Goal: Task Accomplishment & Management: Use online tool/utility

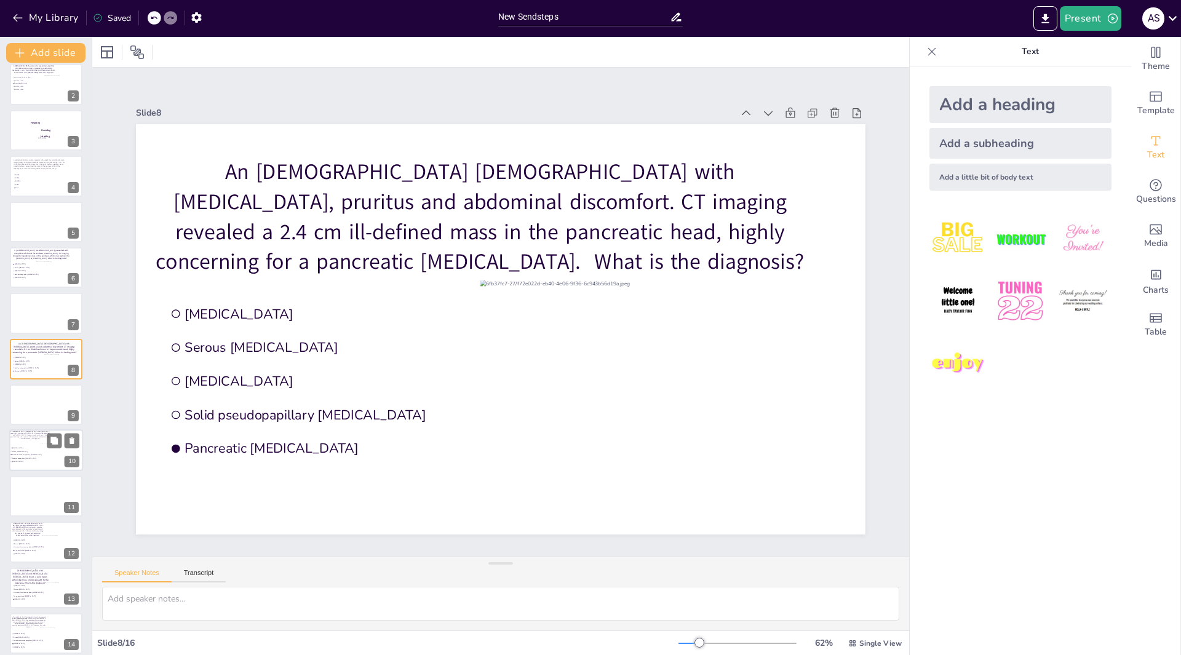
scroll to position [154, 0]
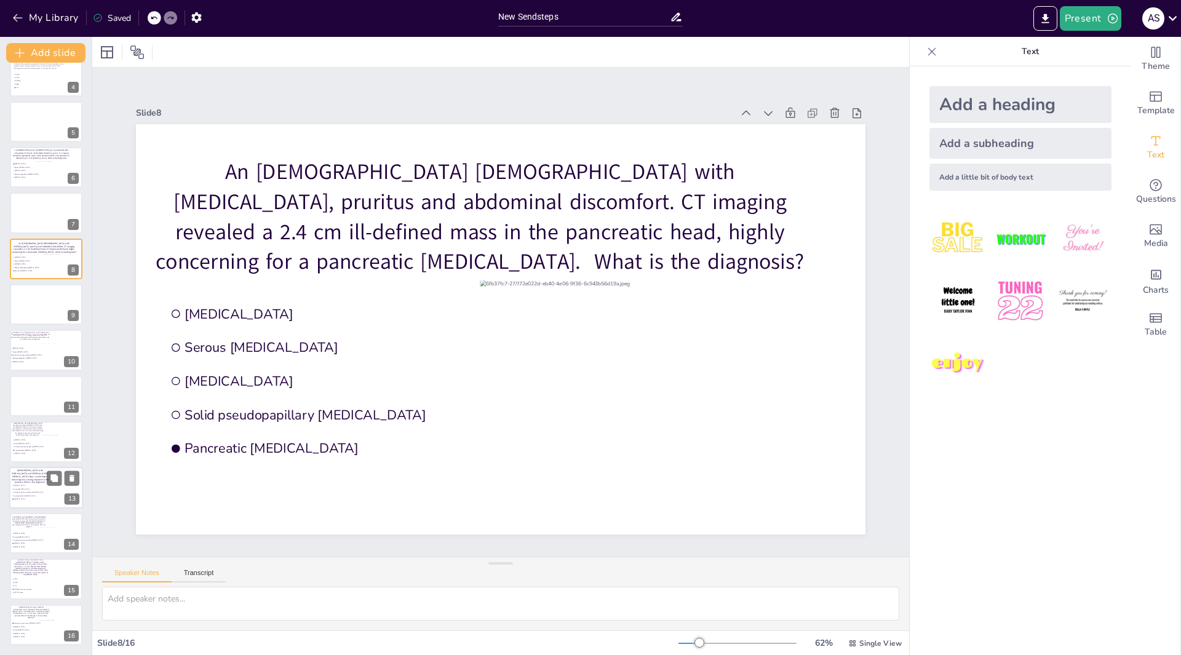
click at [34, 494] on li "Lymphoepithelial [MEDICAL_DATA]" at bounding box center [30, 495] width 37 height 3
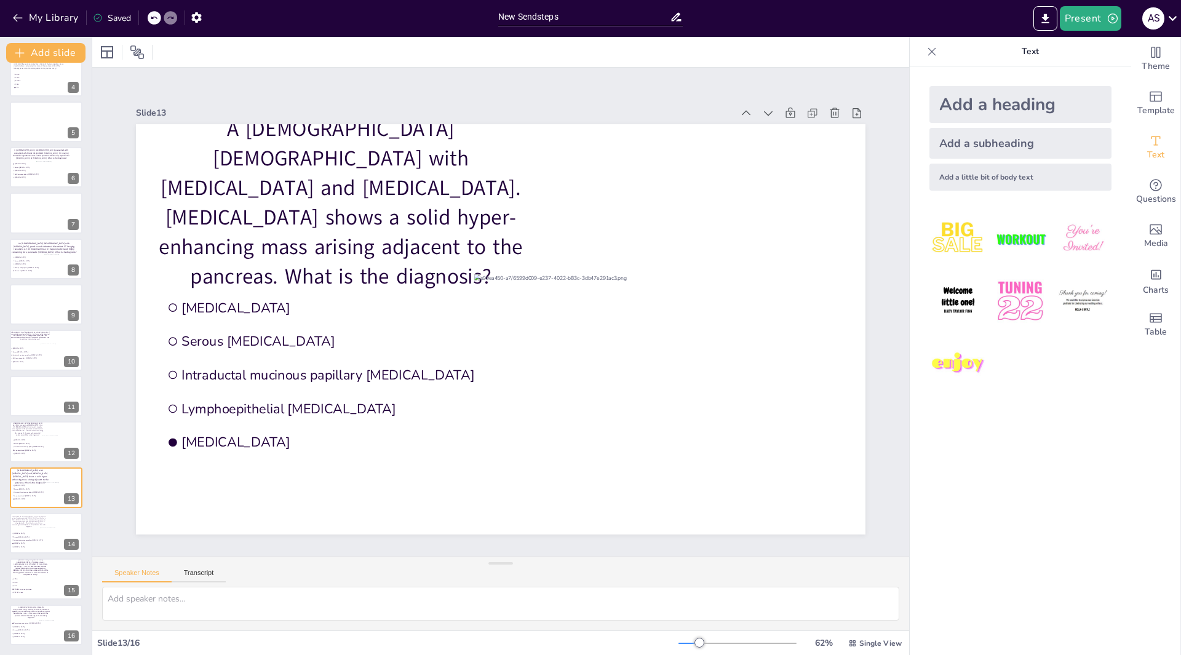
click at [925, 50] on icon at bounding box center [931, 52] width 12 height 12
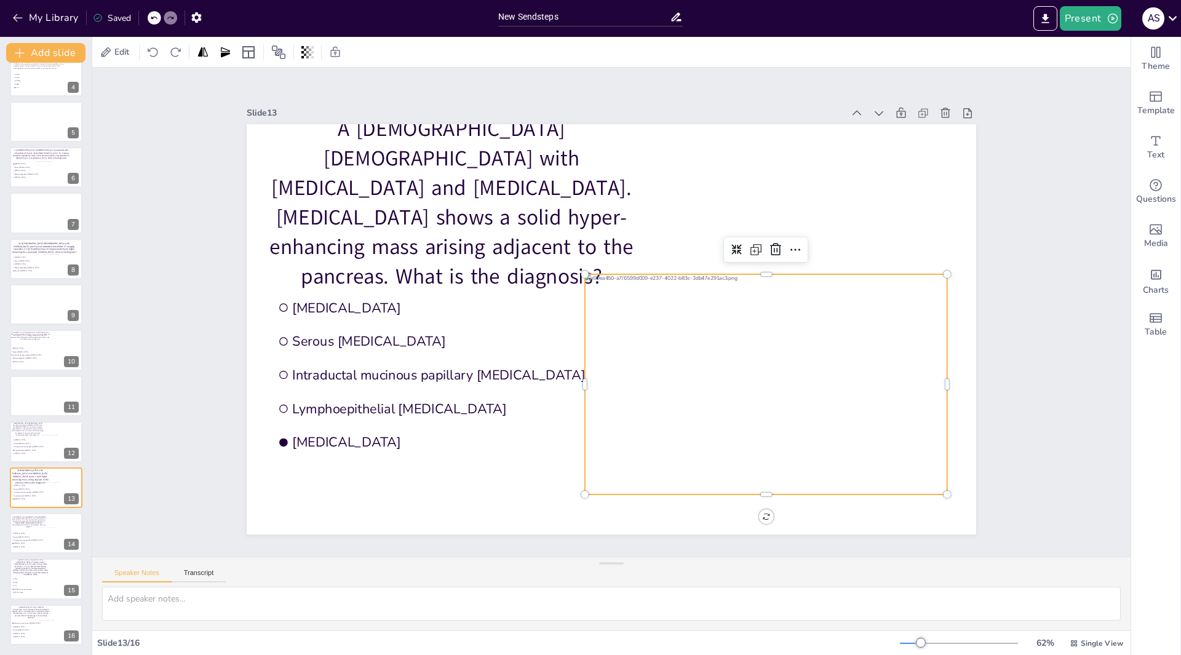
click at [791, 322] on div at bounding box center [766, 384] width 362 height 220
click at [770, 245] on icon at bounding box center [775, 249] width 11 height 12
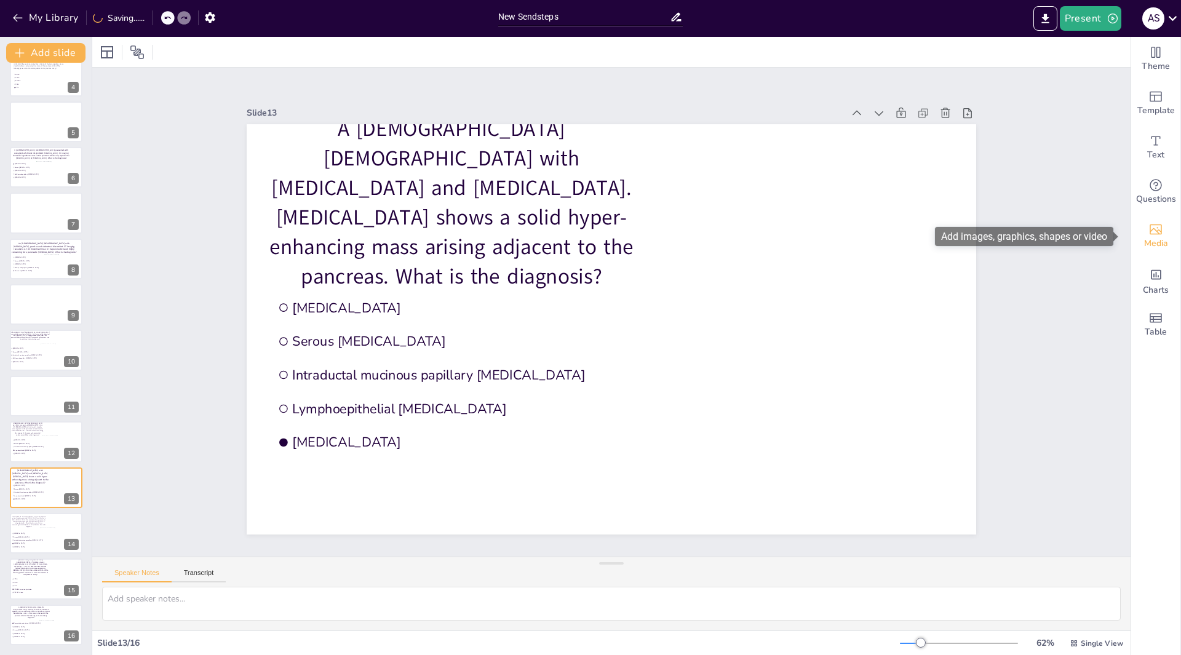
click at [1149, 224] on icon "Add images, graphics, shapes or video" at bounding box center [1155, 229] width 15 height 15
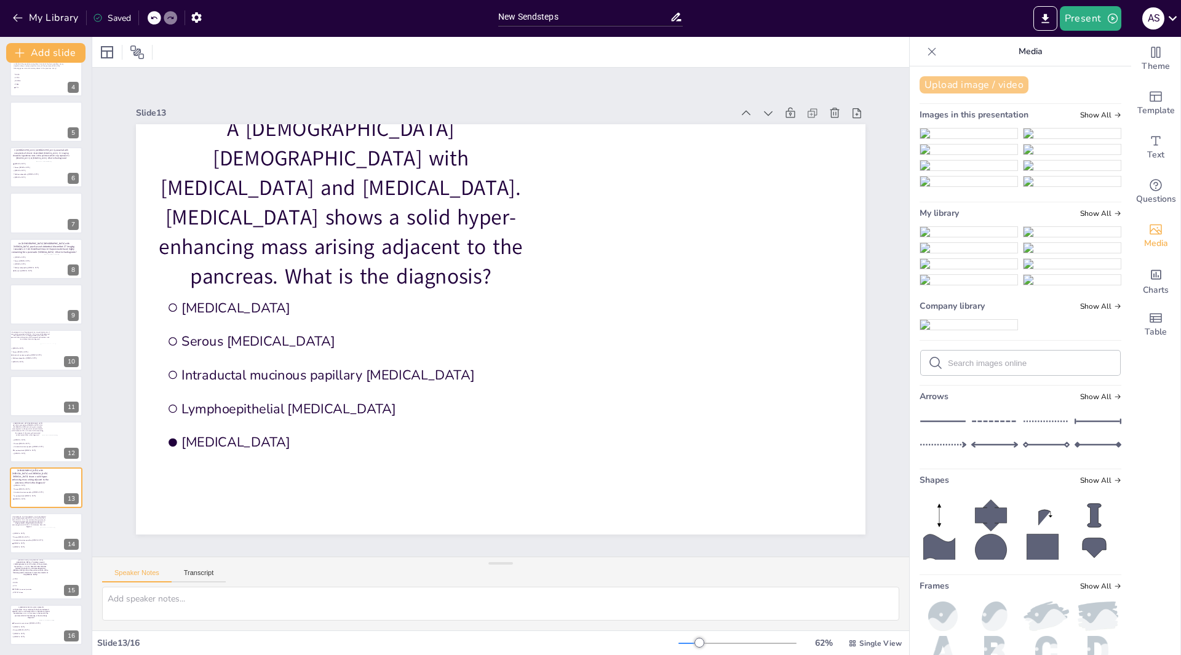
click at [970, 89] on button "Upload image / video" at bounding box center [973, 84] width 109 height 17
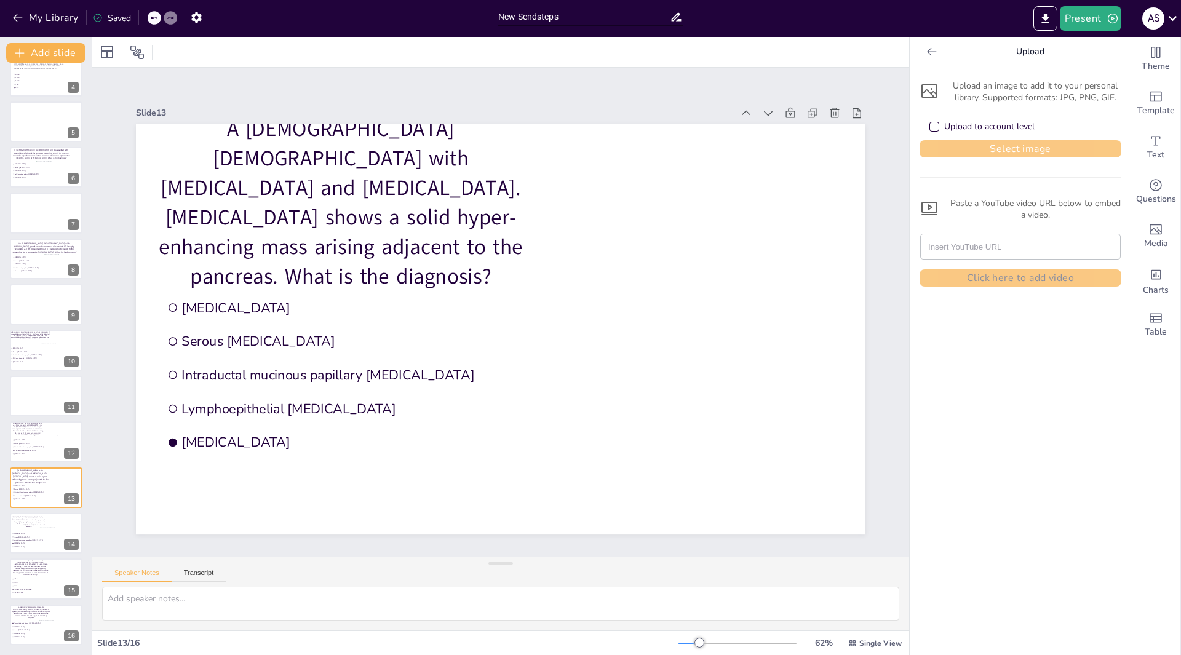
click at [976, 146] on button "Select image" at bounding box center [1020, 148] width 202 height 17
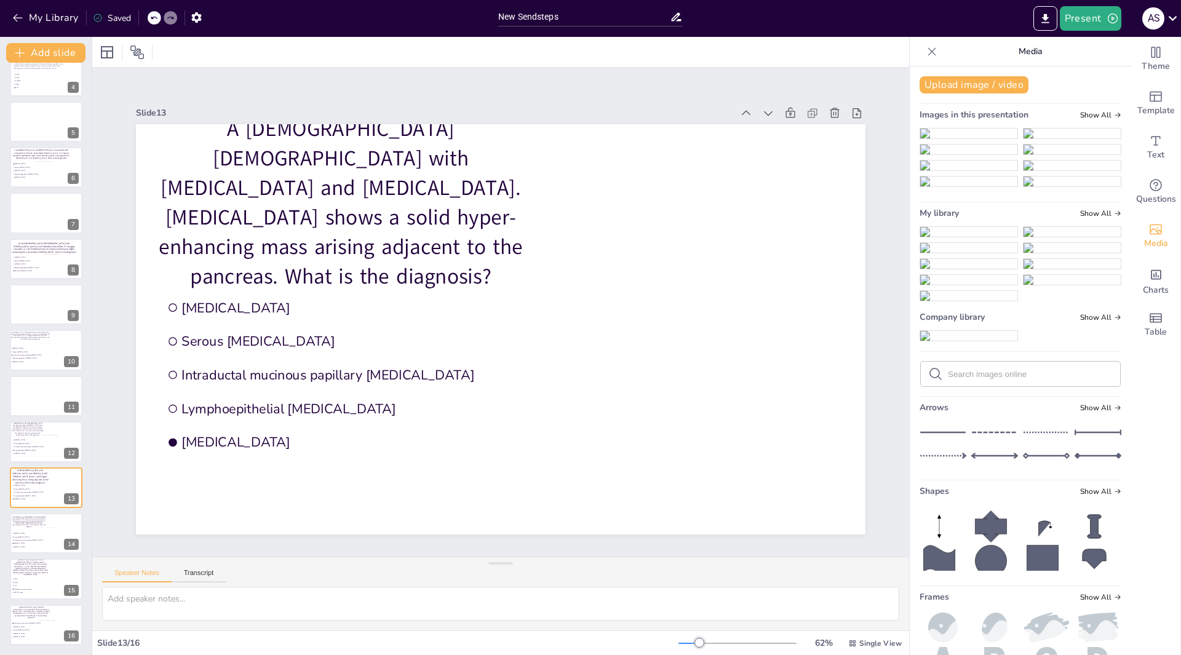
click at [956, 237] on img at bounding box center [968, 232] width 97 height 10
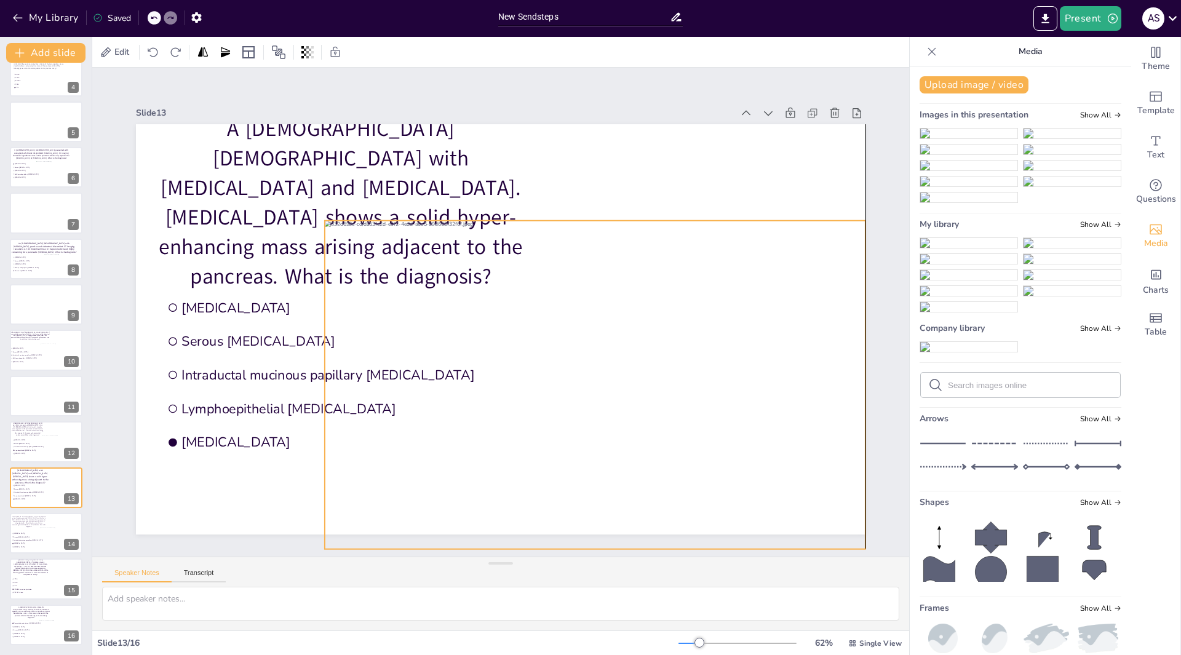
drag, startPoint x: 489, startPoint y: 275, endPoint x: 584, endPoint y: 330, distance: 109.7
click at [584, 330] on div at bounding box center [595, 385] width 541 height 328
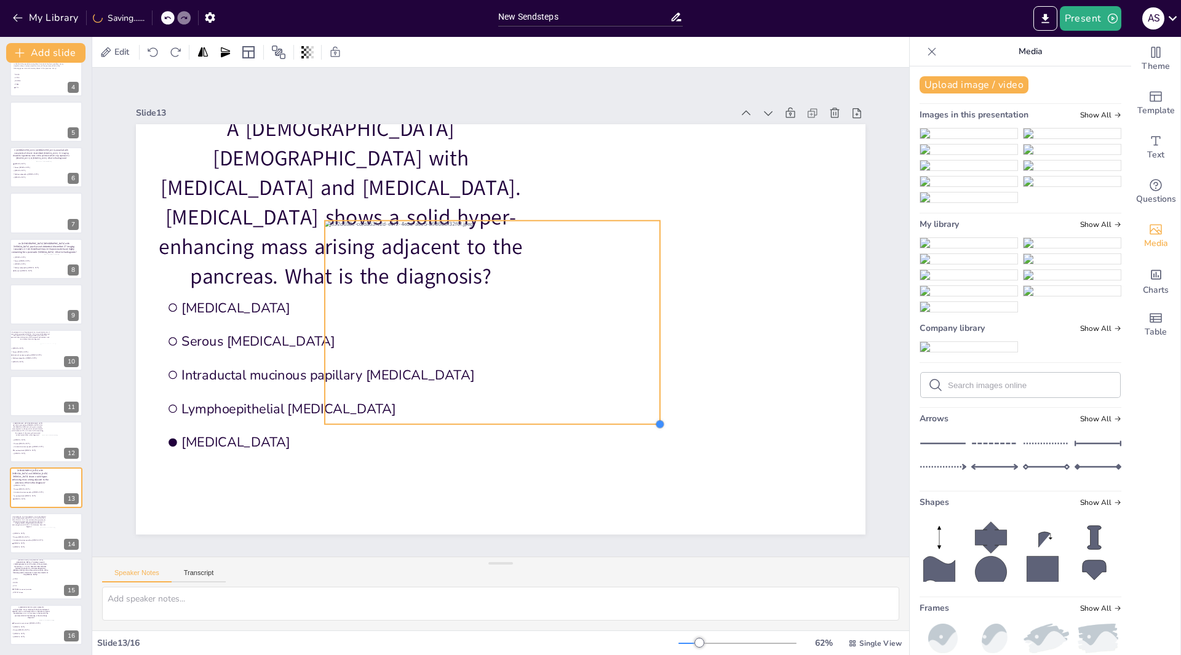
drag, startPoint x: 855, startPoint y: 544, endPoint x: 617, endPoint y: 387, distance: 284.1
click at [631, 397] on div "A 67-year-old female with diarrhea and pancreatitis. CT-scan shows a solid hype…" at bounding box center [500, 329] width 729 height 410
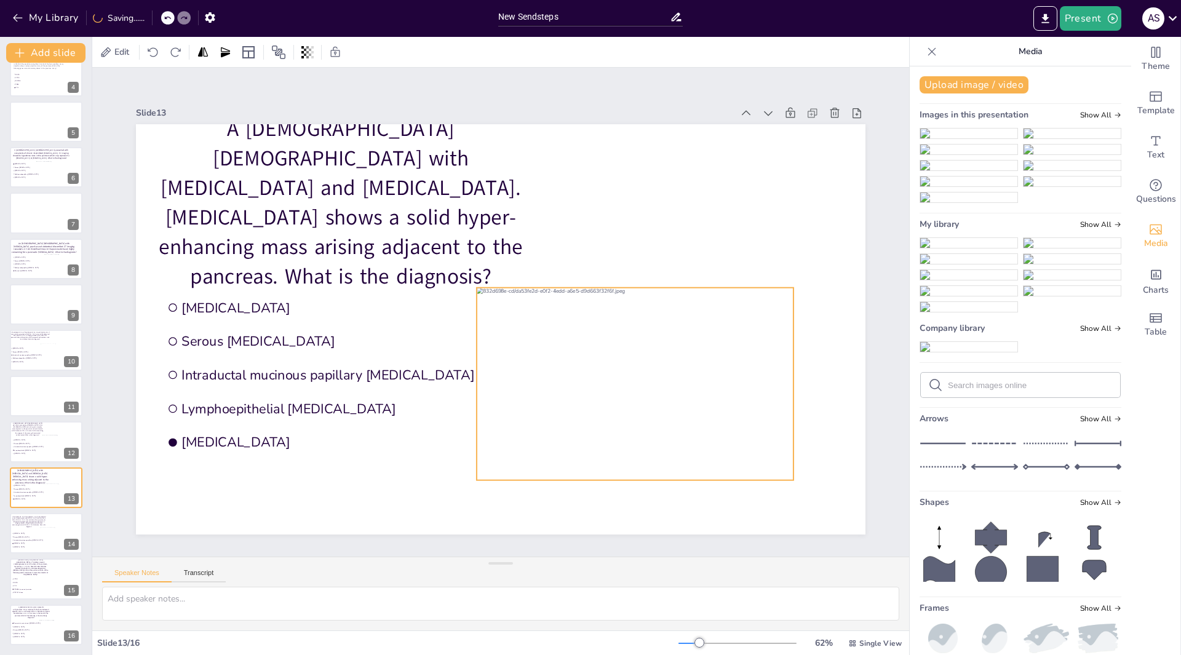
drag, startPoint x: 557, startPoint y: 346, endPoint x: 708, endPoint y: 413, distance: 166.0
click at [708, 413] on div at bounding box center [635, 384] width 317 height 192
drag, startPoint x: 648, startPoint y: 393, endPoint x: 657, endPoint y: 399, distance: 11.1
click at [656, 399] on div at bounding box center [644, 388] width 317 height 192
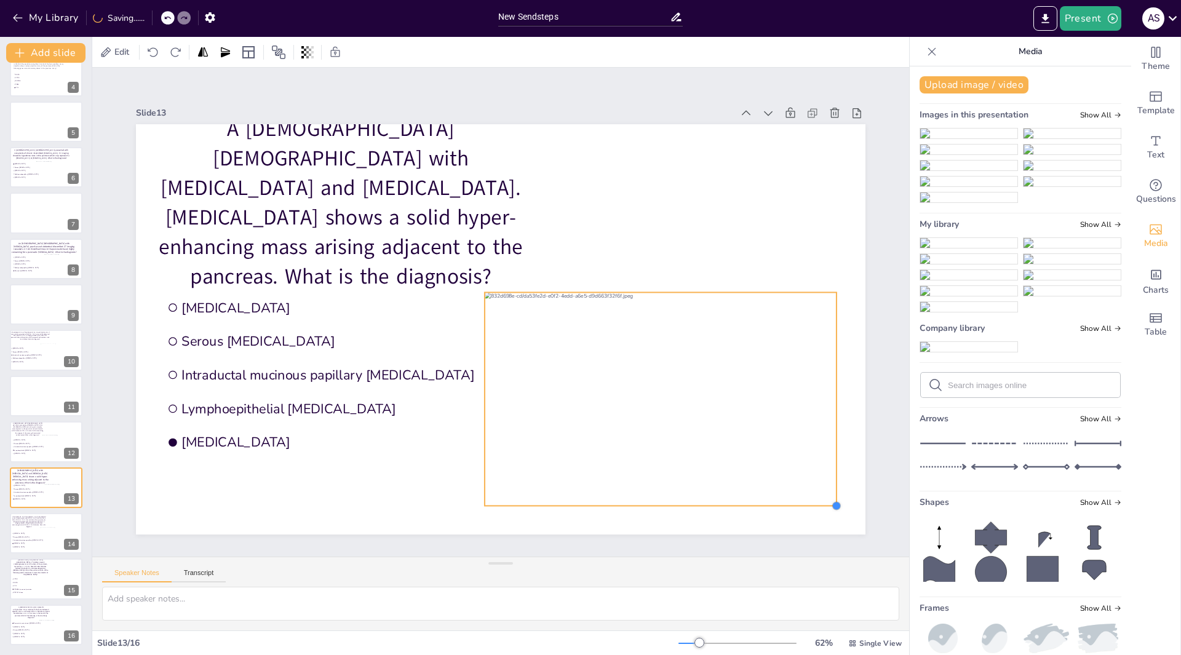
drag, startPoint x: 792, startPoint y: 478, endPoint x: 827, endPoint y: 496, distance: 39.3
click at [827, 496] on div "A 67-year-old female with diarrhea and pancreatitis. CT-scan shows a solid hype…" at bounding box center [500, 329] width 729 height 410
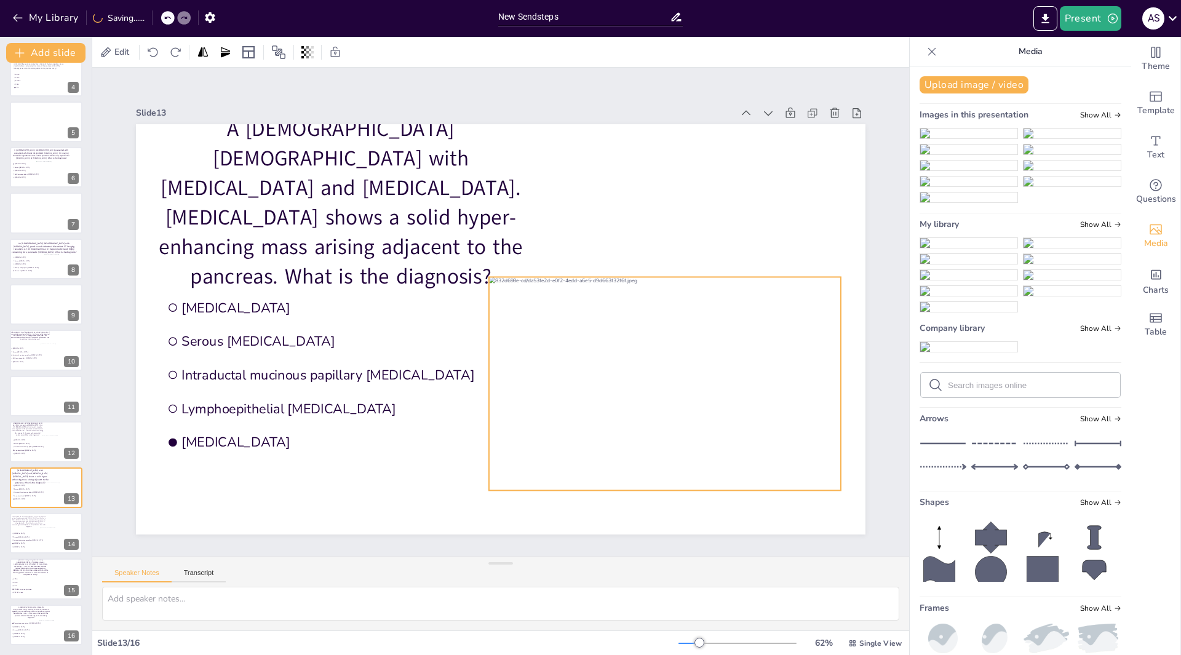
drag, startPoint x: 586, startPoint y: 351, endPoint x: 590, endPoint y: 336, distance: 16.0
click at [590, 336] on div at bounding box center [665, 383] width 352 height 213
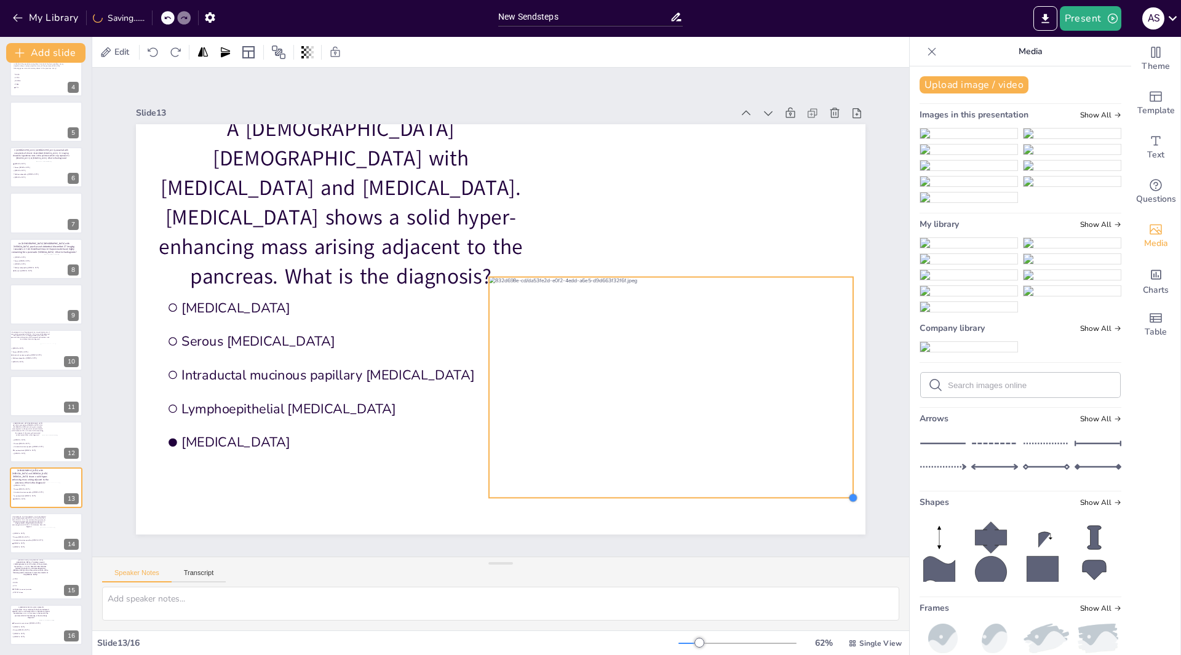
drag, startPoint x: 831, startPoint y: 483, endPoint x: 831, endPoint y: 491, distance: 7.4
click at [831, 491] on div "A 67-year-old female with diarrhea and pancreatitis. CT-scan shows a solid hype…" at bounding box center [500, 329] width 729 height 410
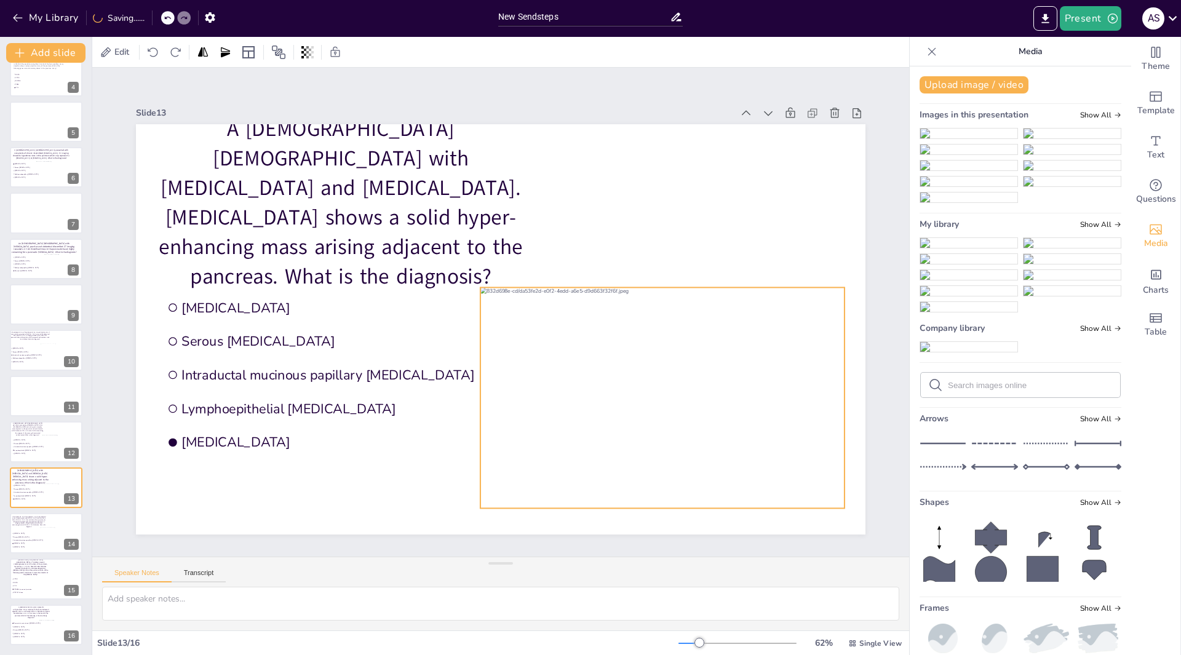
drag, startPoint x: 723, startPoint y: 405, endPoint x: 715, endPoint y: 416, distance: 13.5
click at [715, 416] on div at bounding box center [662, 397] width 364 height 221
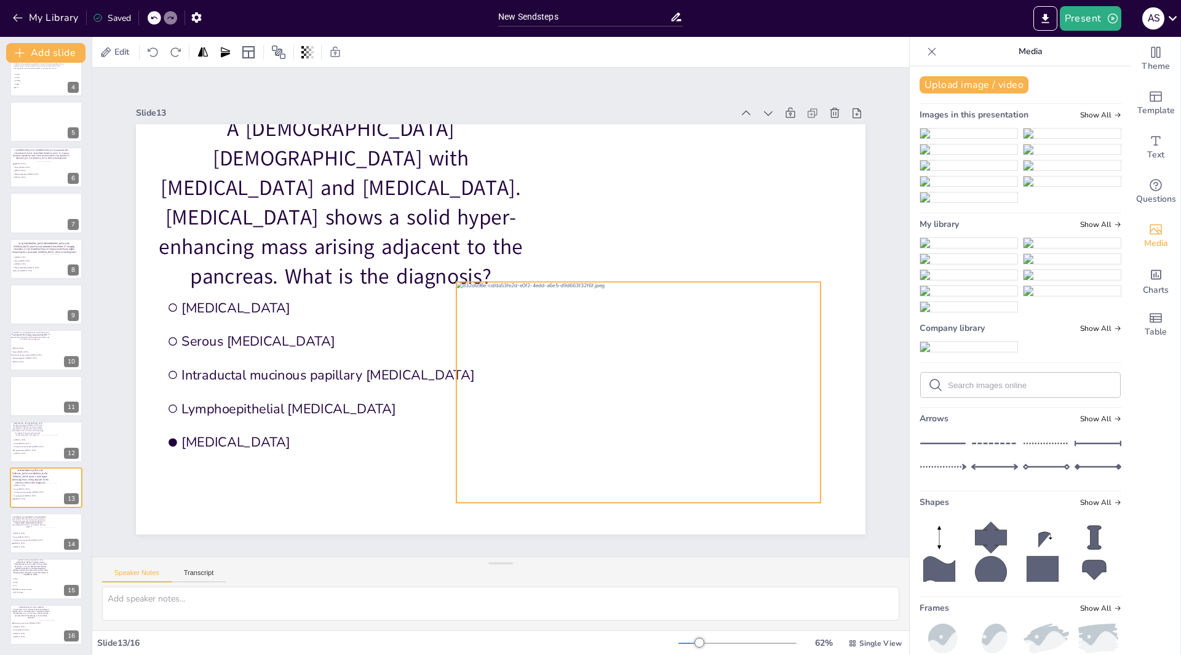
drag, startPoint x: 652, startPoint y: 347, endPoint x: 628, endPoint y: 343, distance: 24.5
click at [628, 343] on div at bounding box center [638, 392] width 364 height 221
drag, startPoint x: 521, startPoint y: 309, endPoint x: 532, endPoint y: 309, distance: 10.5
click at [532, 309] on div at bounding box center [651, 392] width 364 height 221
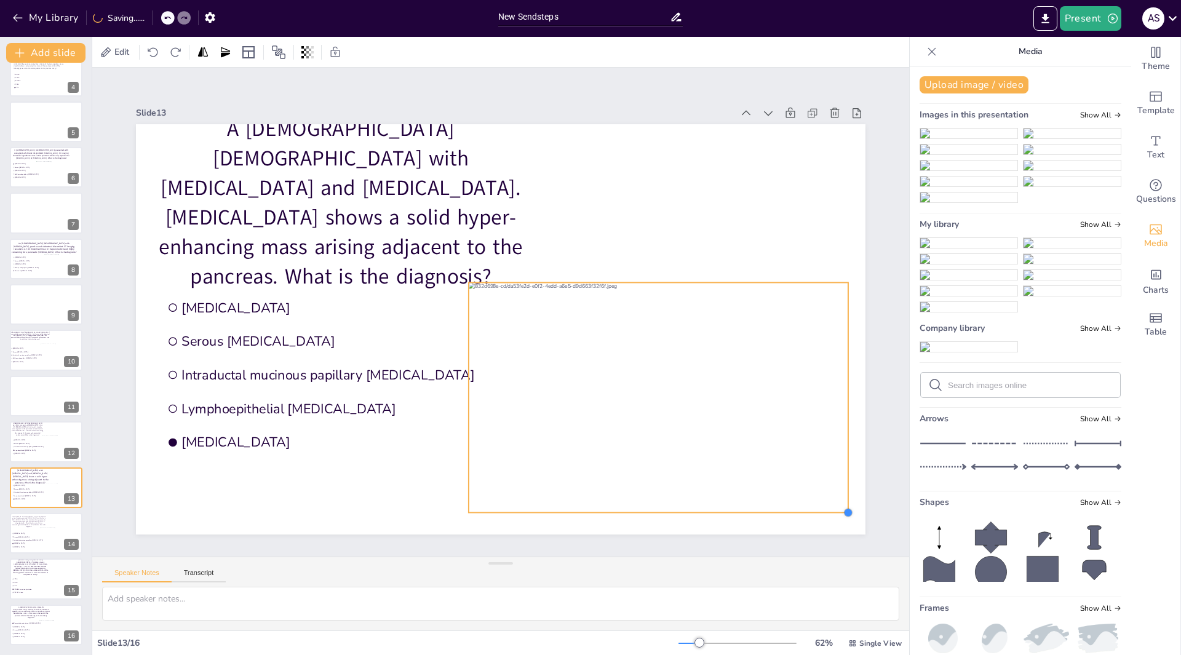
drag, startPoint x: 824, startPoint y: 499, endPoint x: 831, endPoint y: 508, distance: 11.8
click at [831, 508] on div "A 67-year-old female with diarrhea and pancreatitis. CT-scan shows a solid hype…" at bounding box center [500, 329] width 729 height 410
click at [44, 630] on div at bounding box center [59, 630] width 41 height 22
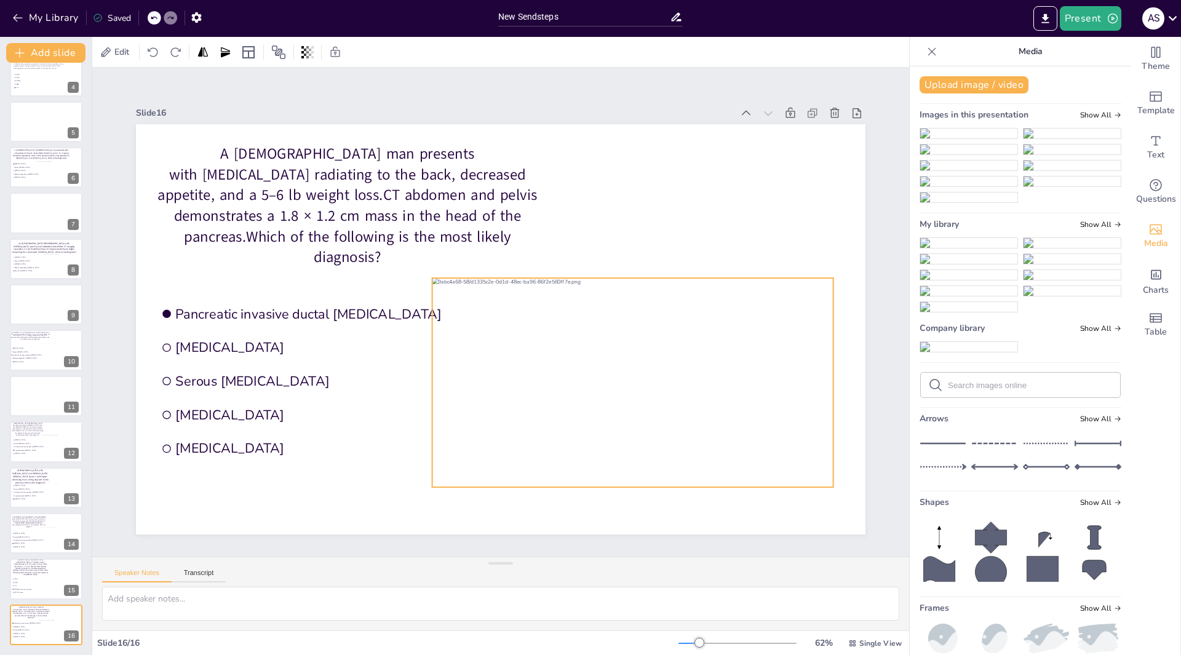
click at [628, 333] on div at bounding box center [632, 382] width 401 height 209
click at [635, 256] on div at bounding box center [642, 254] width 20 height 20
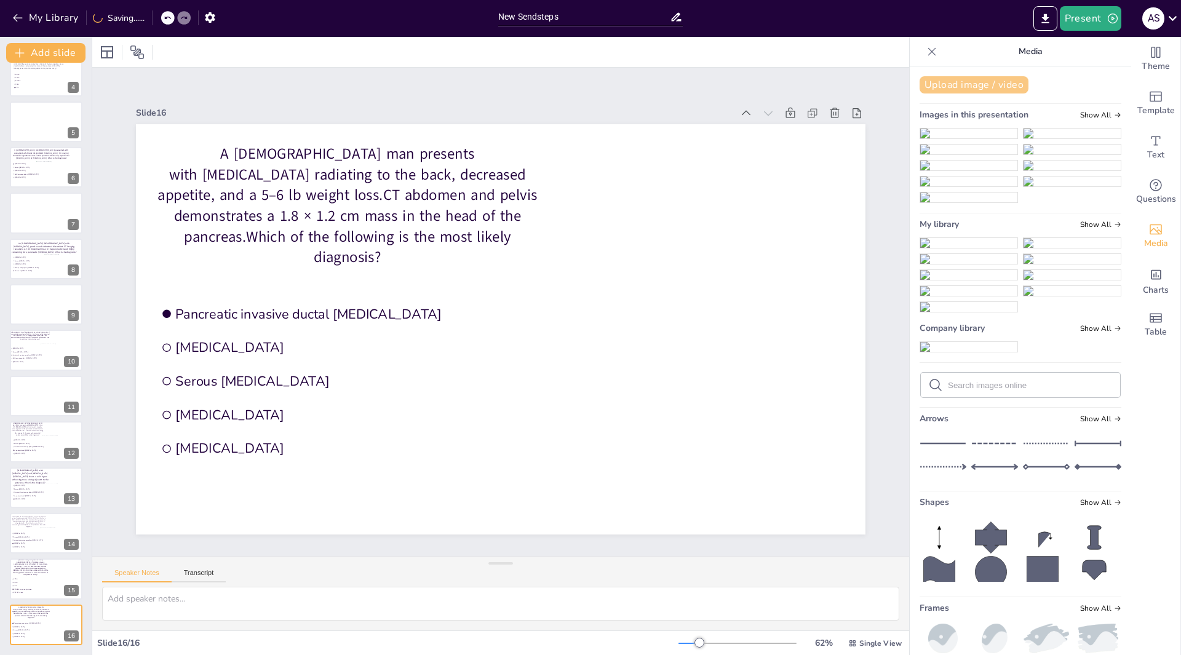
click at [933, 87] on button "Upload image / video" at bounding box center [973, 84] width 109 height 17
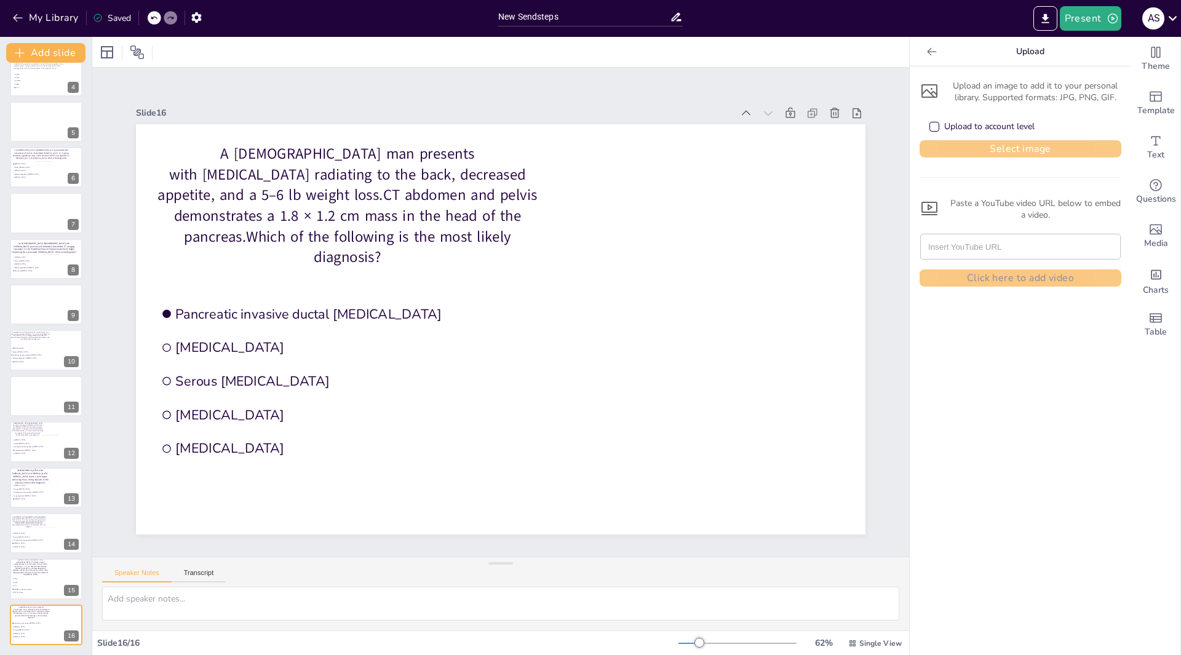
click at [989, 148] on button "Select image" at bounding box center [1020, 148] width 202 height 17
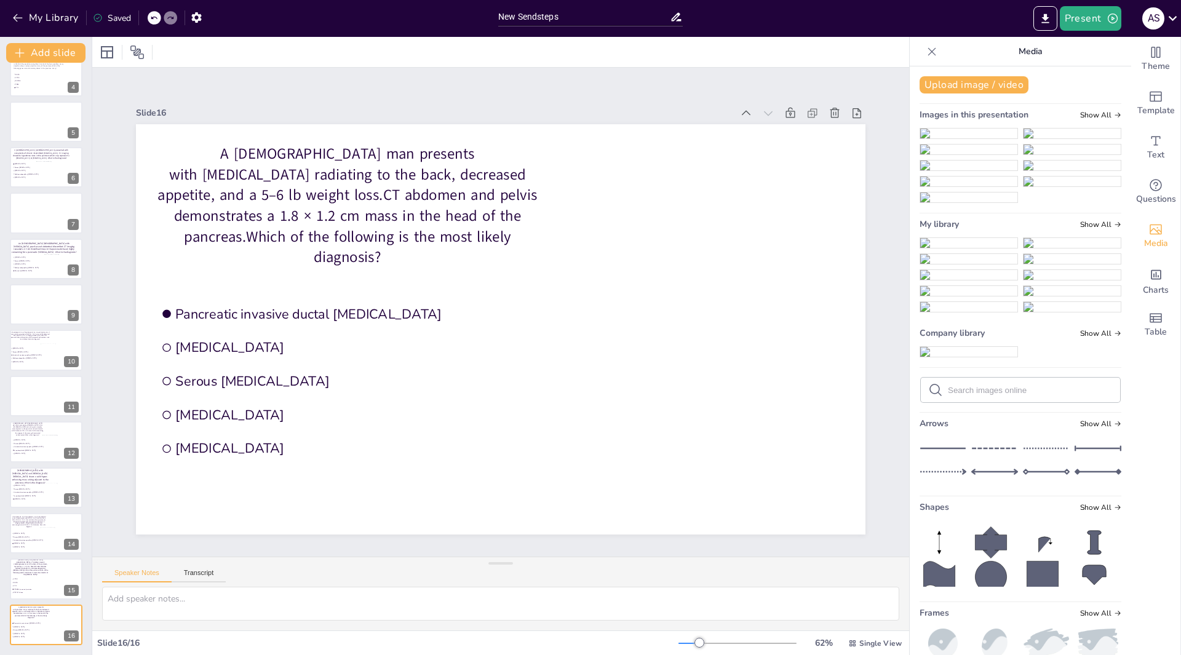
click at [968, 248] on img at bounding box center [968, 243] width 97 height 10
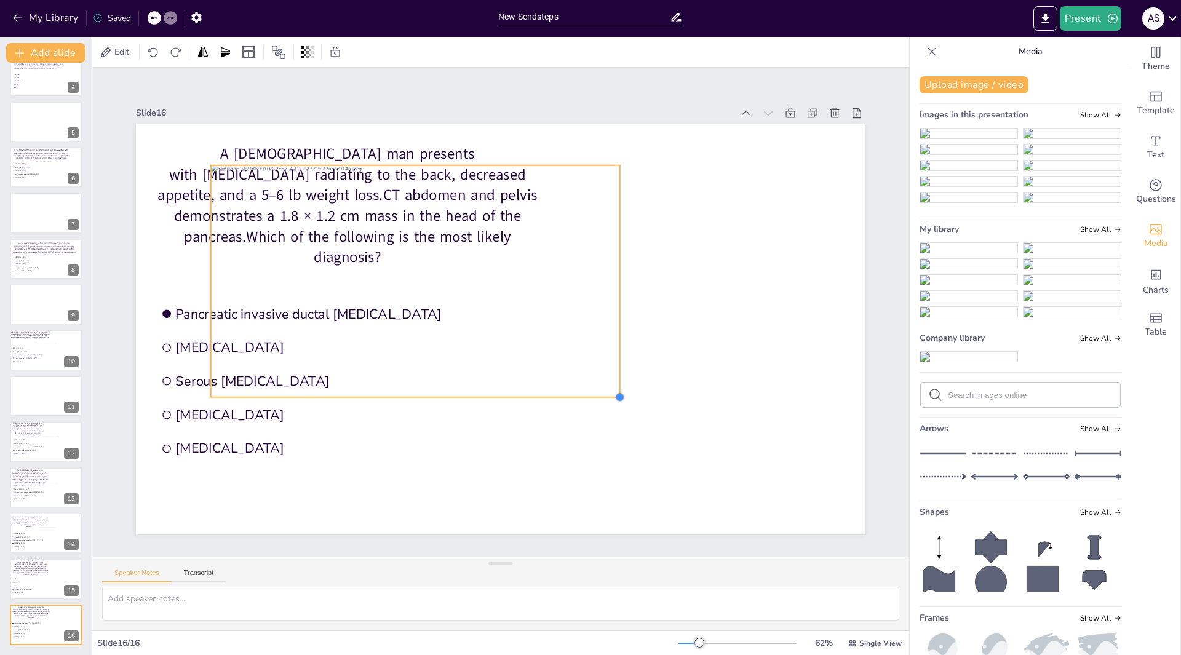
drag, startPoint x: 781, startPoint y: 487, endPoint x: 571, endPoint y: 389, distance: 231.9
click at [571, 389] on div "A 74-year-old man presents with epigastric pain radiating to the back, decrease…" at bounding box center [500, 329] width 729 height 410
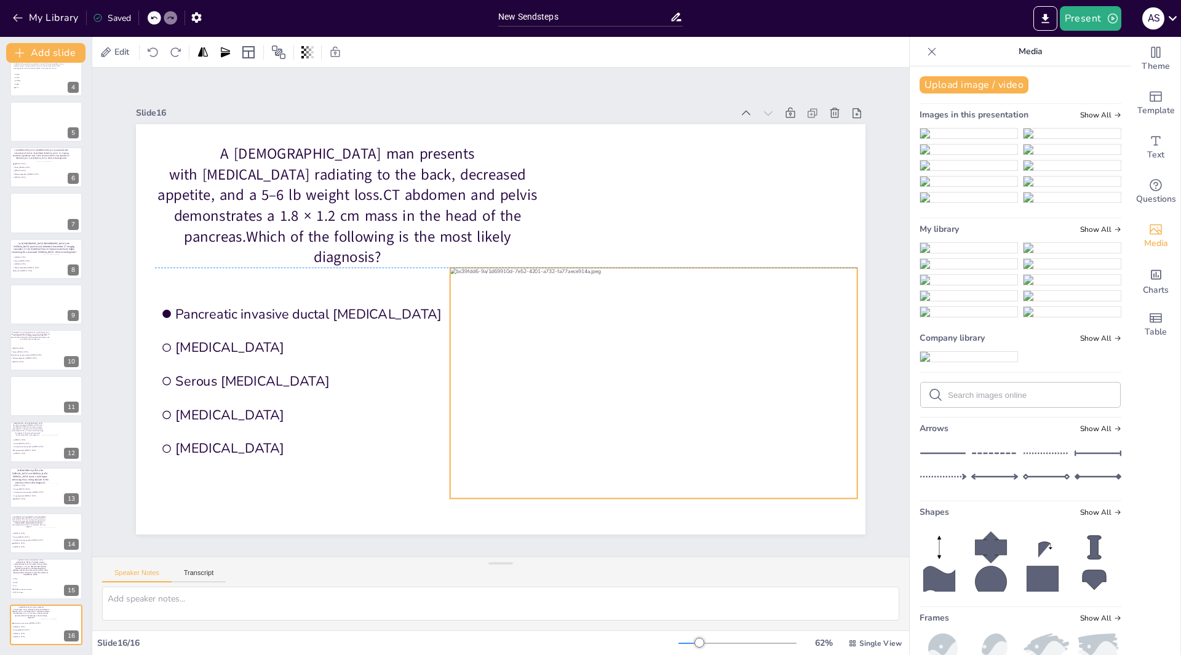
drag, startPoint x: 478, startPoint y: 303, endPoint x: 717, endPoint y: 406, distance: 260.8
click at [718, 406] on div at bounding box center [653, 382] width 407 height 231
click at [50, 637] on div at bounding box center [61, 630] width 41 height 23
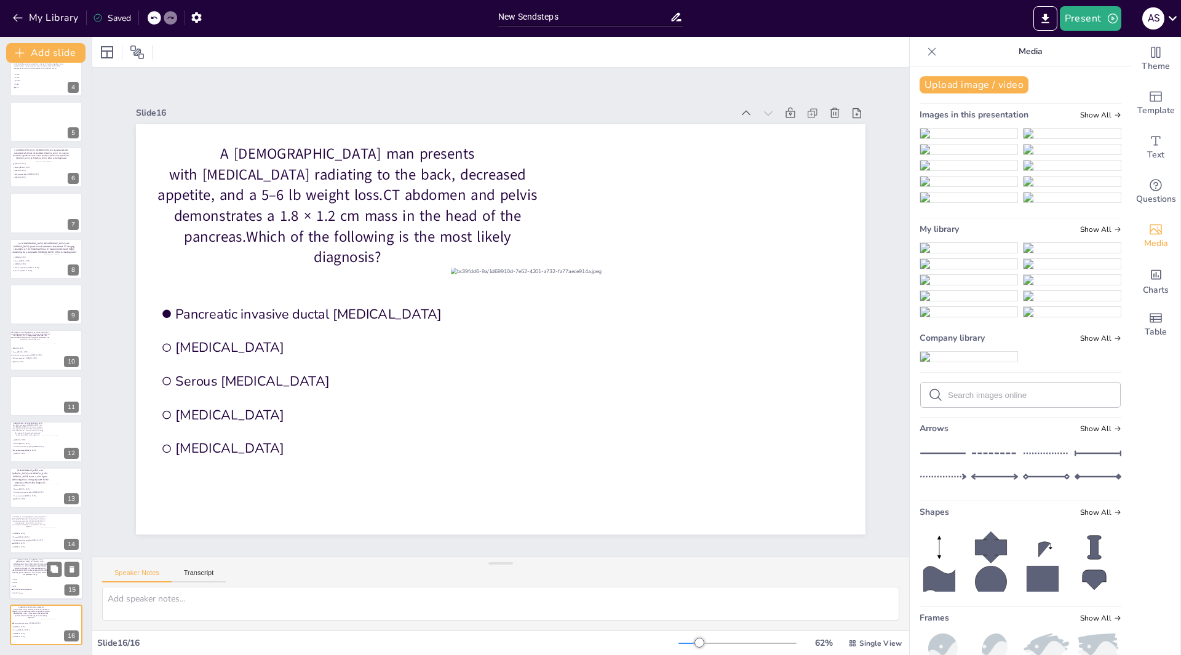
click at [52, 581] on div at bounding box center [46, 579] width 74 height 42
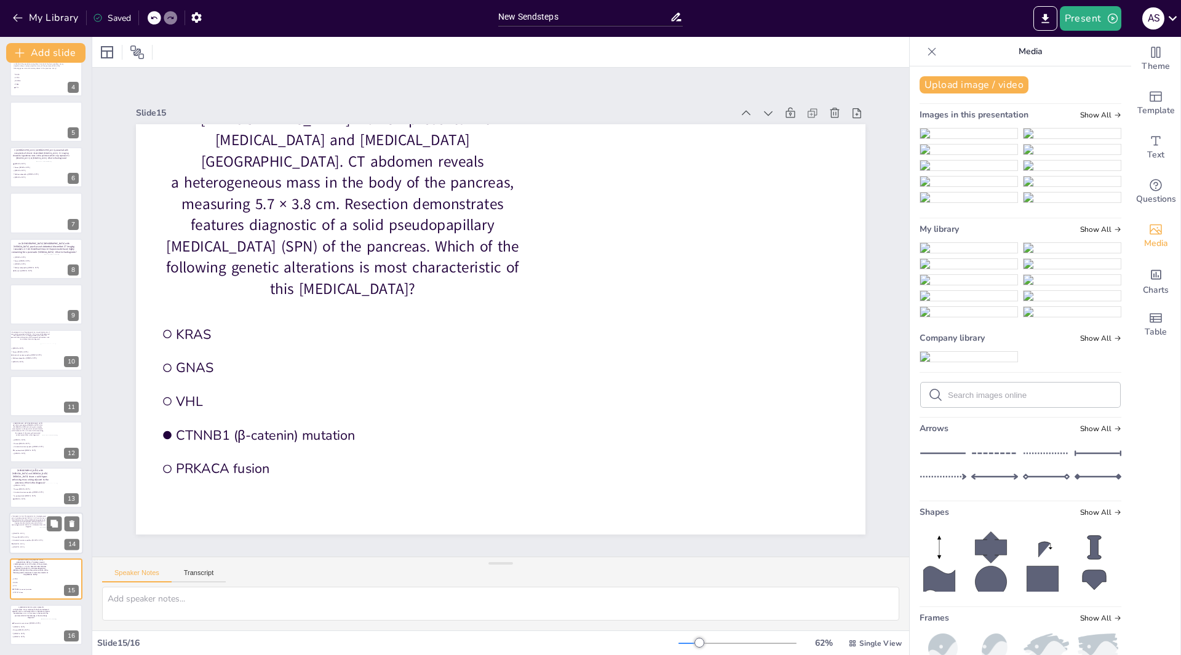
click at [44, 529] on div at bounding box center [60, 539] width 42 height 24
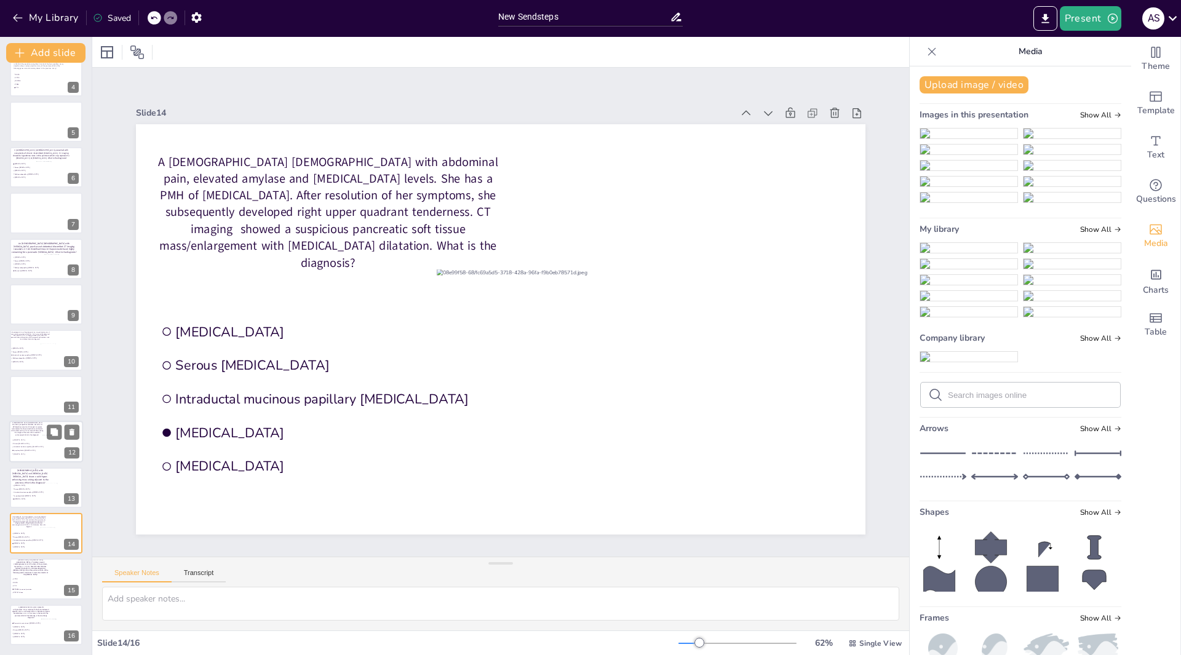
click at [52, 443] on div at bounding box center [61, 445] width 38 height 21
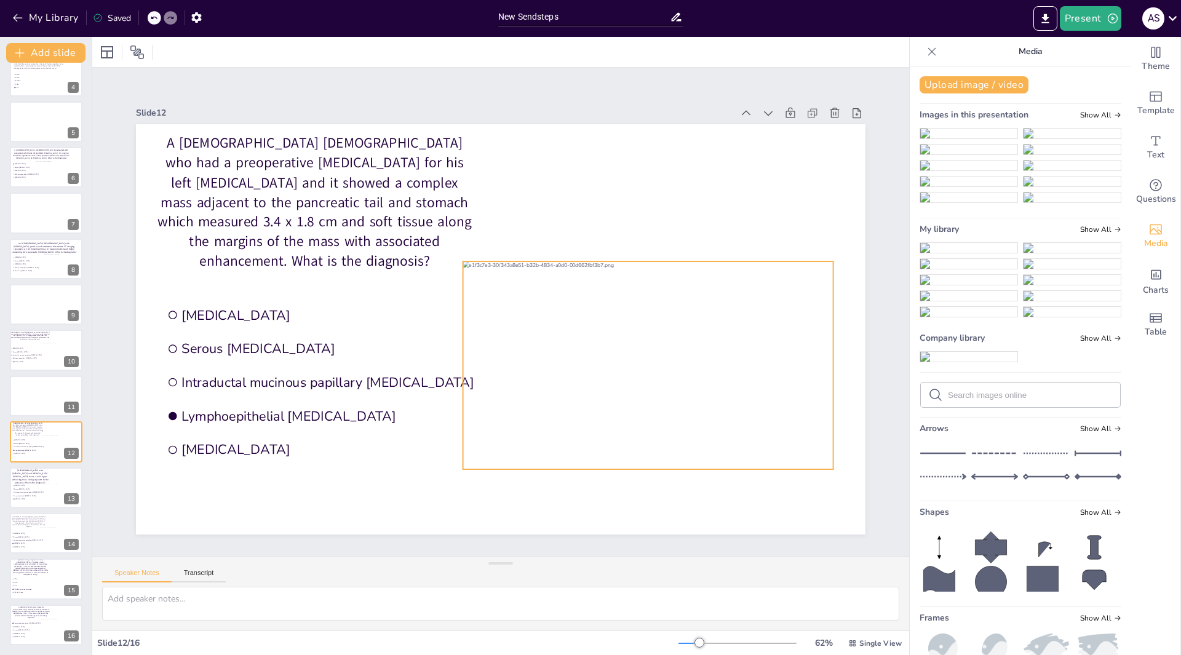
click at [595, 344] on div at bounding box center [648, 365] width 370 height 208
click at [651, 236] on icon at bounding box center [658, 236] width 15 height 15
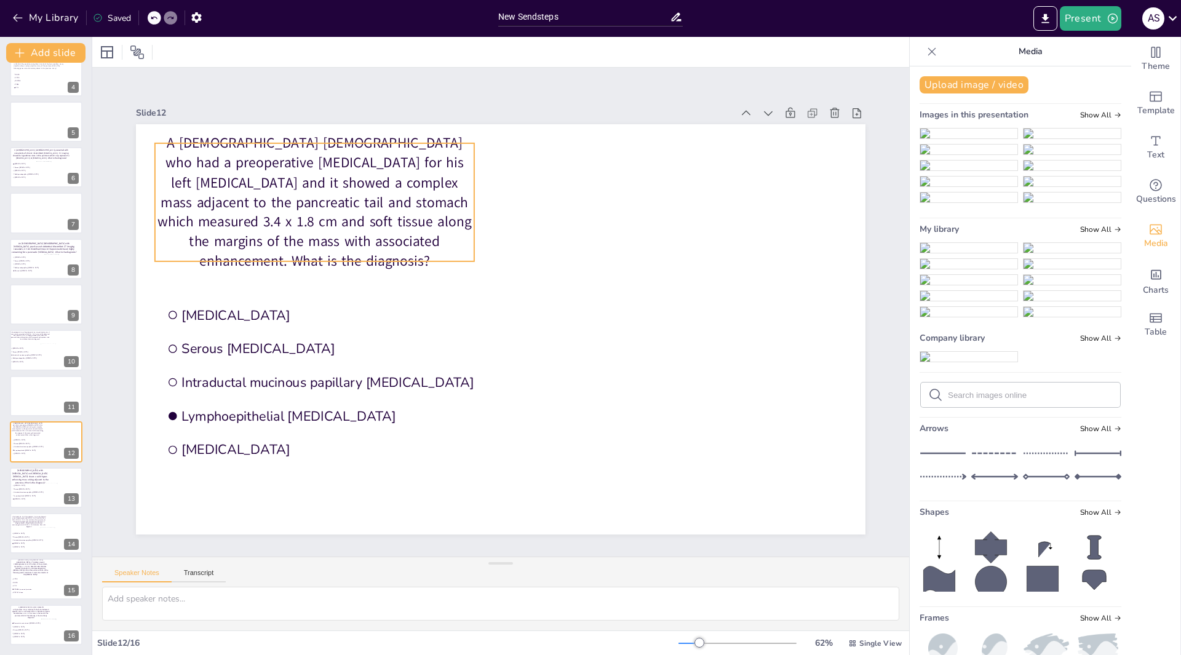
click at [269, 216] on p "A 62-year-old male who had a preoperative CT-scan for his left partial nephrect…" at bounding box center [314, 202] width 319 height 138
click at [160, 145] on p "A 62-year-old male who had a preoperative CT-scan for his left partial nephrect…" at bounding box center [314, 202] width 319 height 138
click at [164, 146] on p "A 62-year-old male who had a preoperative CT-scan for his left partial nephrect…" at bounding box center [314, 202] width 319 height 138
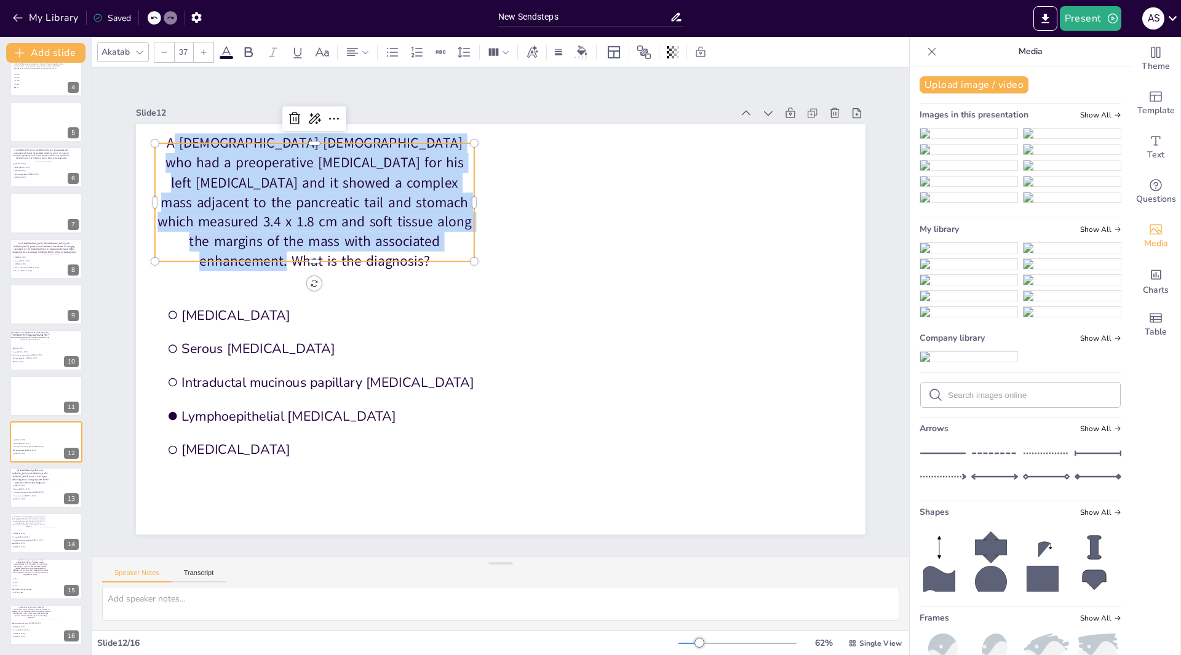
drag, startPoint x: 165, startPoint y: 146, endPoint x: 454, endPoint y: 242, distance: 305.1
click at [454, 242] on p "A 62-year-old male who had a preoperative CT-scan for his left partial nephrect…" at bounding box center [314, 202] width 319 height 138
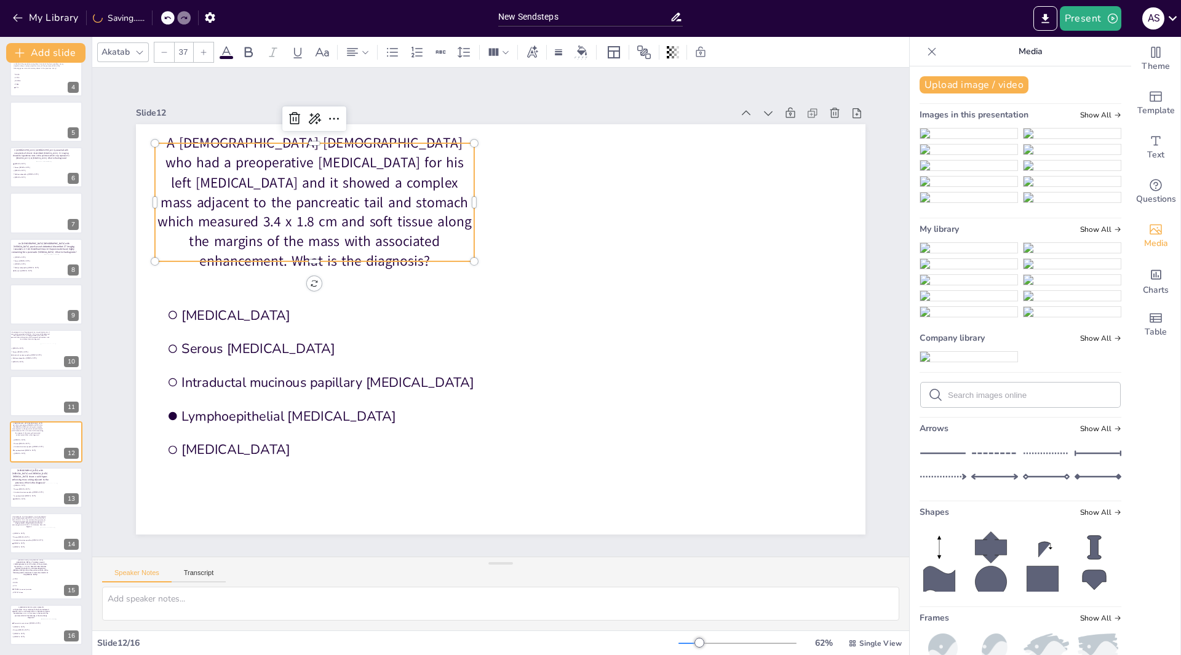
click at [455, 245] on p "A 62-year-old male who had a preoperative CT-scan for his left partial nephrect…" at bounding box center [314, 202] width 319 height 138
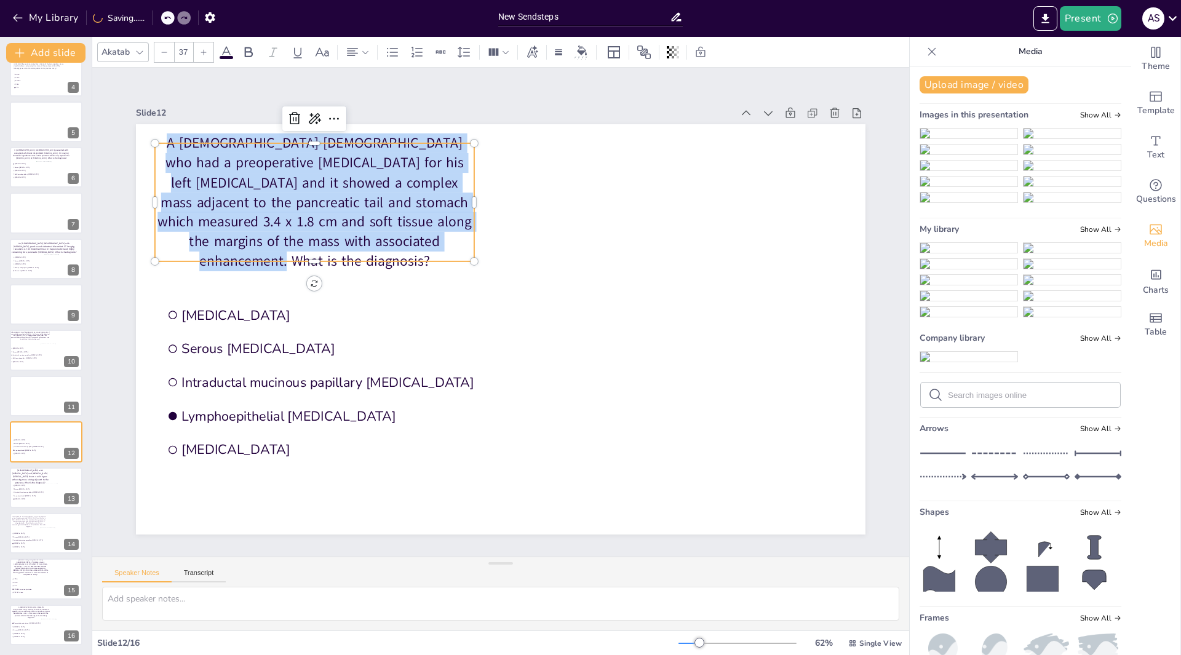
click at [455, 245] on p "A 62-year-old male who had a preoperative CT-scan for his left partial nephrect…" at bounding box center [314, 202] width 319 height 138
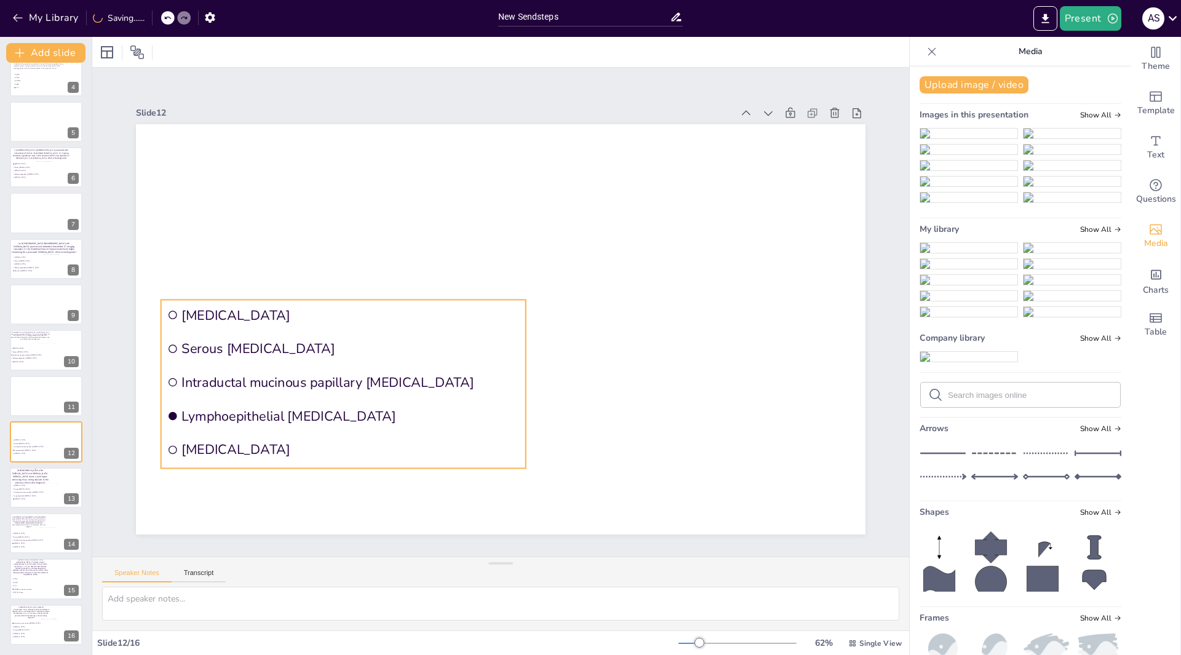
click at [319, 357] on li "Serous [MEDICAL_DATA]" at bounding box center [343, 348] width 365 height 31
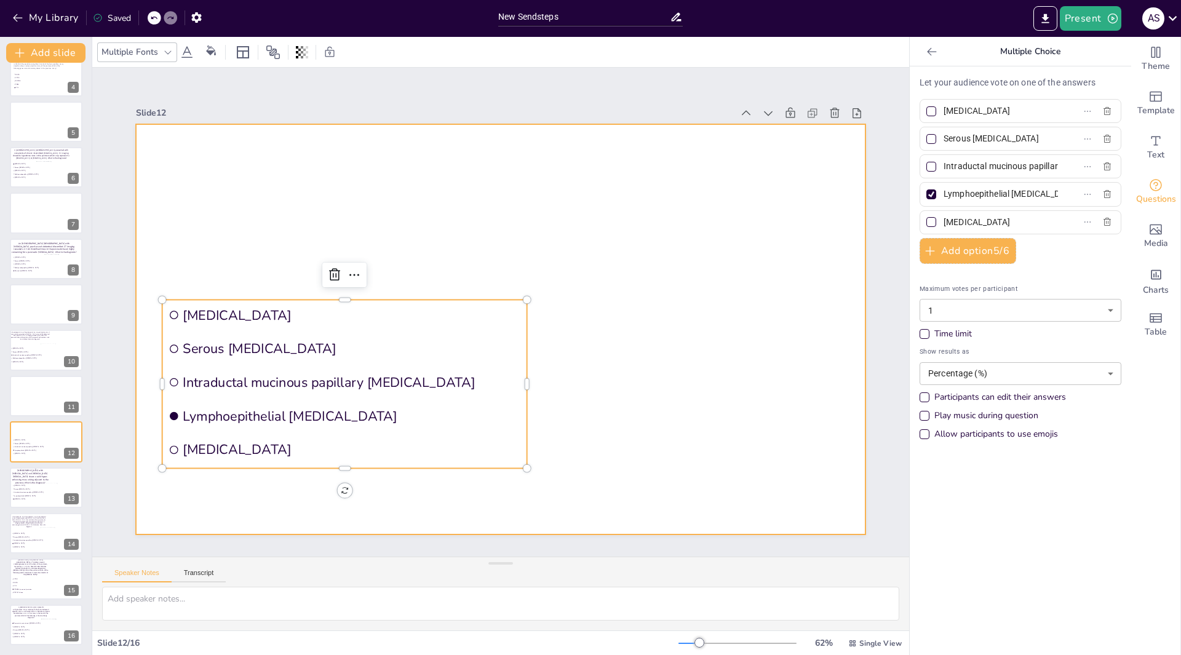
click at [271, 197] on div at bounding box center [500, 329] width 729 height 410
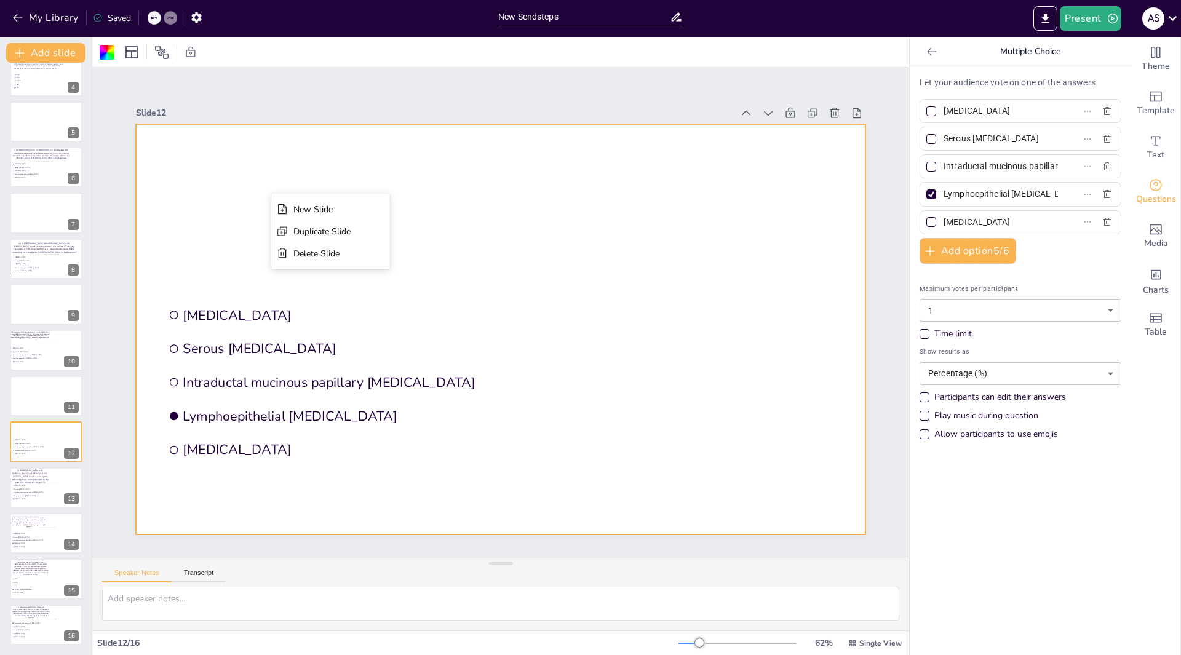
click at [208, 175] on div at bounding box center [500, 329] width 729 height 410
click at [1151, 145] on icon "Add text boxes" at bounding box center [1155, 140] width 9 height 9
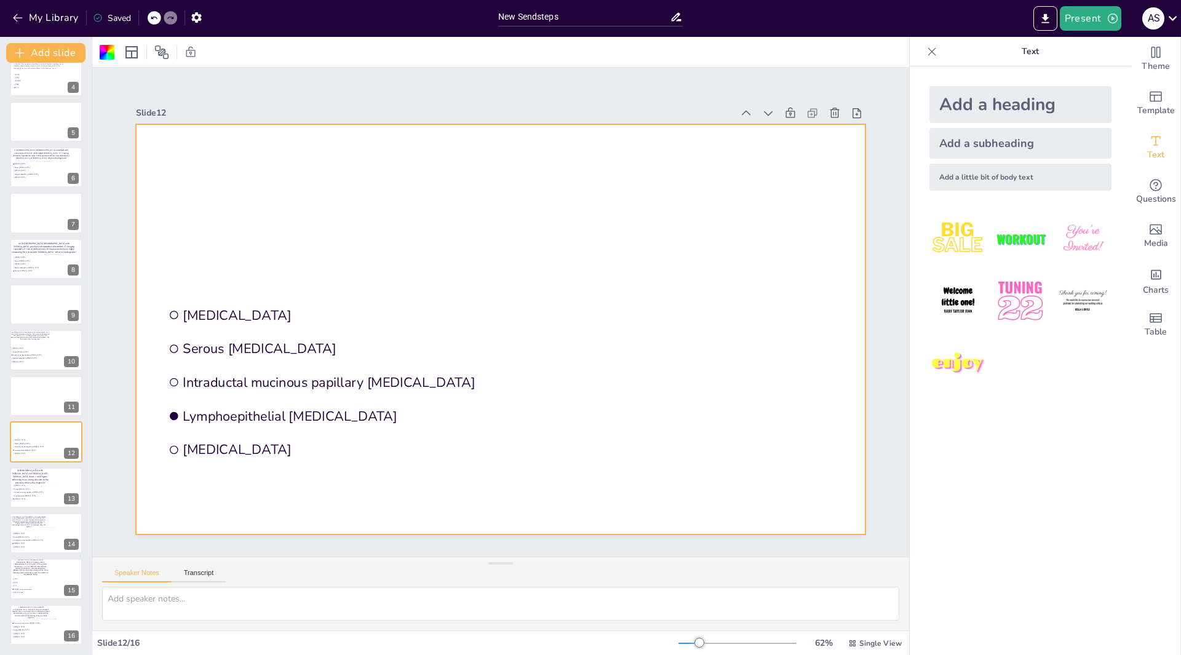
click at [972, 106] on div "Add a heading" at bounding box center [1020, 104] width 182 height 37
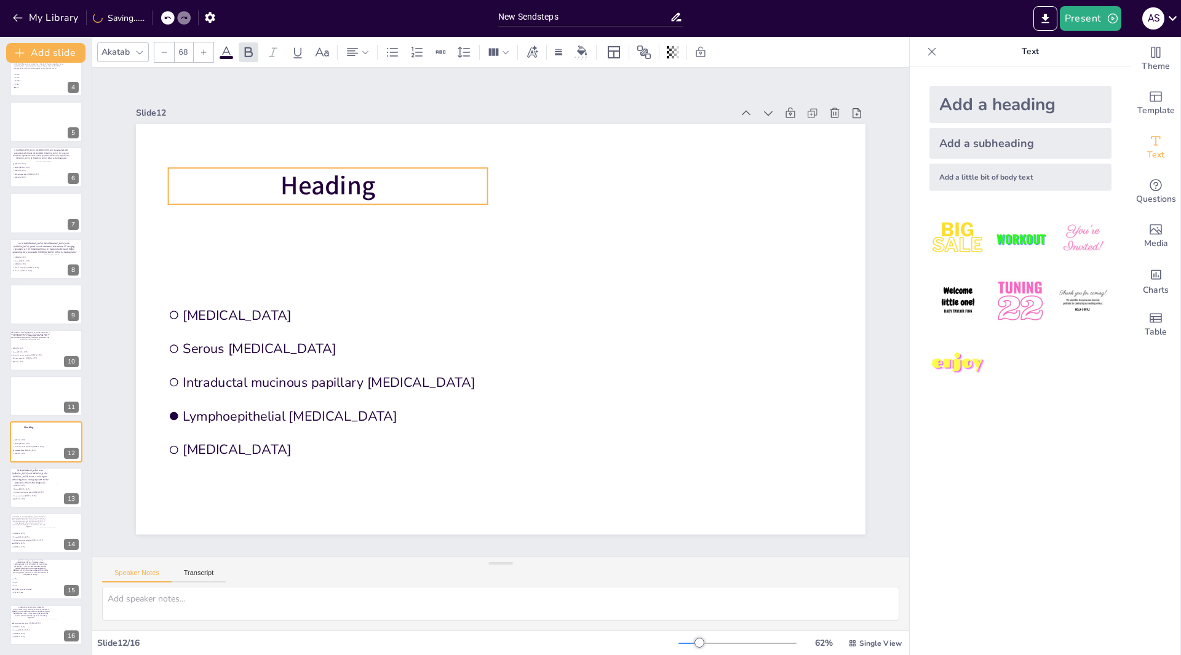
drag, startPoint x: 486, startPoint y: 319, endPoint x: 314, endPoint y: 176, distance: 224.0
click at [314, 176] on span "Heading" at bounding box center [327, 185] width 95 height 35
click at [392, 180] on p "Heading" at bounding box center [328, 186] width 319 height 36
click at [382, 181] on p "Heading" at bounding box center [328, 186] width 319 height 36
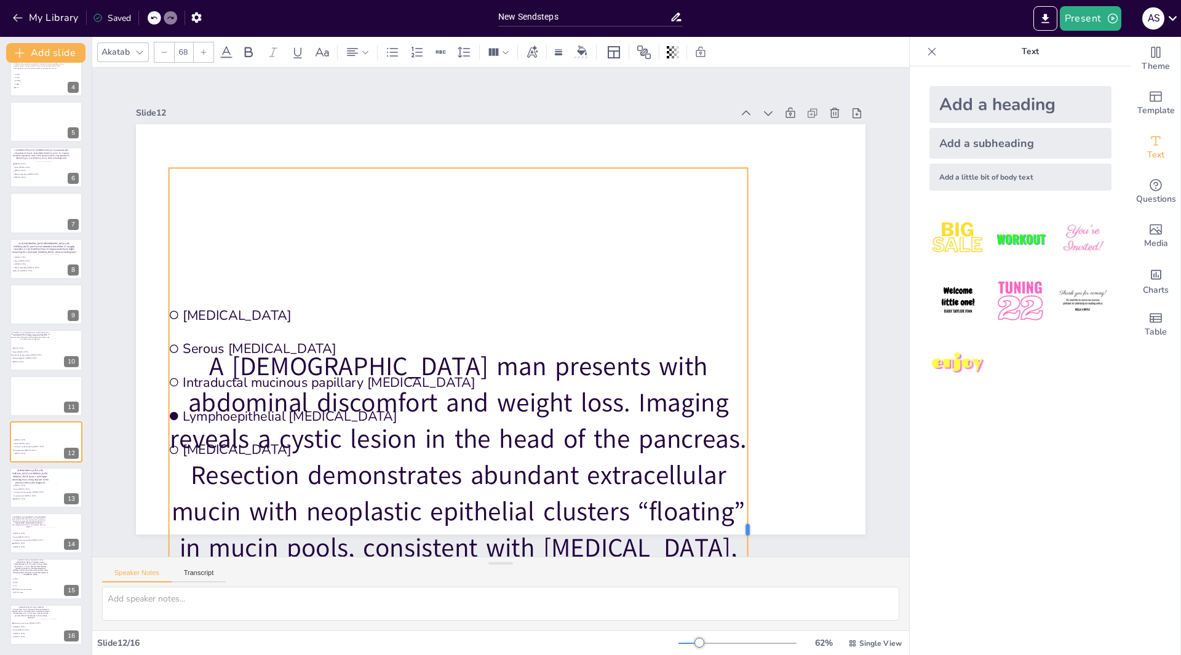
drag, startPoint x: 479, startPoint y: 523, endPoint x: 739, endPoint y: 433, distance: 274.6
click at [747, 433] on div at bounding box center [752, 529] width 10 height 723
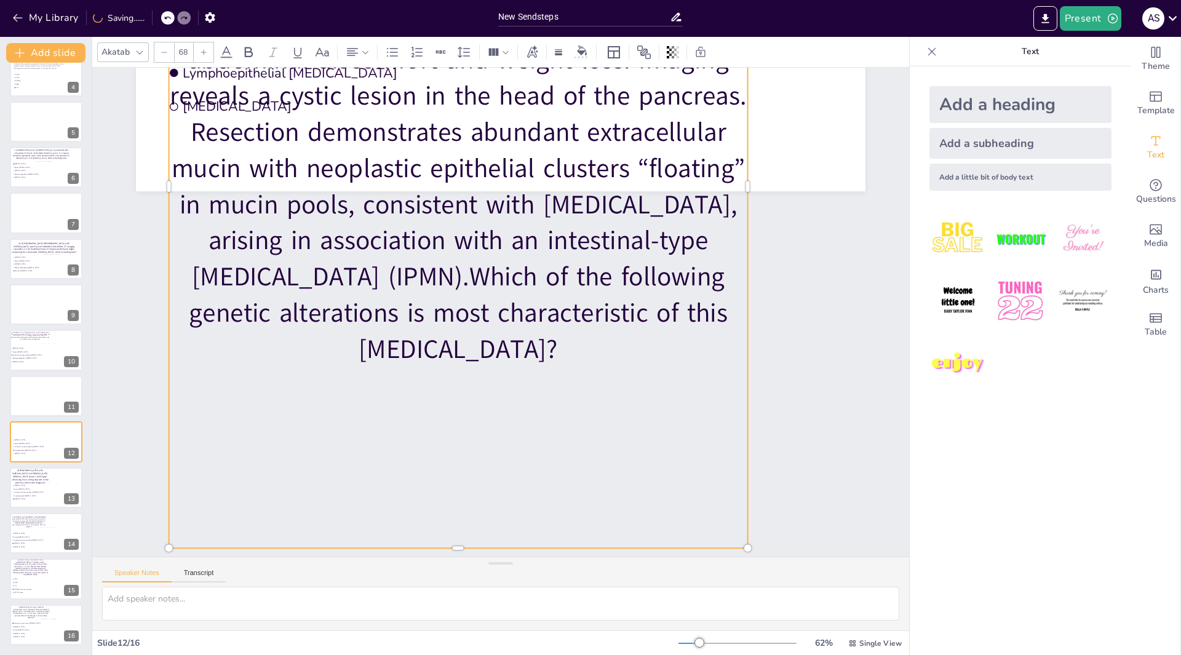
scroll to position [369, 0]
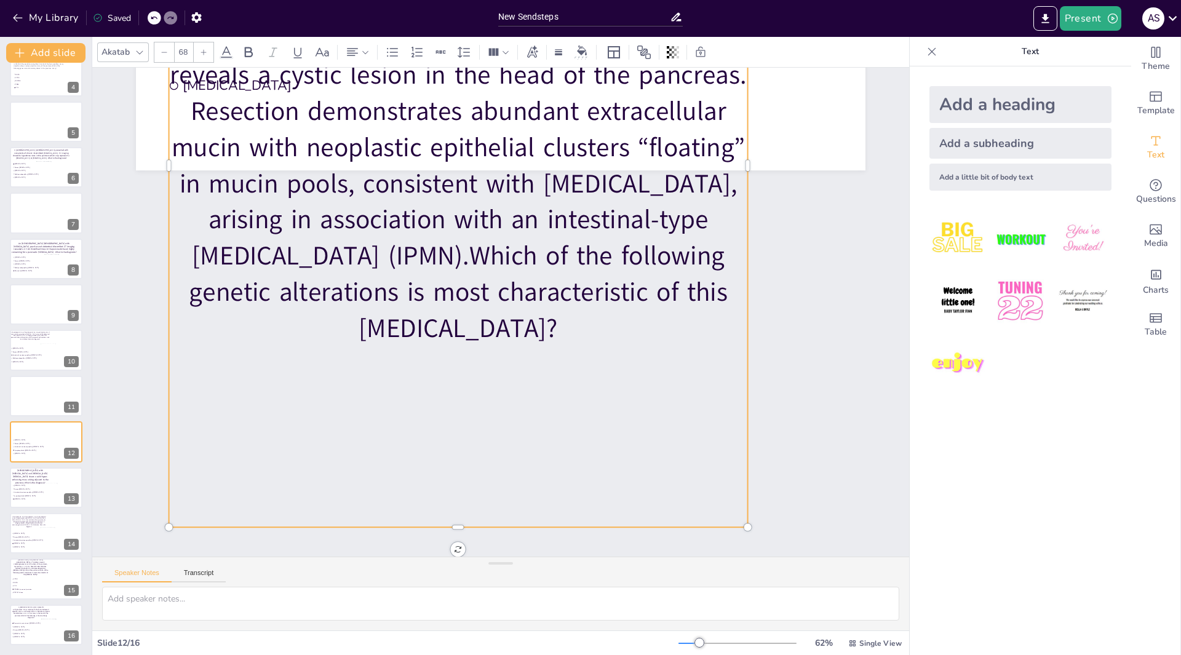
drag, startPoint x: 449, startPoint y: 515, endPoint x: 453, endPoint y: 509, distance: 7.5
click at [453, 509] on div "A [DEMOGRAPHIC_DATA] man presents with abdominal discomfort and weight loss. Im…" at bounding box center [458, 165] width 579 height 723
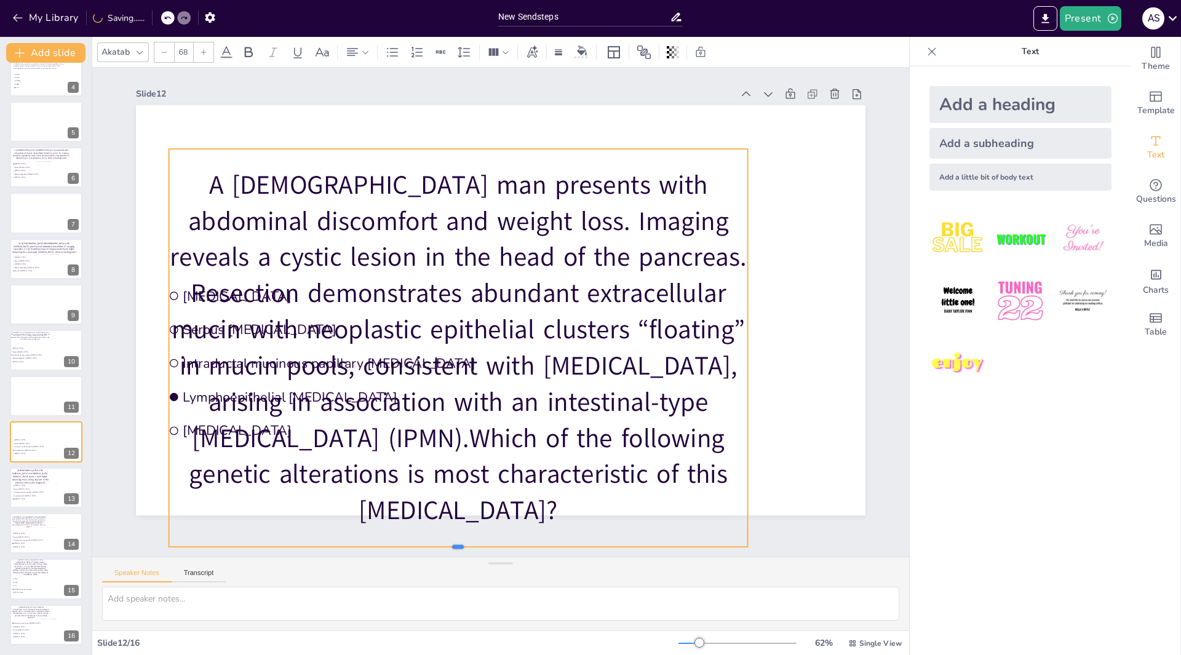
drag, startPoint x: 446, startPoint y: 518, endPoint x: 573, endPoint y: 156, distance: 383.7
click at [573, 156] on div "Mucinous cystic neoplasm Serous cystadenoma Intraductal mucinous papillary neop…" at bounding box center [500, 310] width 729 height 410
drag, startPoint x: 445, startPoint y: 519, endPoint x: 453, endPoint y: 509, distance: 12.3
click at [468, 465] on div "Mucinous cystic neoplasm Serous cystadenoma Intraductal mucinous papillary neop…" at bounding box center [500, 310] width 729 height 410
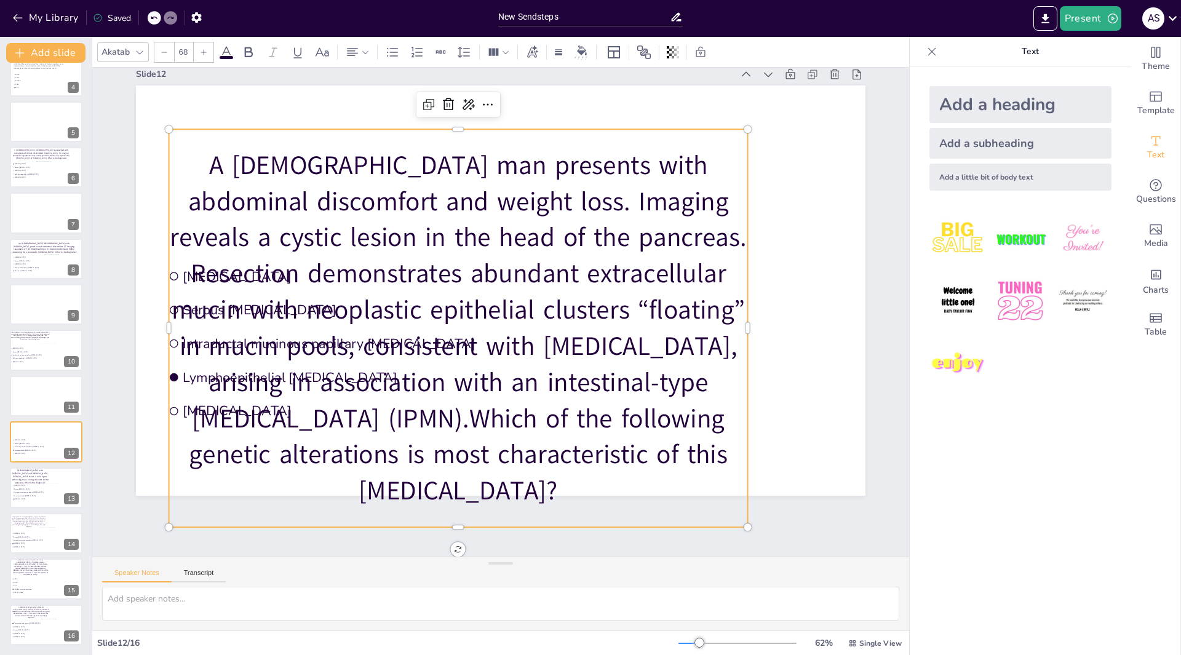
click at [451, 509] on p "A [DEMOGRAPHIC_DATA] man presents with abdominal discomfort and weight loss. Im…" at bounding box center [458, 329] width 579 height 362
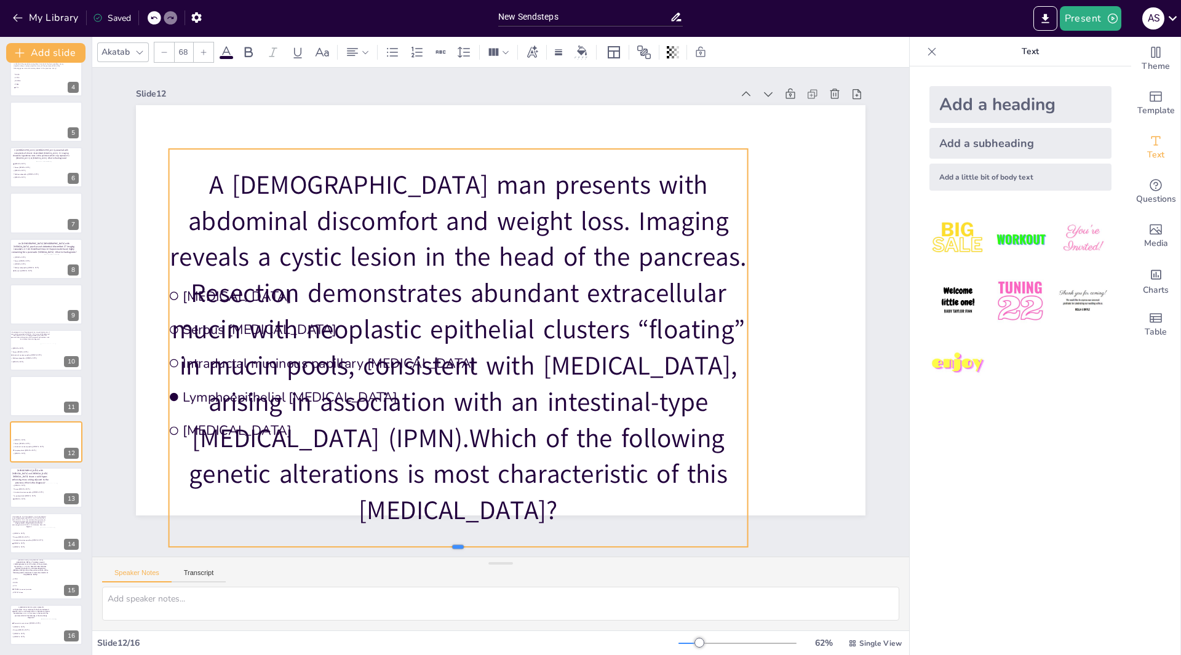
click at [420, 515] on div "Mucinous cystic neoplasm Serous cystadenoma Intraductal mucinous papillary neop…" at bounding box center [500, 310] width 729 height 410
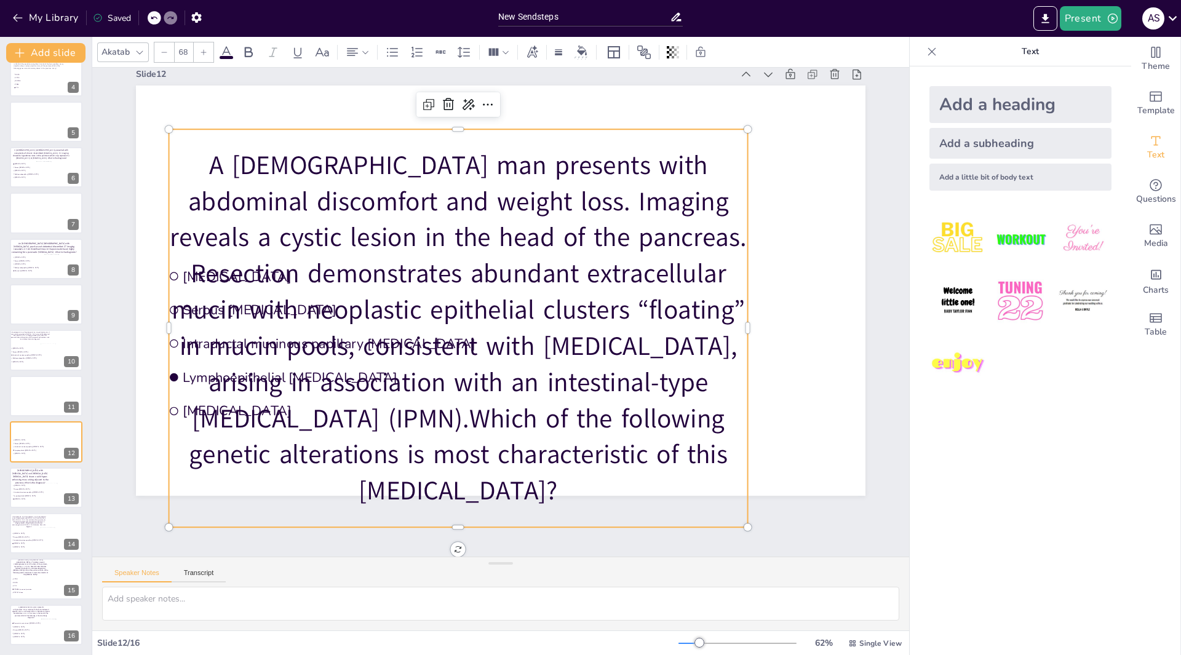
scroll to position [23, 0]
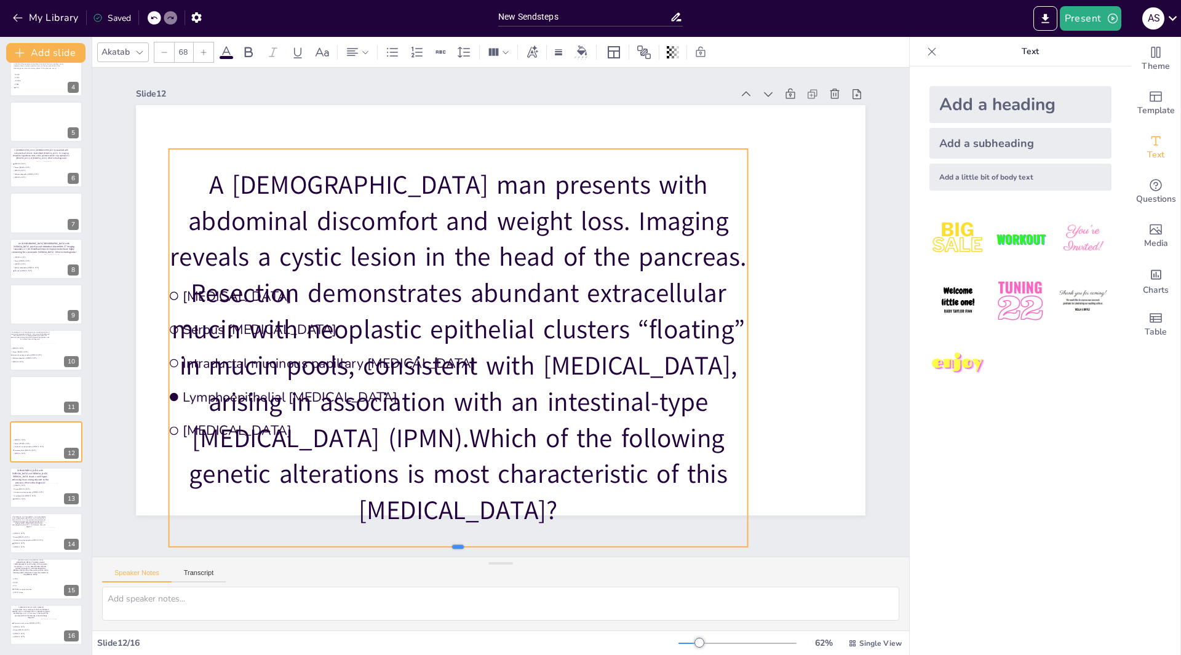
click at [560, 494] on p "A [DEMOGRAPHIC_DATA] man presents with abdominal discomfort and weight loss. Im…" at bounding box center [458, 348] width 579 height 362
drag, startPoint x: 446, startPoint y: 539, endPoint x: 466, endPoint y: 426, distance: 115.0
click at [466, 426] on div "Mucinous cystic neoplasm Serous cystadenoma Intraductal mucinous papillary neop…" at bounding box center [500, 310] width 729 height 410
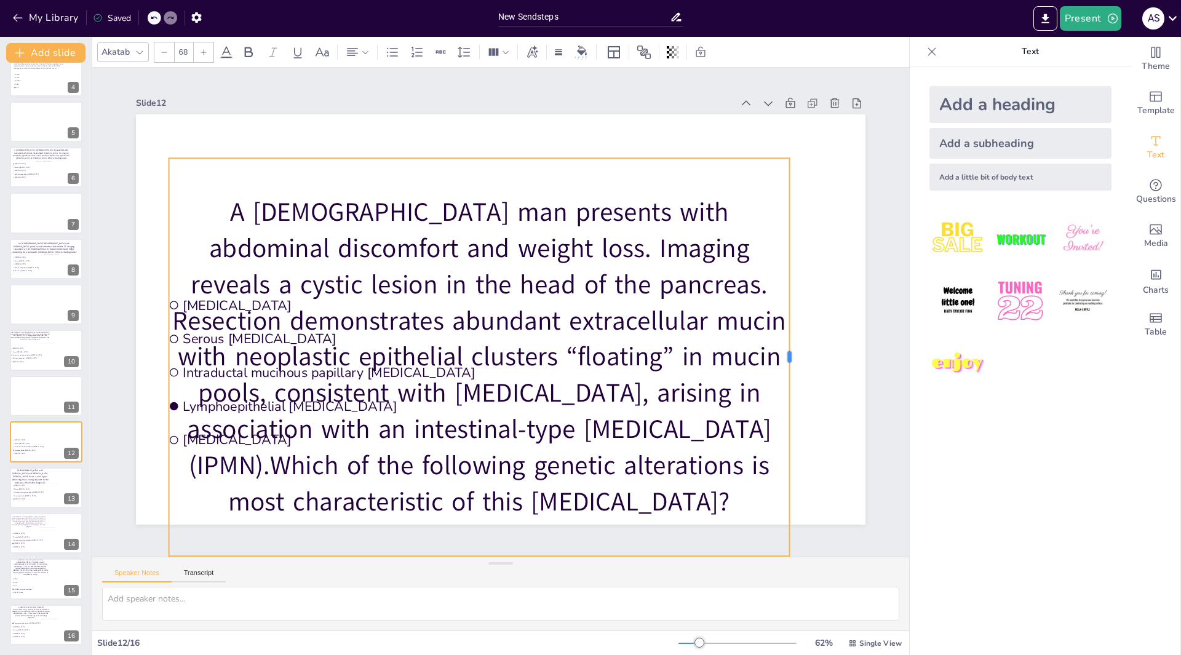
drag, startPoint x: 739, startPoint y: 343, endPoint x: 782, endPoint y: 329, distance: 45.1
click at [789, 329] on div at bounding box center [794, 357] width 10 height 398
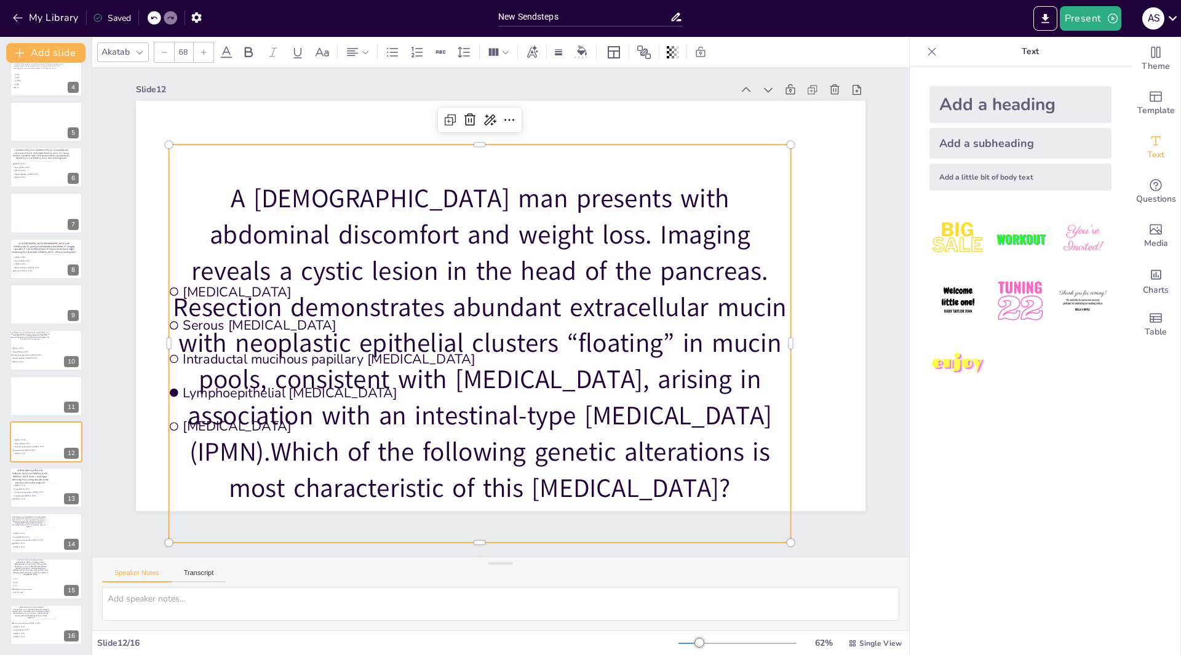
click at [164, 51] on icon at bounding box center [163, 52] width 7 height 7
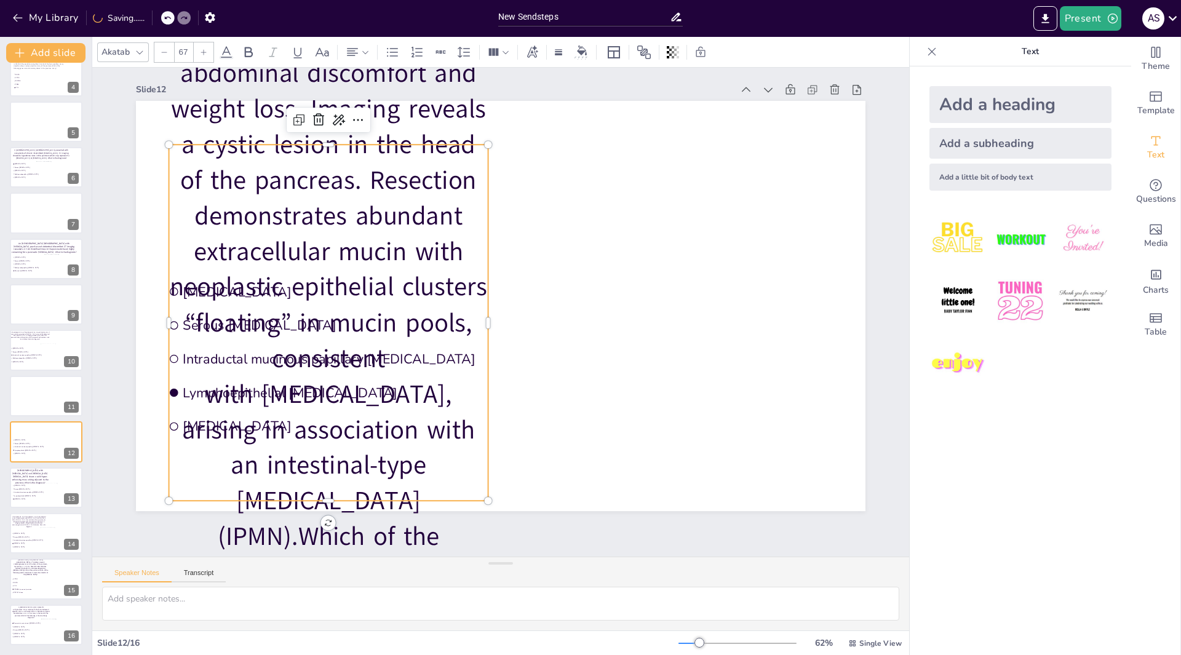
click at [164, 51] on icon at bounding box center [163, 52] width 7 height 7
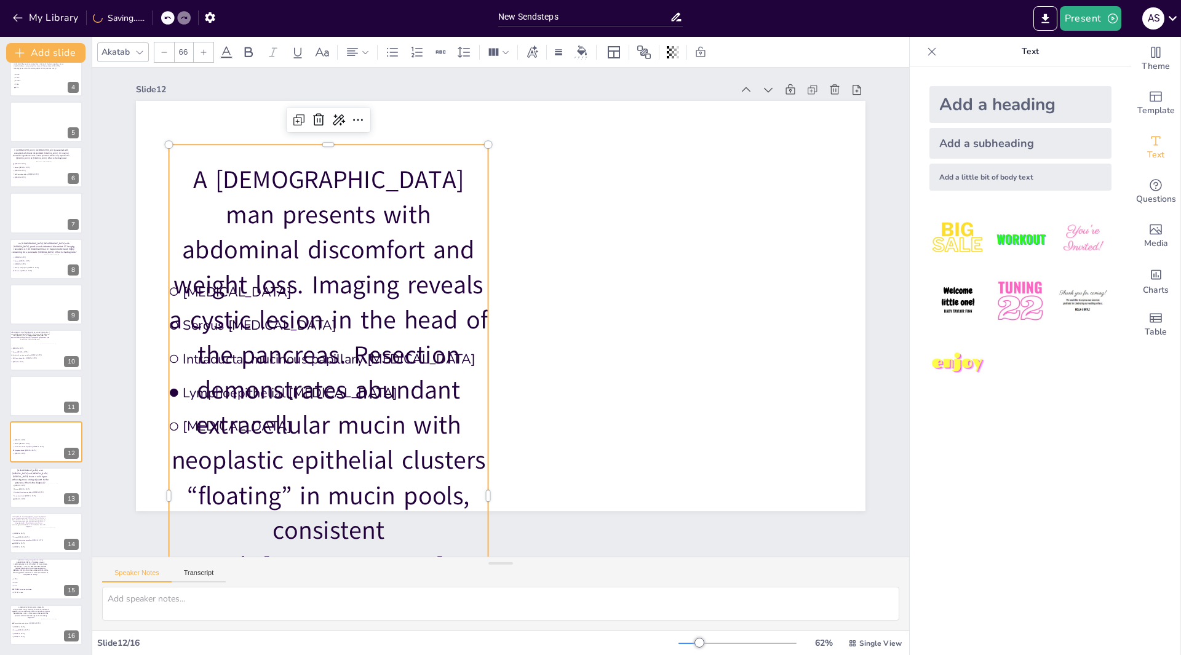
click at [164, 51] on icon at bounding box center [163, 52] width 7 height 7
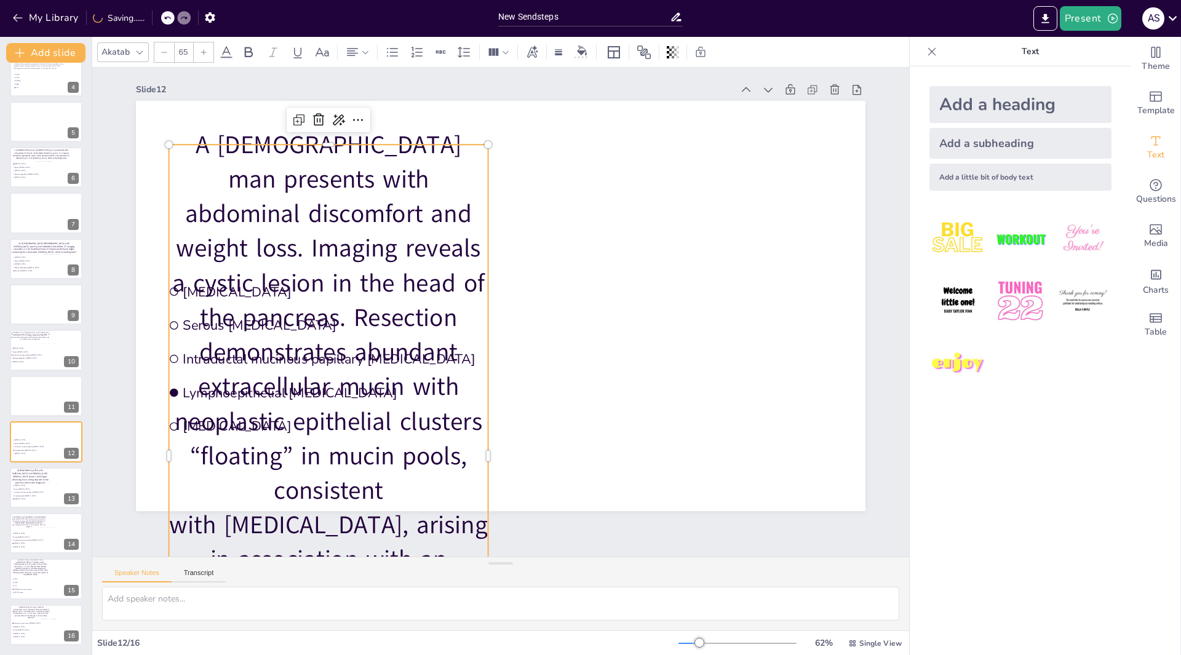
click at [164, 51] on icon at bounding box center [163, 52] width 7 height 7
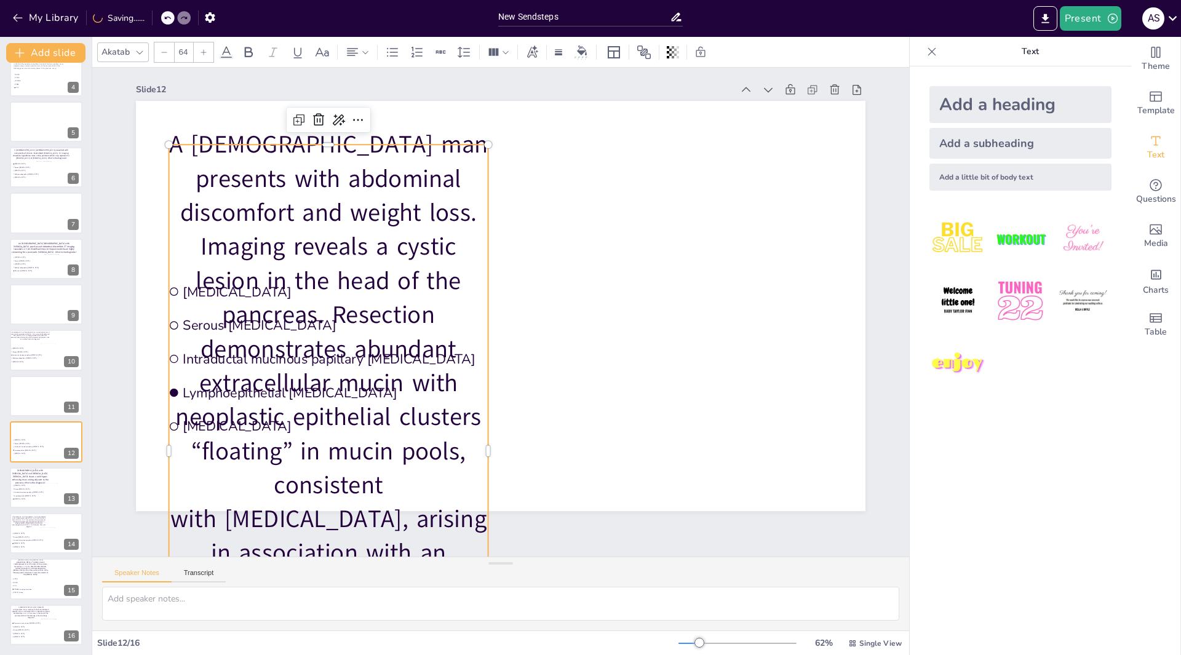
click at [164, 51] on icon at bounding box center [163, 52] width 7 height 7
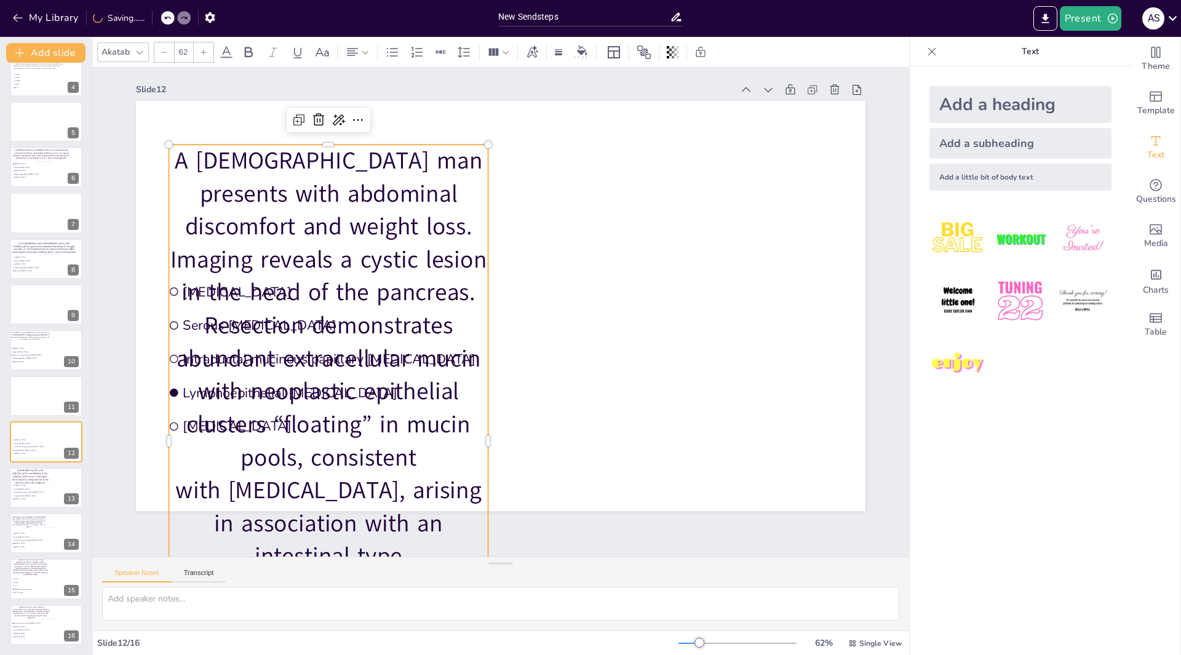
click at [164, 51] on icon at bounding box center [163, 52] width 7 height 7
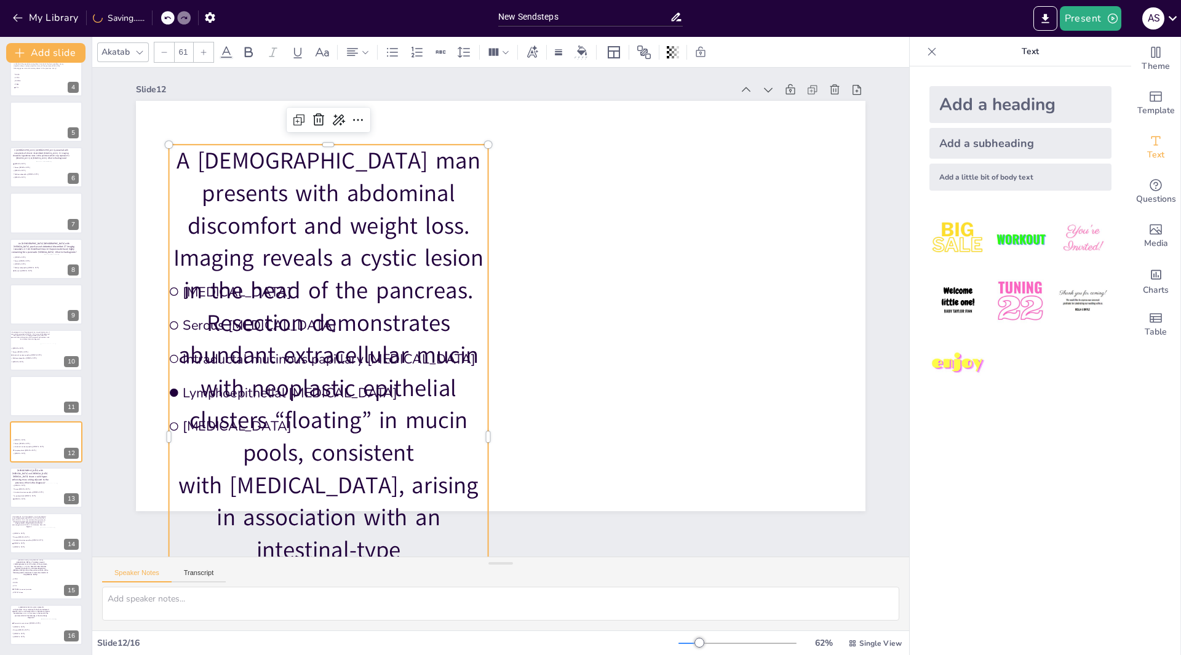
click at [164, 51] on icon at bounding box center [163, 52] width 7 height 7
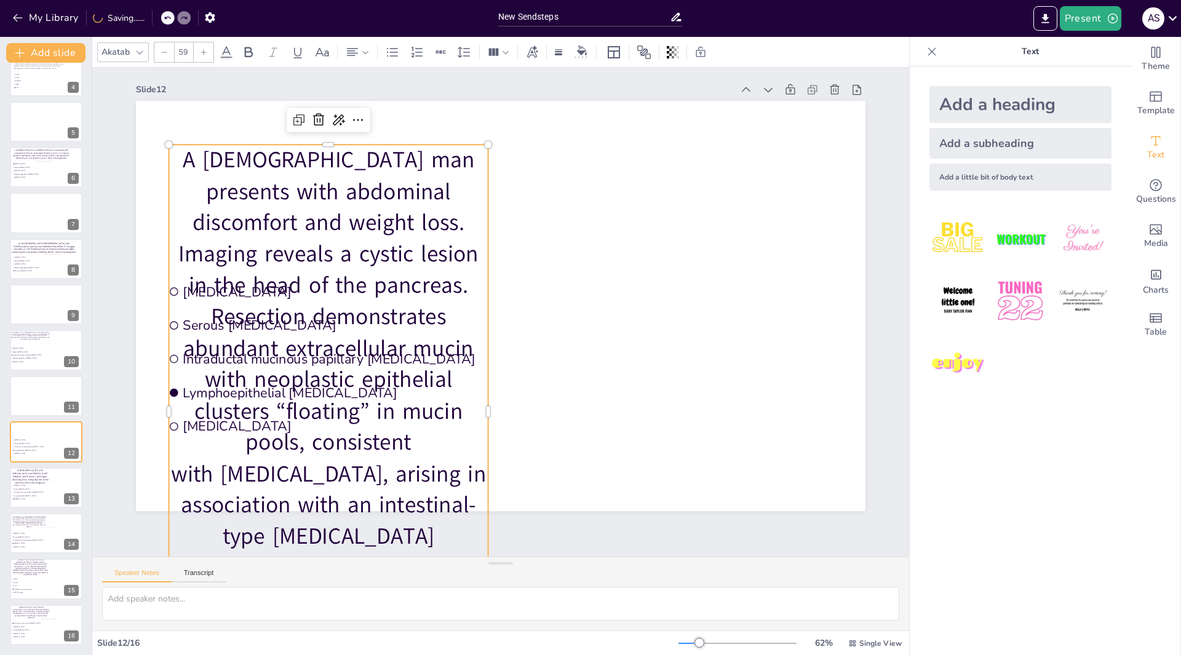
click at [164, 51] on icon at bounding box center [163, 52] width 7 height 7
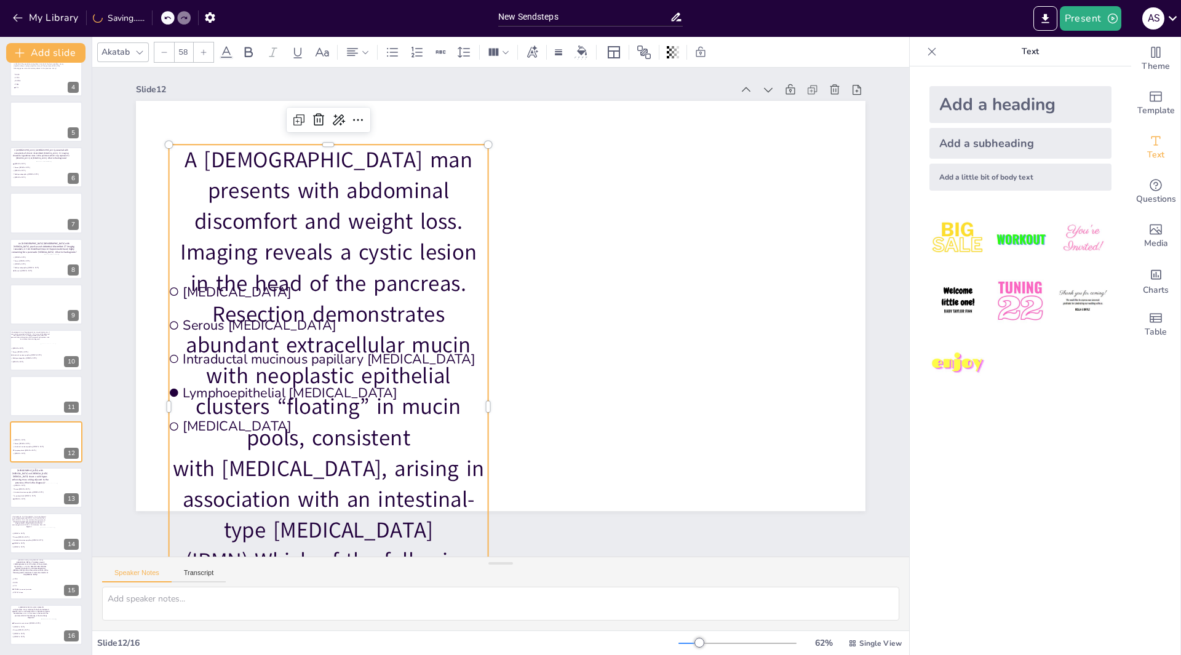
click at [164, 51] on icon at bounding box center [163, 52] width 7 height 7
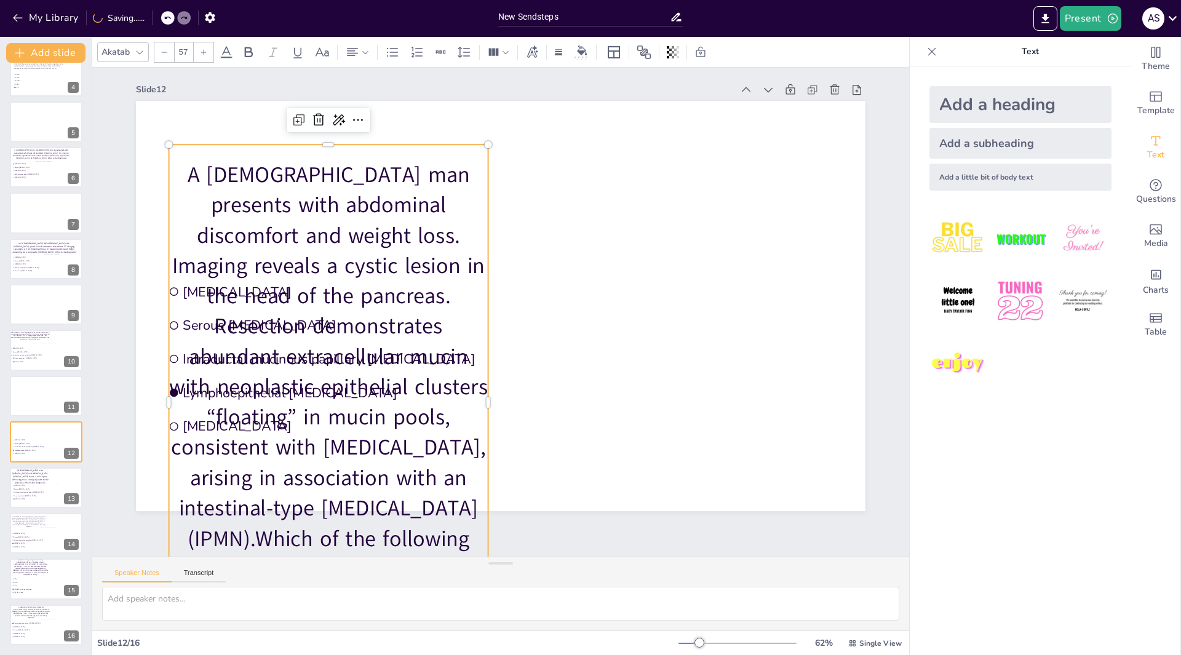
click at [164, 51] on icon at bounding box center [163, 52] width 7 height 7
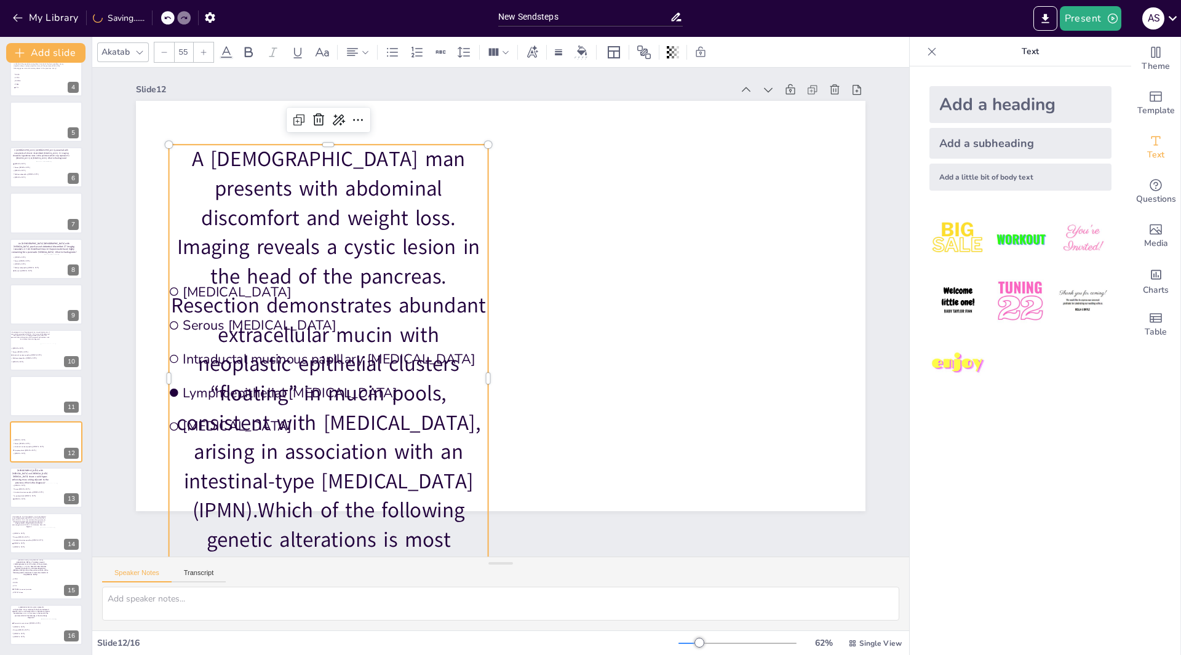
click at [164, 51] on icon at bounding box center [163, 52] width 7 height 7
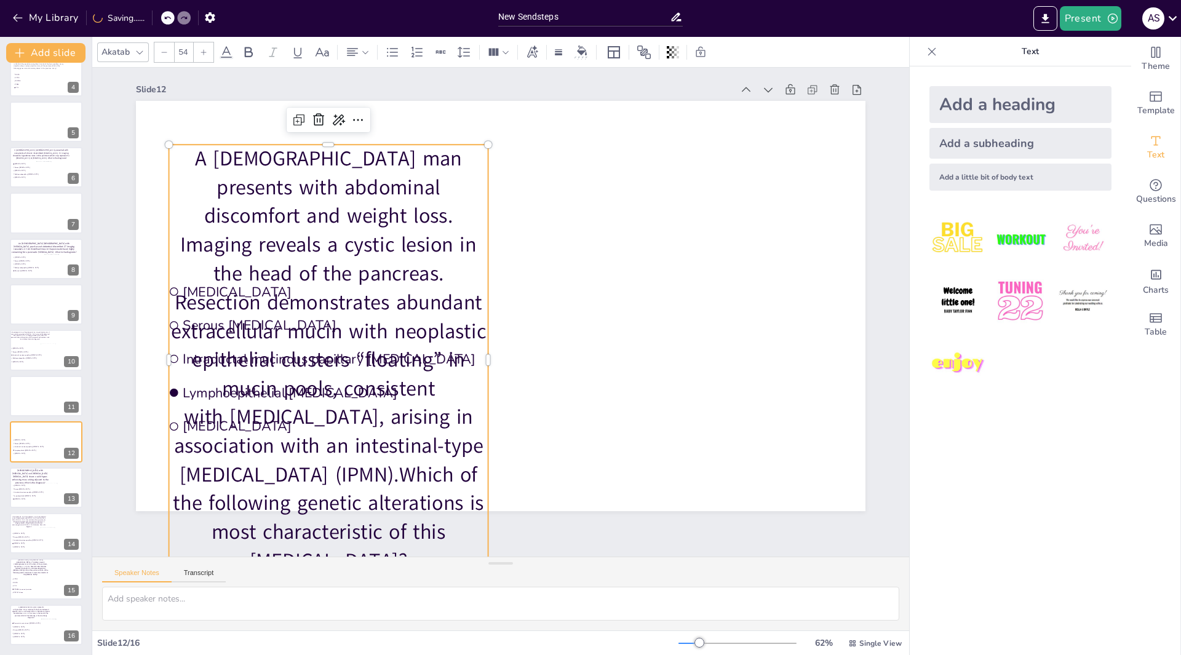
click at [164, 51] on icon at bounding box center [163, 52] width 7 height 7
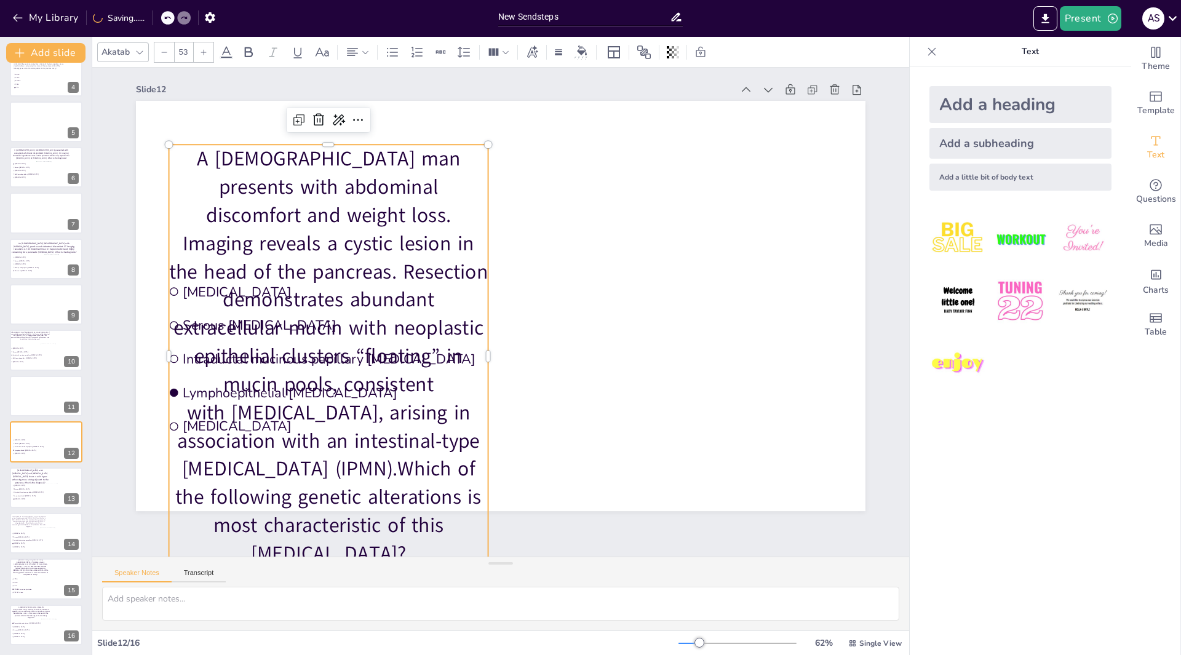
click at [164, 51] on icon at bounding box center [163, 52] width 7 height 7
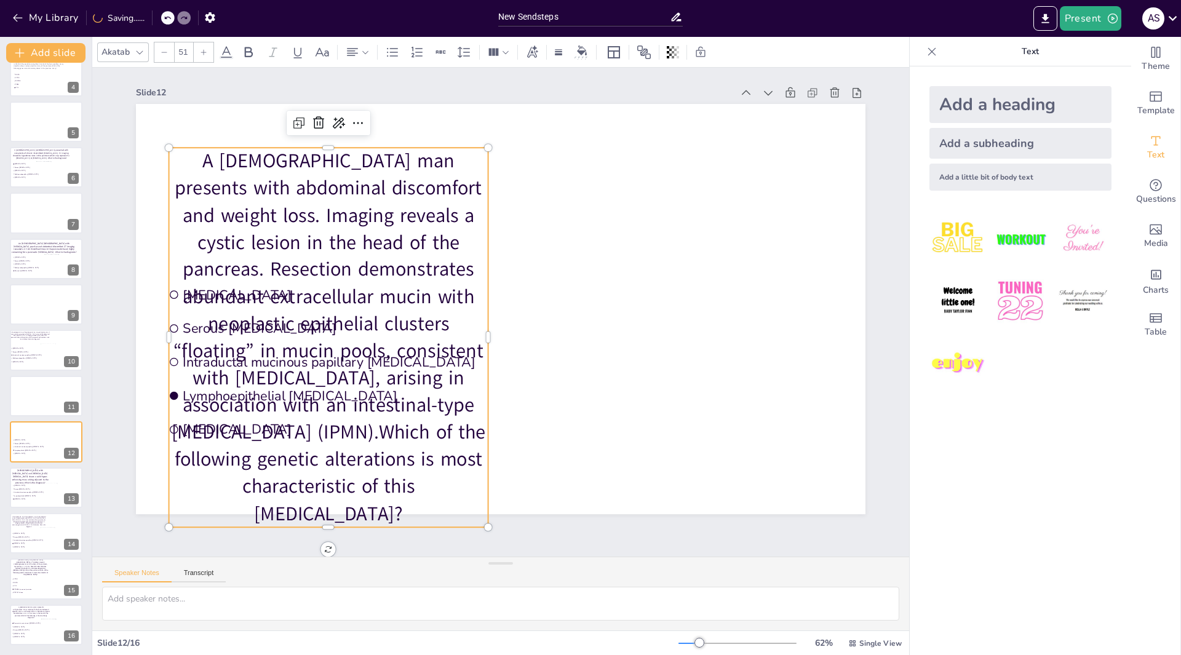
click at [164, 51] on icon at bounding box center [163, 52] width 7 height 7
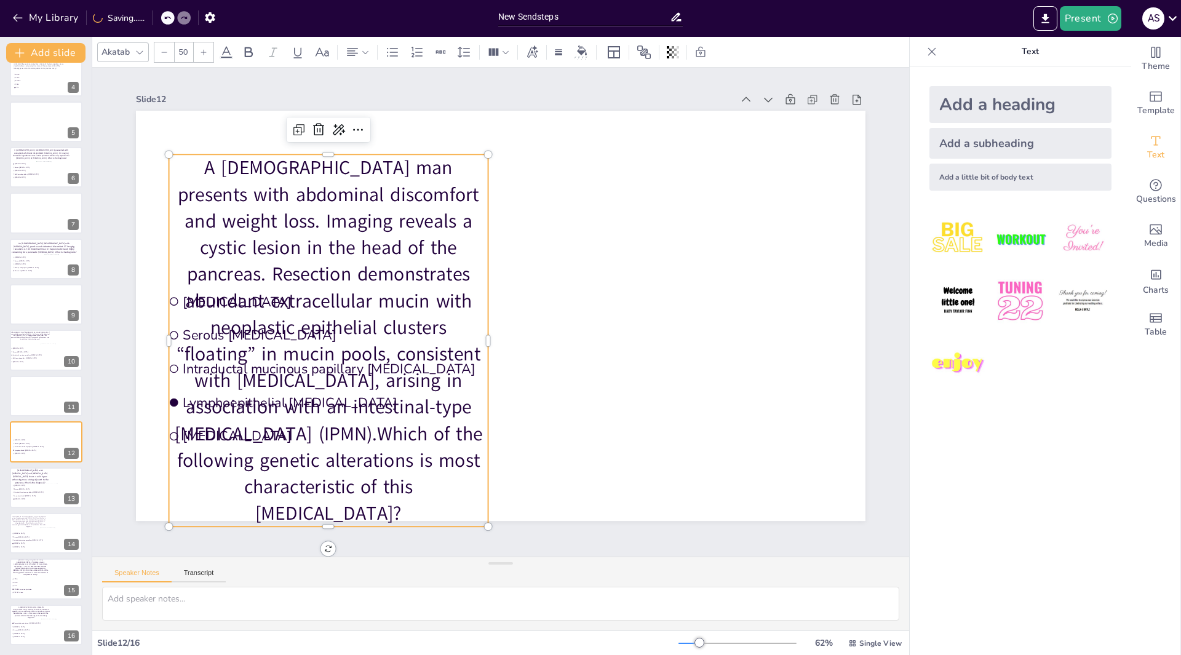
click at [164, 51] on icon at bounding box center [163, 52] width 7 height 7
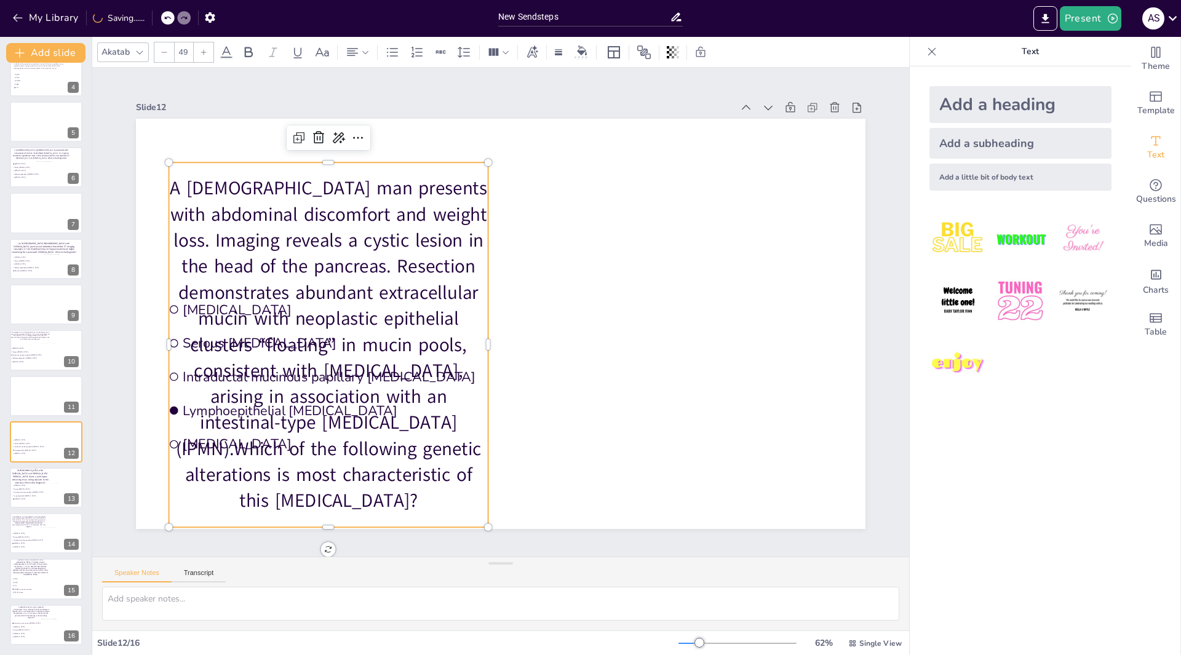
click at [164, 51] on icon at bounding box center [163, 52] width 7 height 7
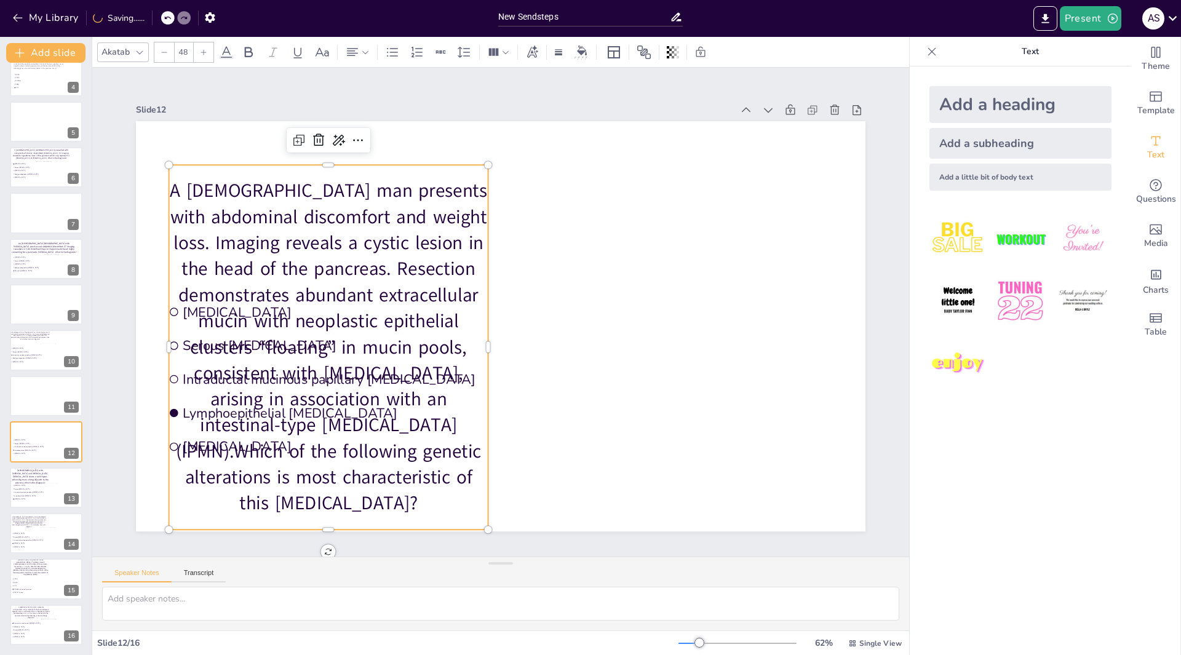
click at [164, 51] on icon at bounding box center [163, 52] width 7 height 7
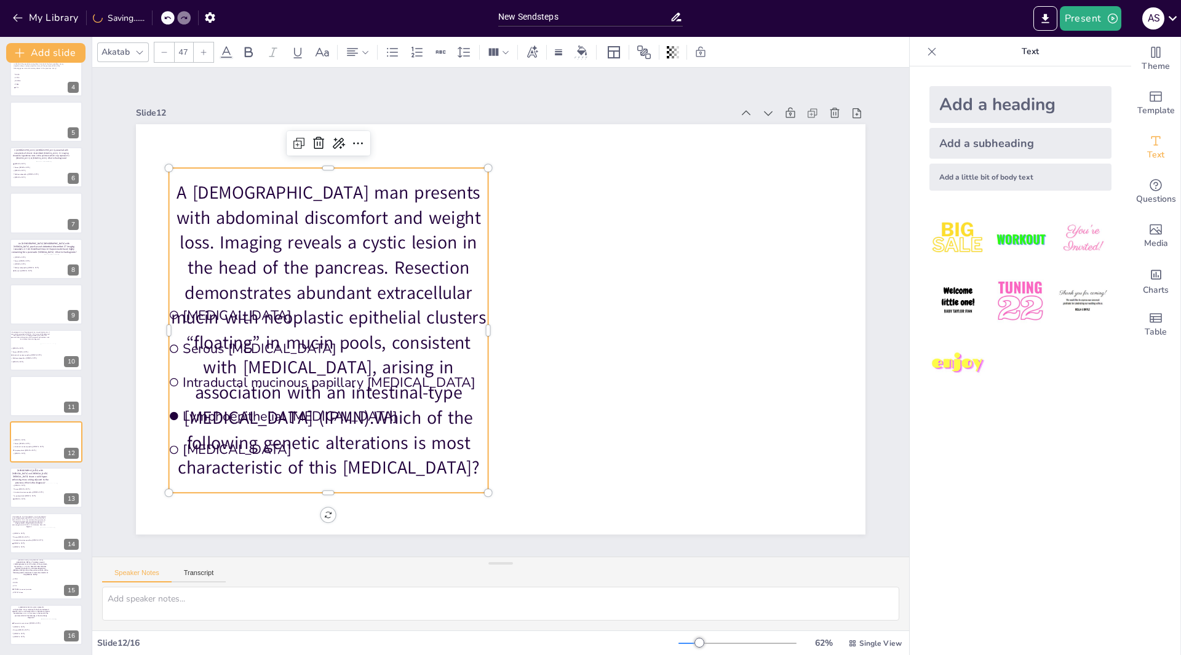
scroll to position [0, 0]
drag, startPoint x: 318, startPoint y: 489, endPoint x: 343, endPoint y: 416, distance: 77.2
click at [343, 416] on div "Mucinous cystic neoplasm Serous cystadenoma Intraductal mucinous papillary neop…" at bounding box center [500, 329] width 729 height 410
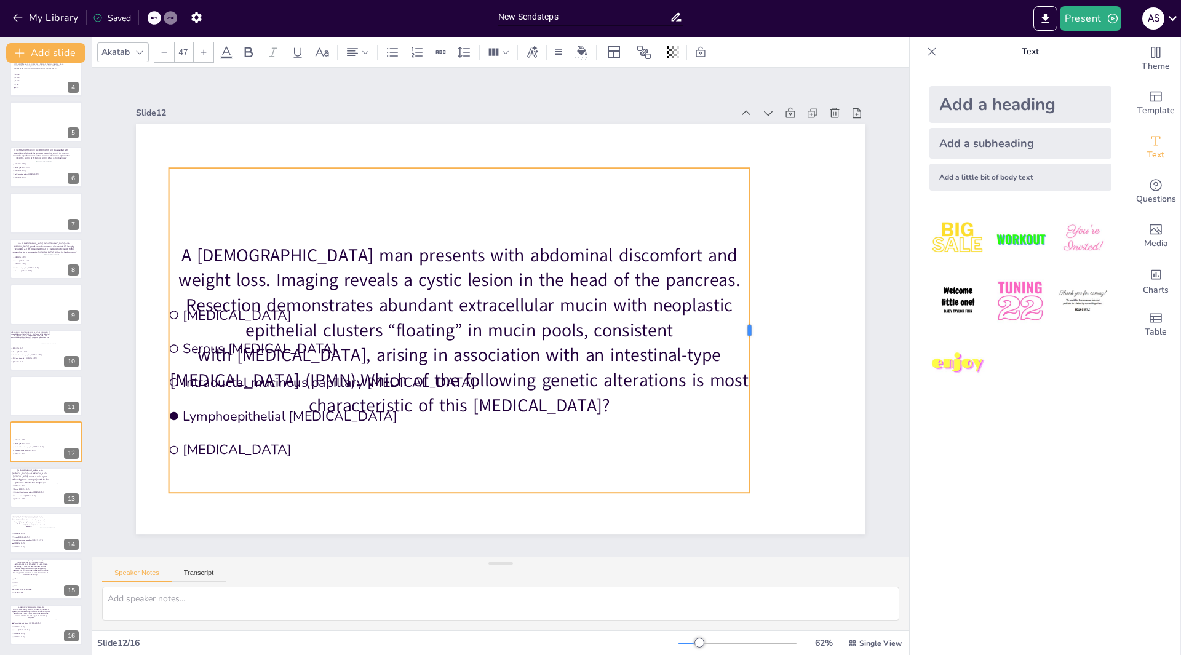
drag, startPoint x: 479, startPoint y: 327, endPoint x: 745, endPoint y: 295, distance: 267.6
click at [749, 295] on div at bounding box center [754, 330] width 10 height 325
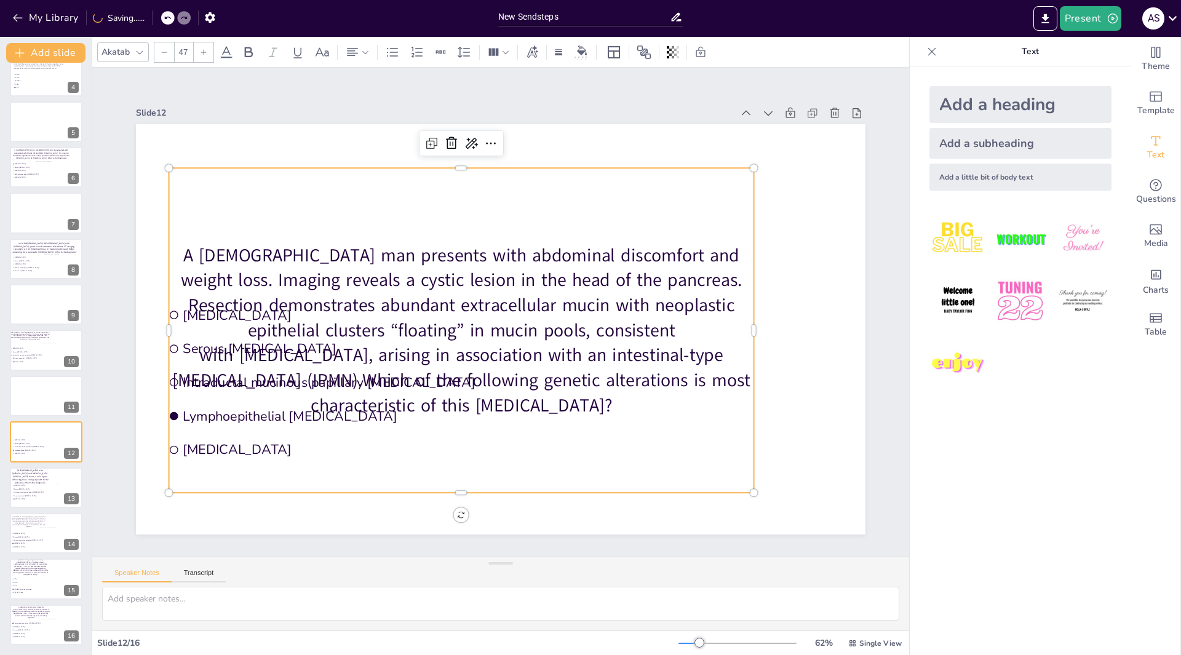
drag, startPoint x: 197, startPoint y: 184, endPoint x: 193, endPoint y: 168, distance: 17.0
click at [193, 168] on div "A [DEMOGRAPHIC_DATA] man presents with abdominal discomfort and weight loss. Im…" at bounding box center [461, 330] width 585 height 325
click at [177, 180] on div "A [DEMOGRAPHIC_DATA] man presents with abdominal discomfort and weight loss. Im…" at bounding box center [461, 330] width 585 height 325
click at [182, 192] on div "A [DEMOGRAPHIC_DATA] man presents with abdominal discomfort and weight loss. Im…" at bounding box center [461, 330] width 585 height 325
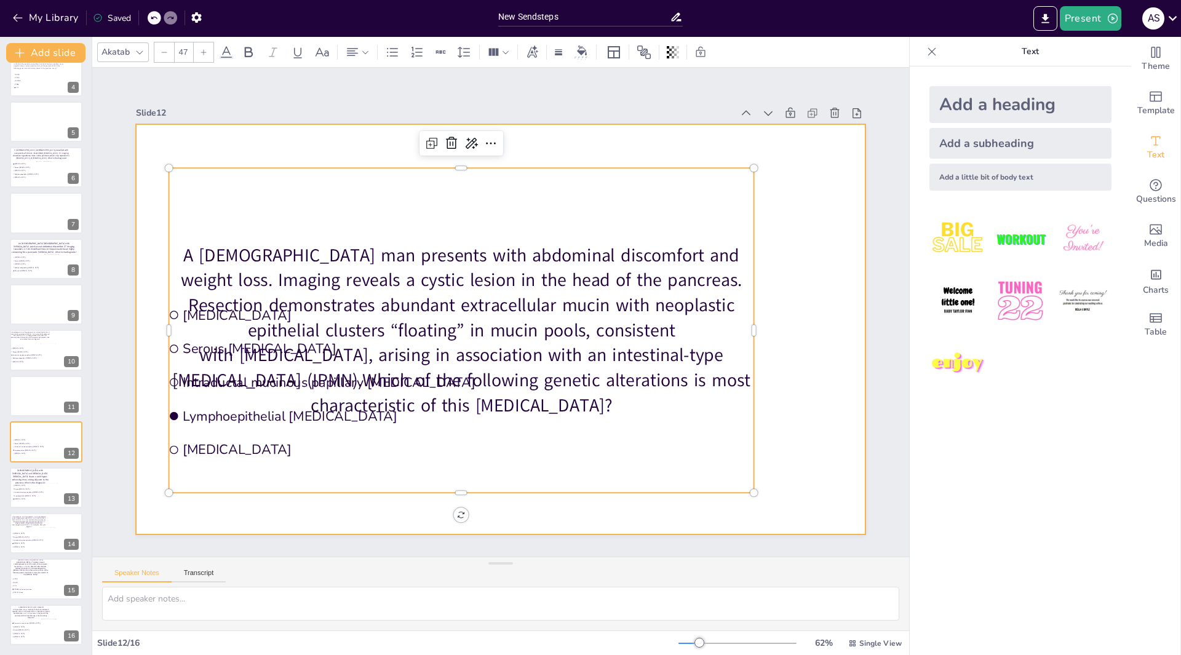
drag, startPoint x: 182, startPoint y: 192, endPoint x: 167, endPoint y: 144, distance: 50.8
click at [167, 145] on div "Mucinous cystic neoplasm Serous cystadenoma Intraductal mucinous papillary neop…" at bounding box center [500, 329] width 729 height 410
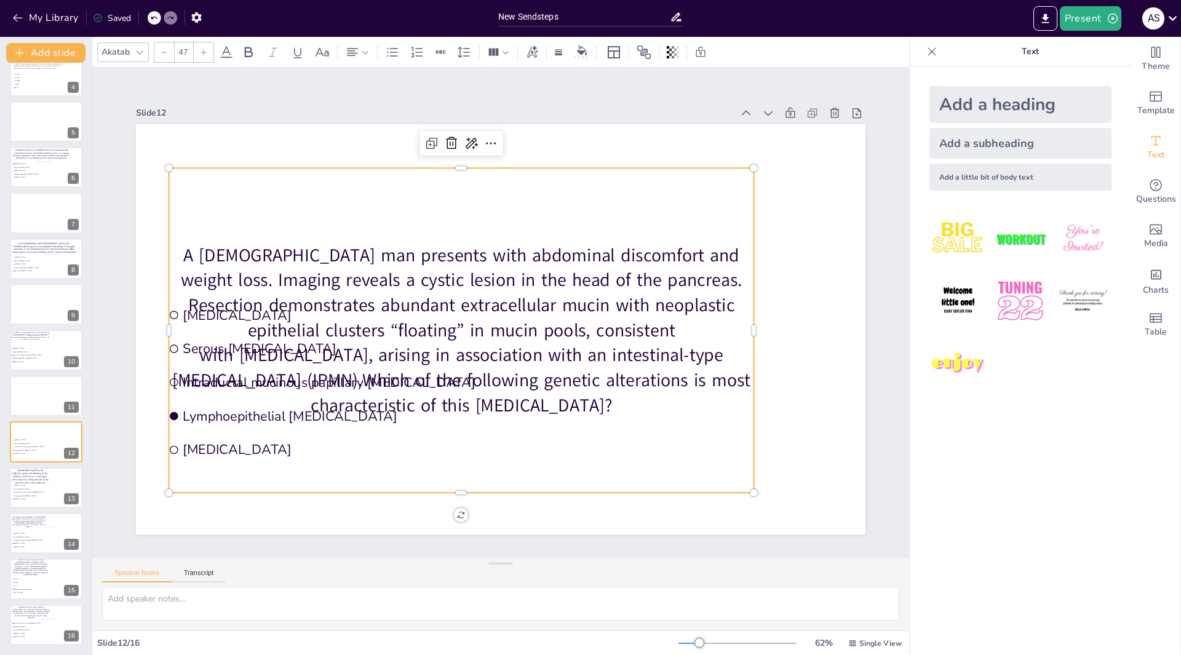
click at [163, 52] on icon at bounding box center [163, 52] width 7 height 7
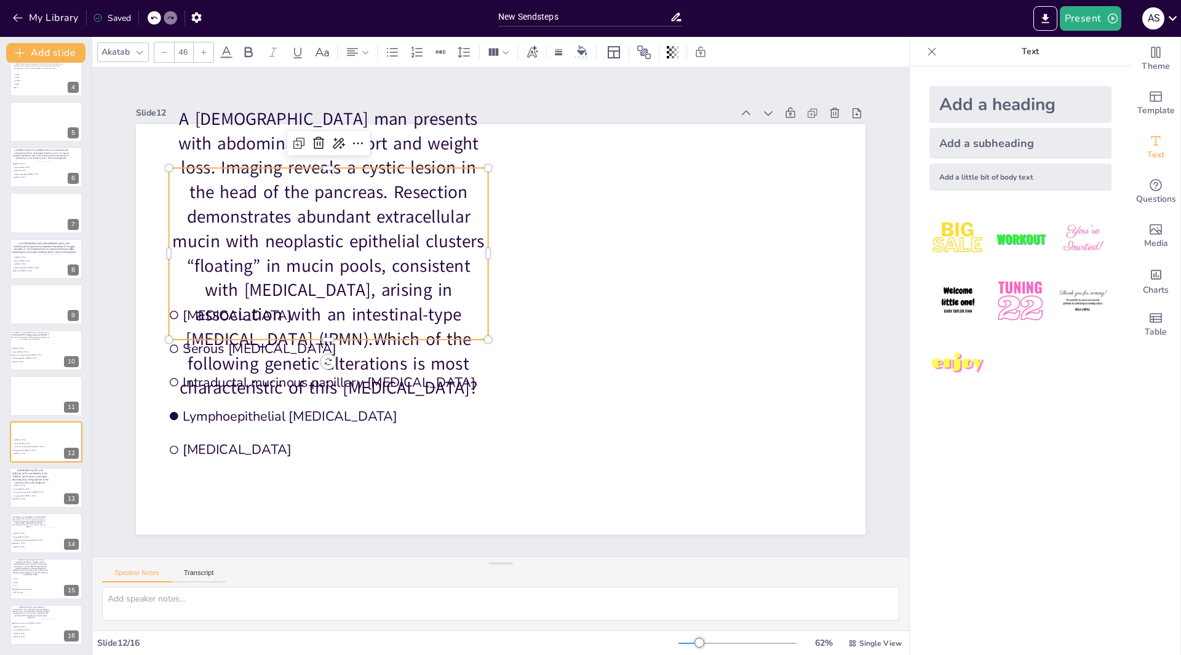
click at [163, 52] on icon at bounding box center [163, 52] width 7 height 7
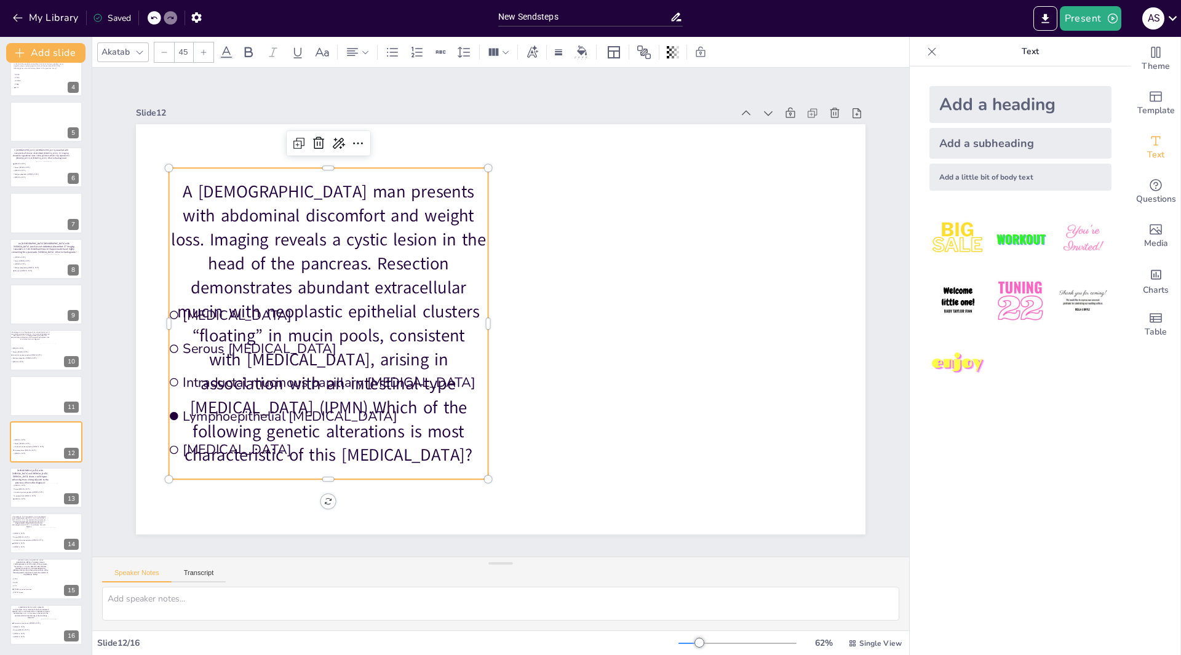
click at [163, 52] on icon at bounding box center [163, 52] width 7 height 7
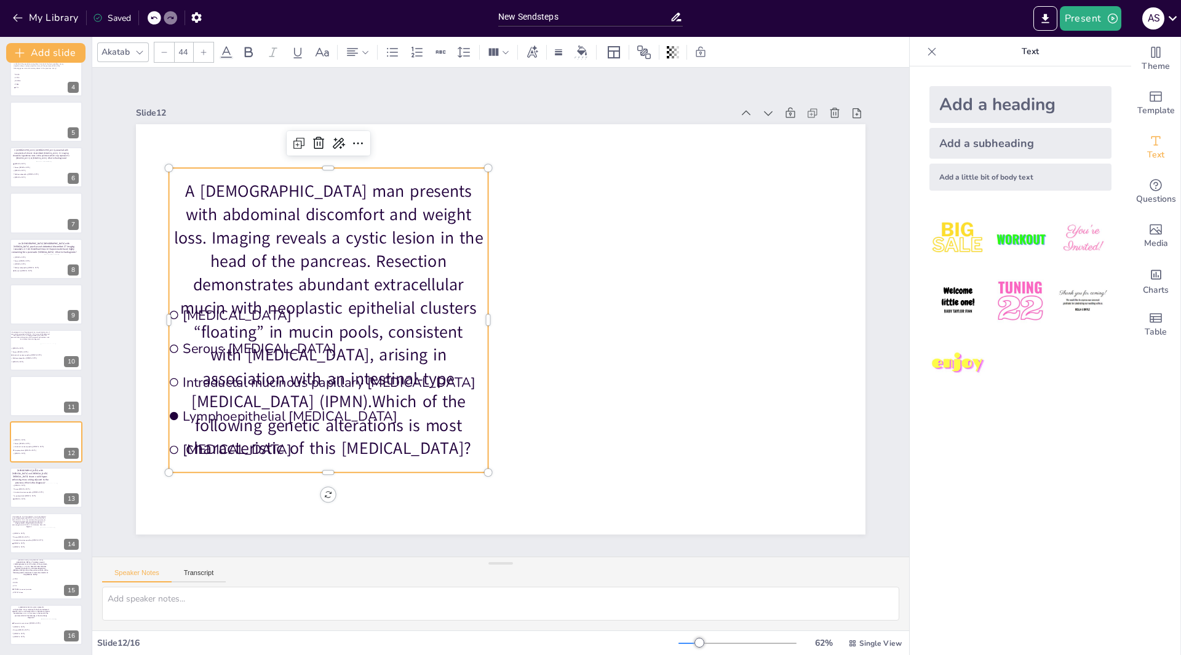
click at [163, 52] on icon at bounding box center [163, 52] width 7 height 7
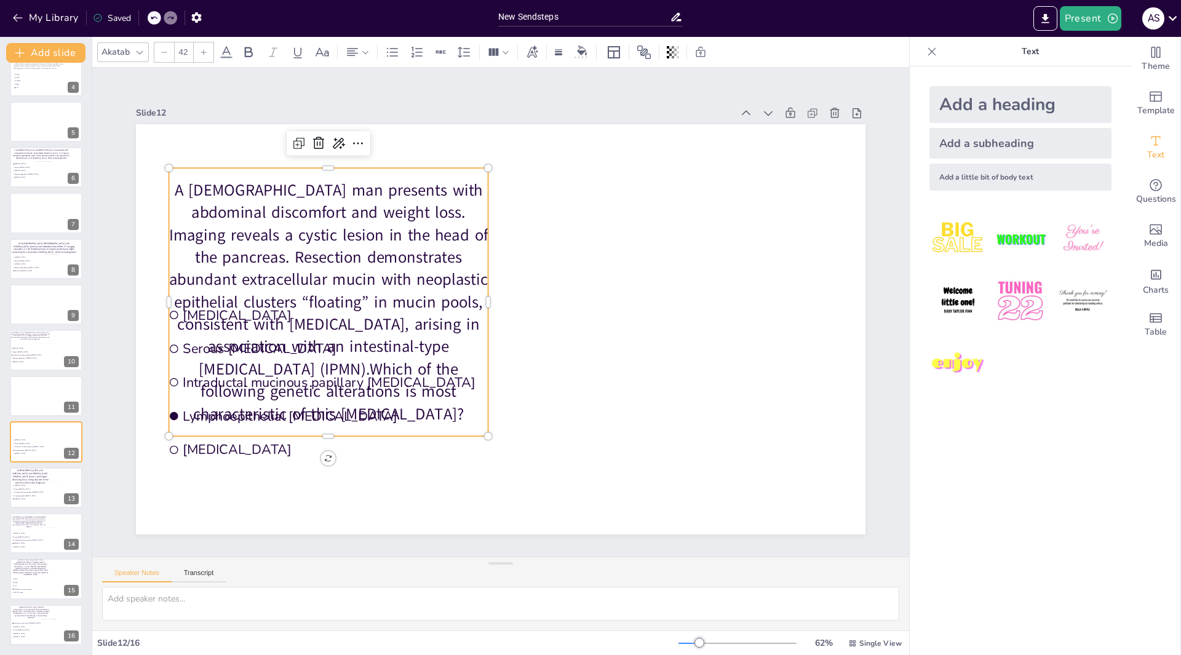
click at [163, 52] on icon at bounding box center [163, 52] width 7 height 7
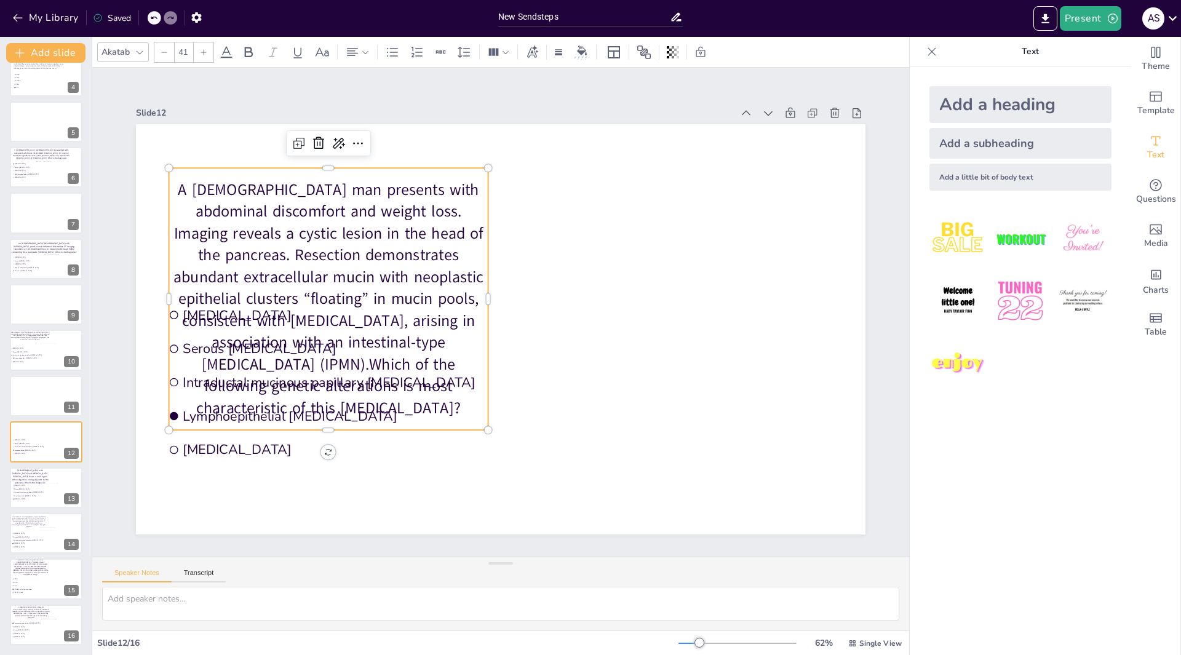
click at [163, 52] on icon at bounding box center [163, 52] width 7 height 7
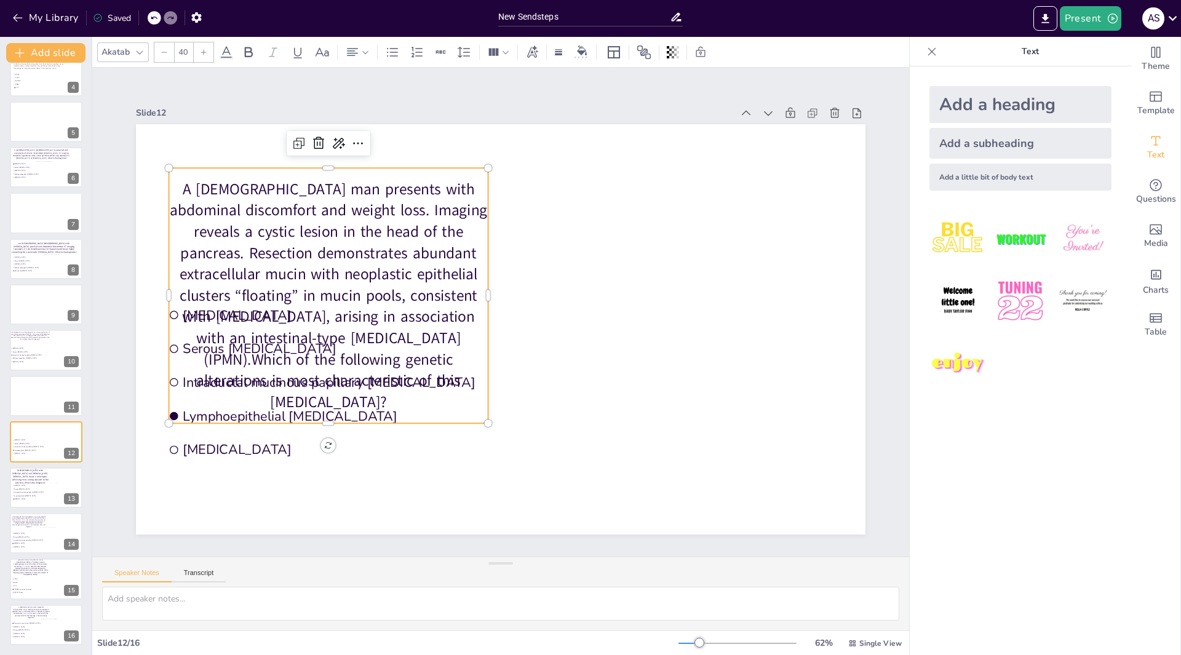
click at [163, 52] on icon at bounding box center [163, 52] width 7 height 7
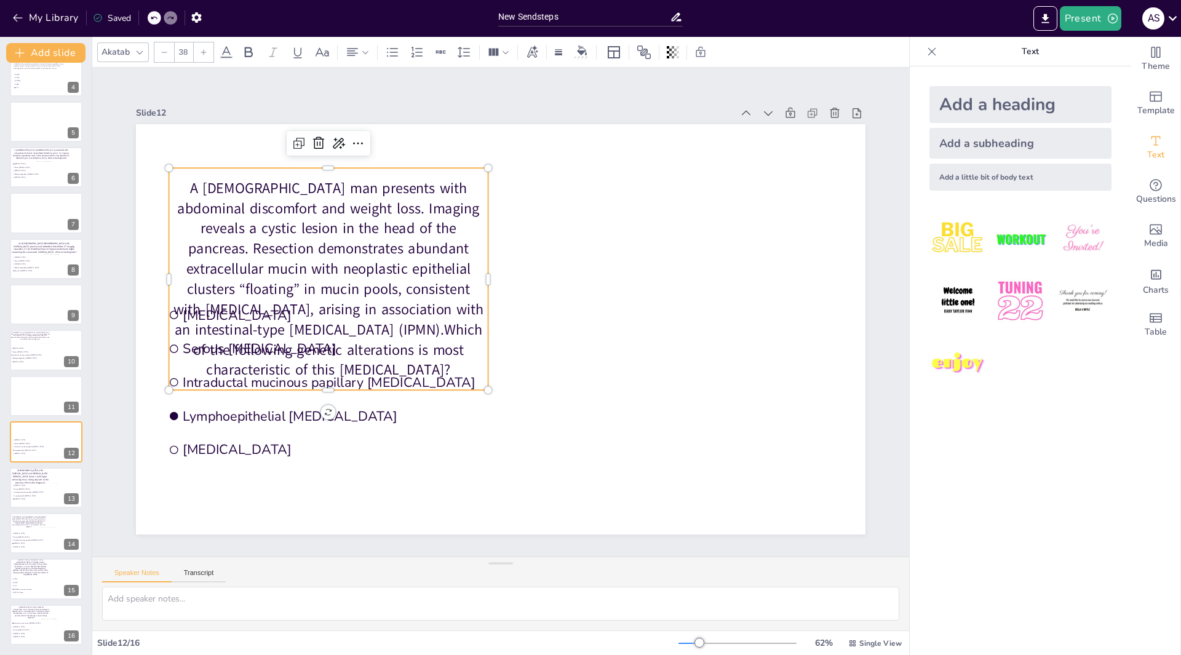
click at [163, 52] on icon at bounding box center [163, 52] width 7 height 7
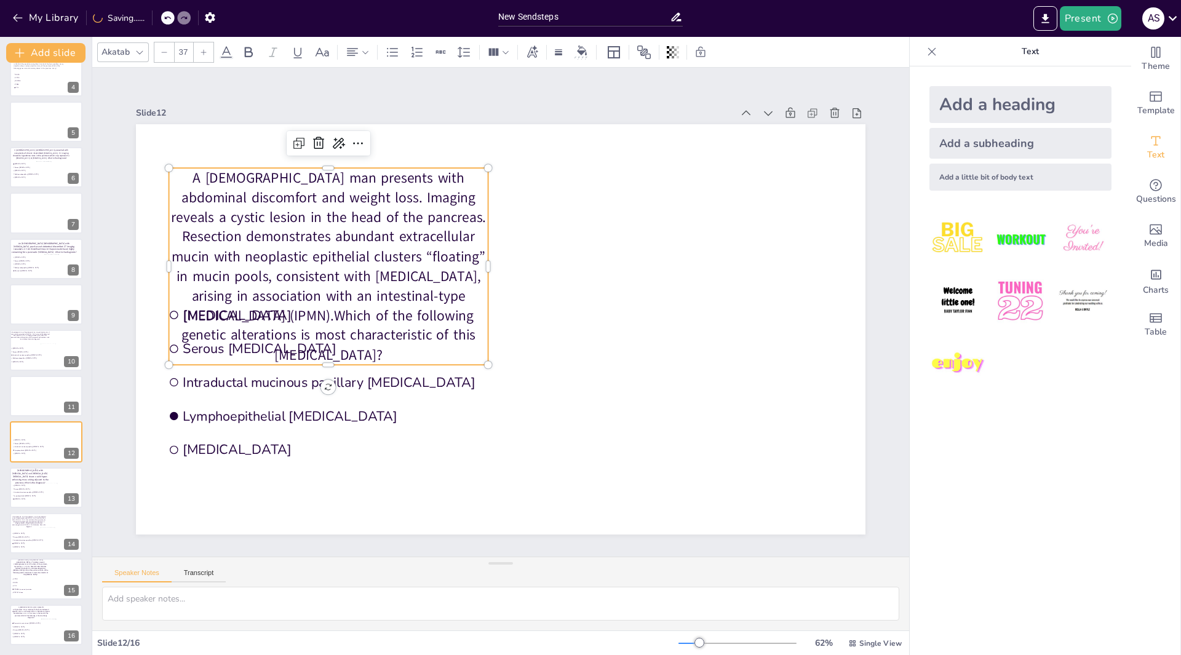
click at [163, 52] on icon at bounding box center [163, 52] width 7 height 7
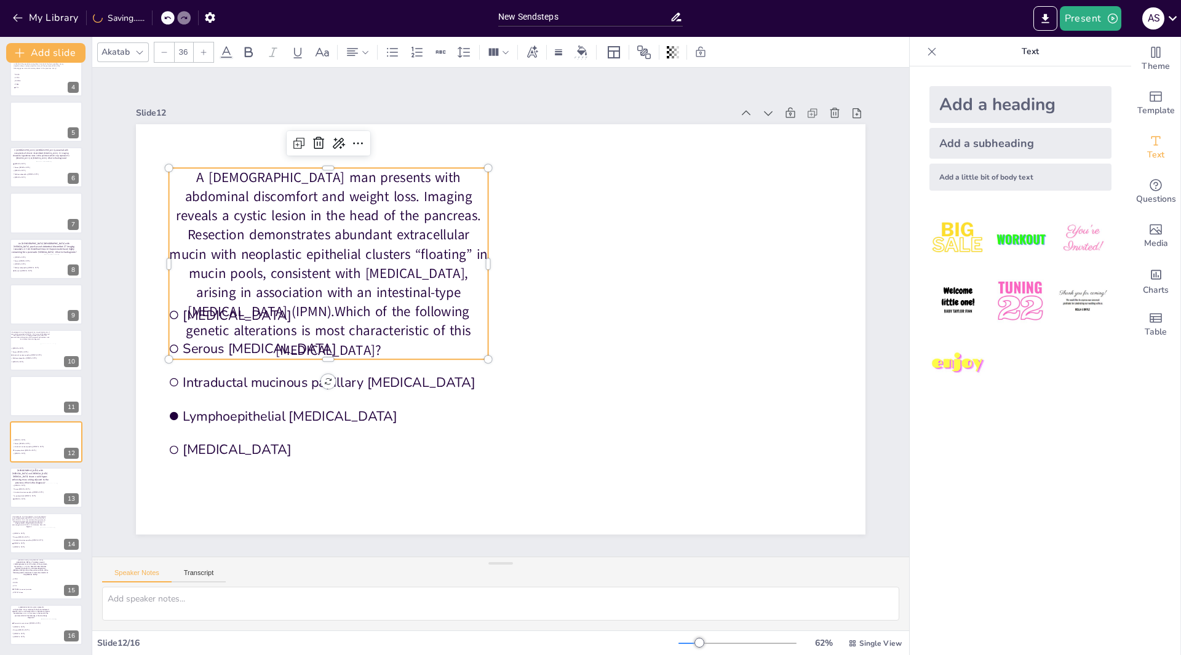
click at [163, 52] on icon at bounding box center [163, 52] width 7 height 7
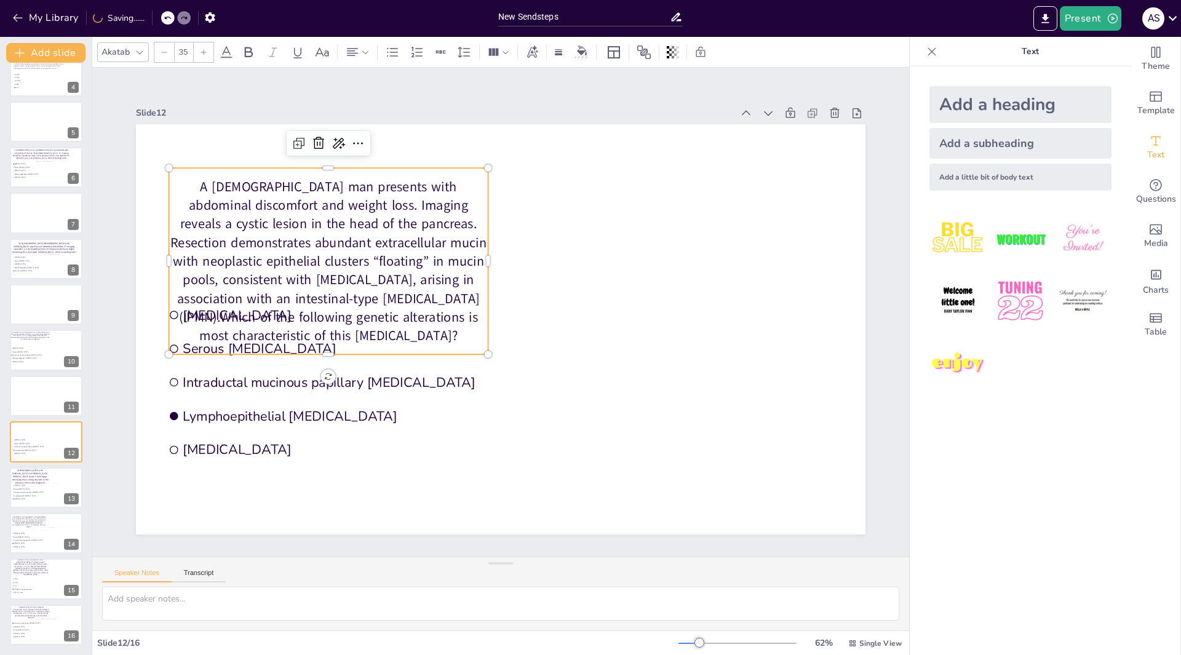
click at [163, 52] on icon at bounding box center [163, 52] width 7 height 7
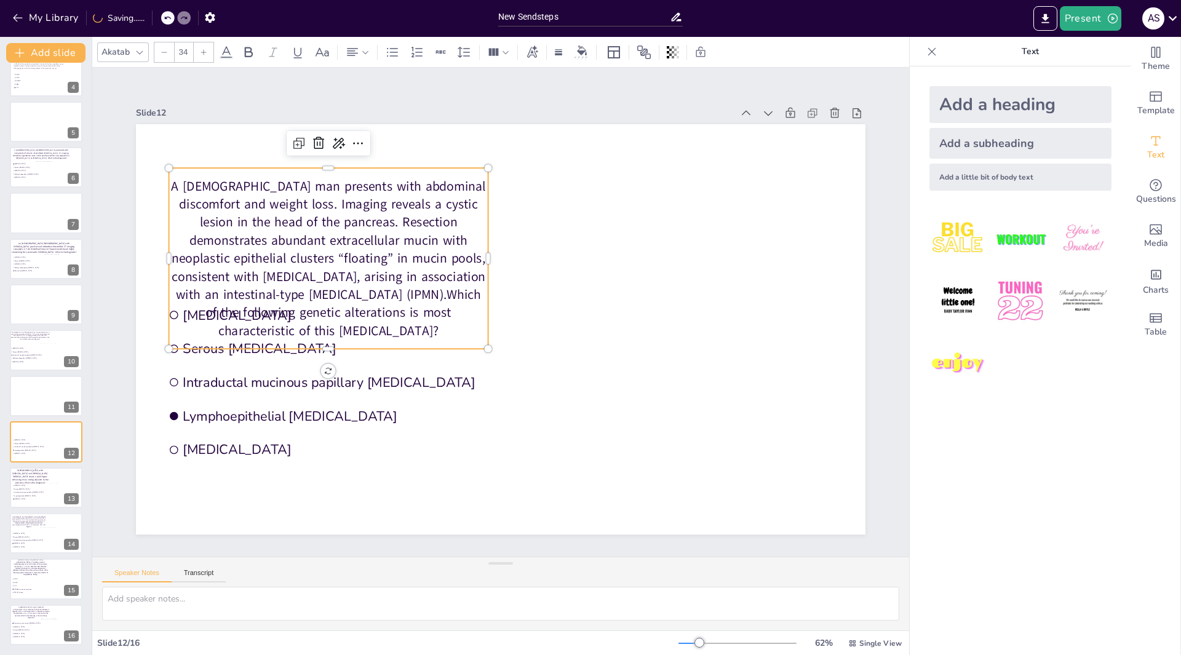
click at [163, 52] on icon at bounding box center [163, 52] width 7 height 7
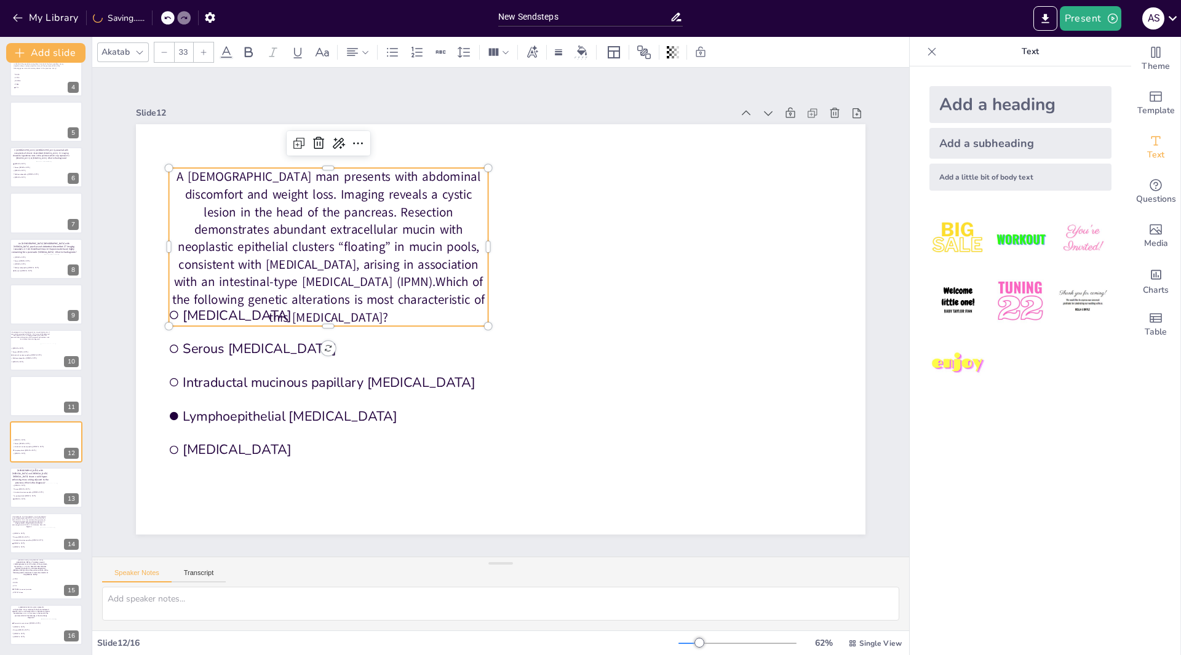
click at [163, 52] on icon at bounding box center [163, 52] width 7 height 7
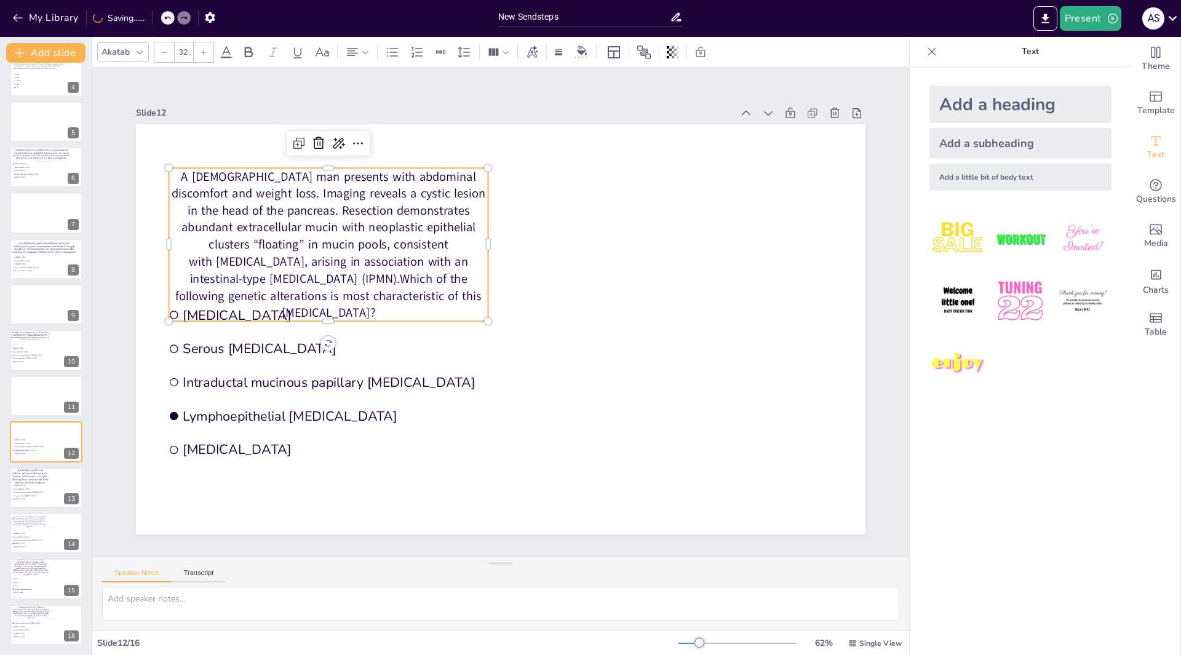
click at [163, 52] on icon at bounding box center [163, 52] width 7 height 7
type input "31"
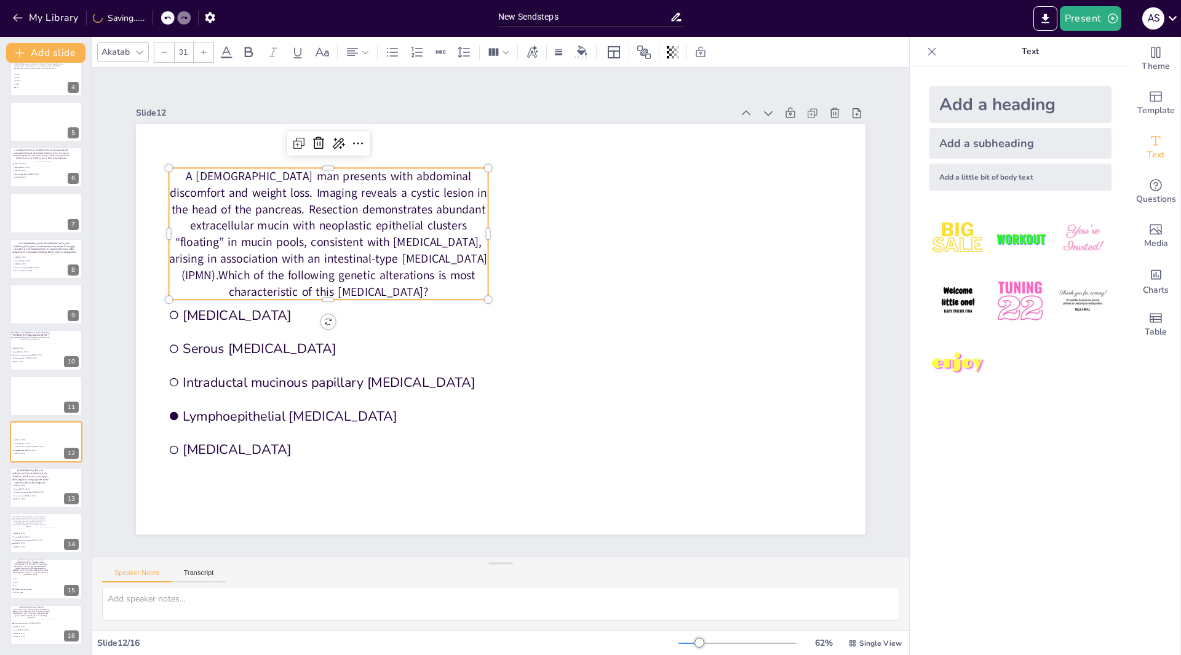
click at [478, 228] on p "A [DEMOGRAPHIC_DATA] man presents with abdominal discomfort and weight loss. Im…" at bounding box center [328, 234] width 319 height 132
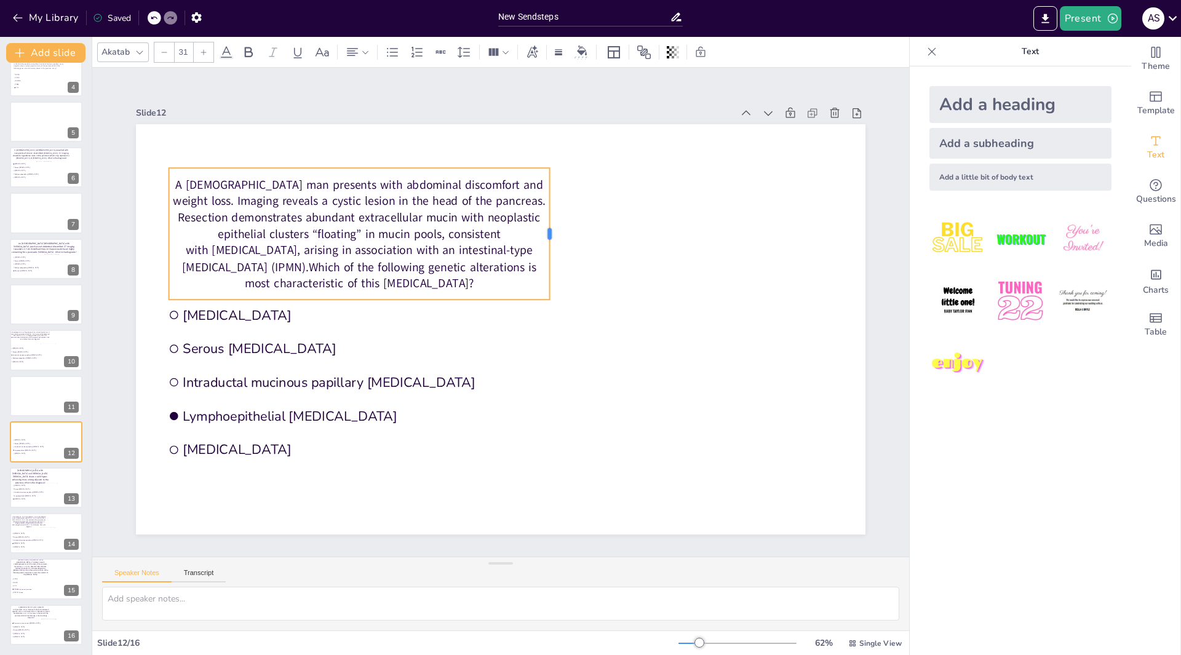
drag, startPoint x: 480, startPoint y: 229, endPoint x: 541, endPoint y: 221, distance: 62.1
click at [549, 221] on div at bounding box center [554, 234] width 10 height 132
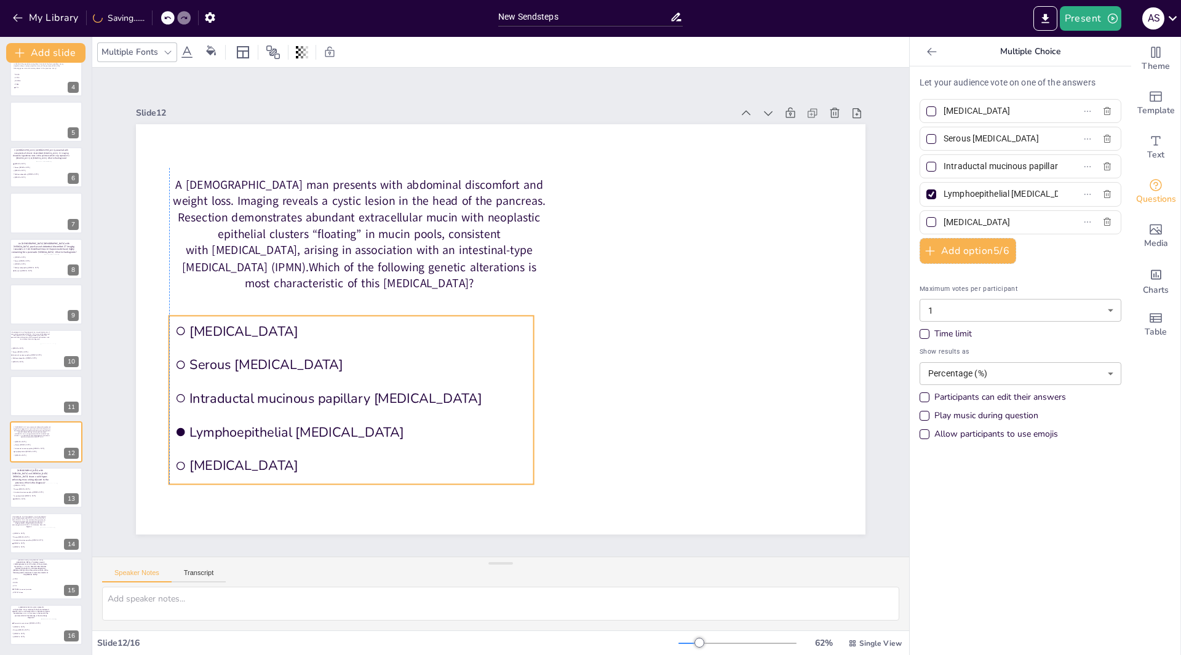
drag, startPoint x: 167, startPoint y: 325, endPoint x: 175, endPoint y: 337, distance: 14.3
click at [175, 337] on li "[MEDICAL_DATA]" at bounding box center [351, 330] width 365 height 31
click at [1037, 111] on label "[MEDICAL_DATA]" at bounding box center [1001, 111] width 154 height 18
click at [1037, 111] on input "[MEDICAL_DATA]" at bounding box center [1000, 111] width 114 height 18
type input "M"
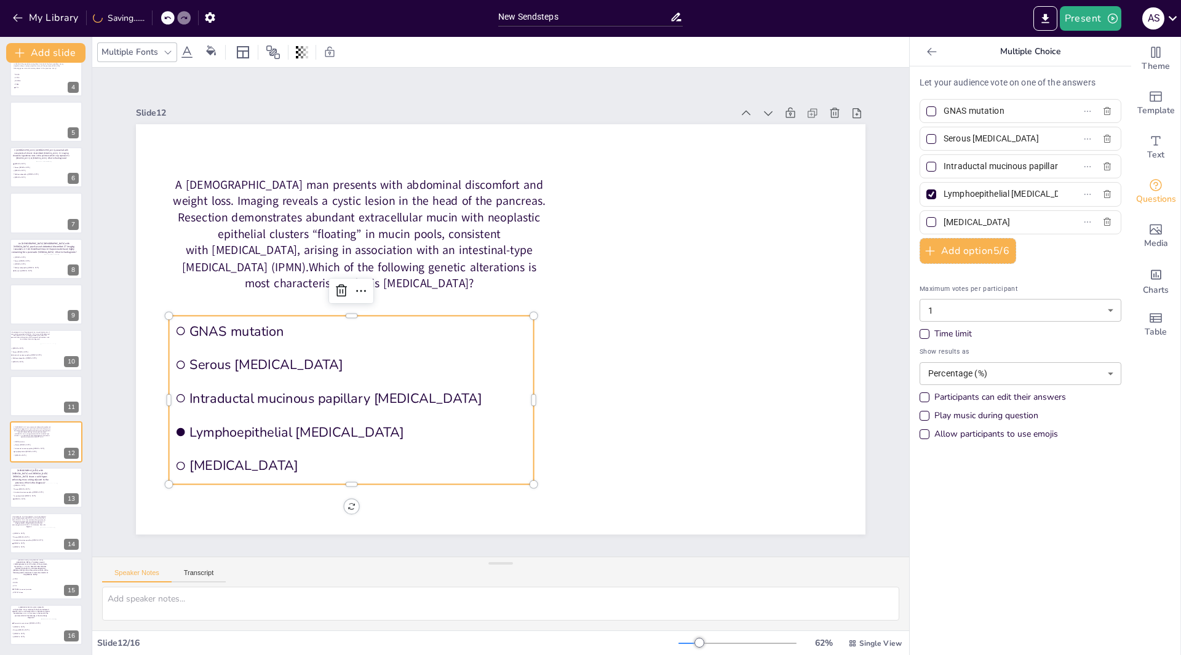
type input "GNAS mutation"
click at [1036, 138] on input "Serous [MEDICAL_DATA]" at bounding box center [1000, 139] width 114 height 18
type input "S"
type input "VHL"
click at [1042, 166] on label "Intraductal mucinous papillary [MEDICAL_DATA]" at bounding box center [1001, 166] width 154 height 18
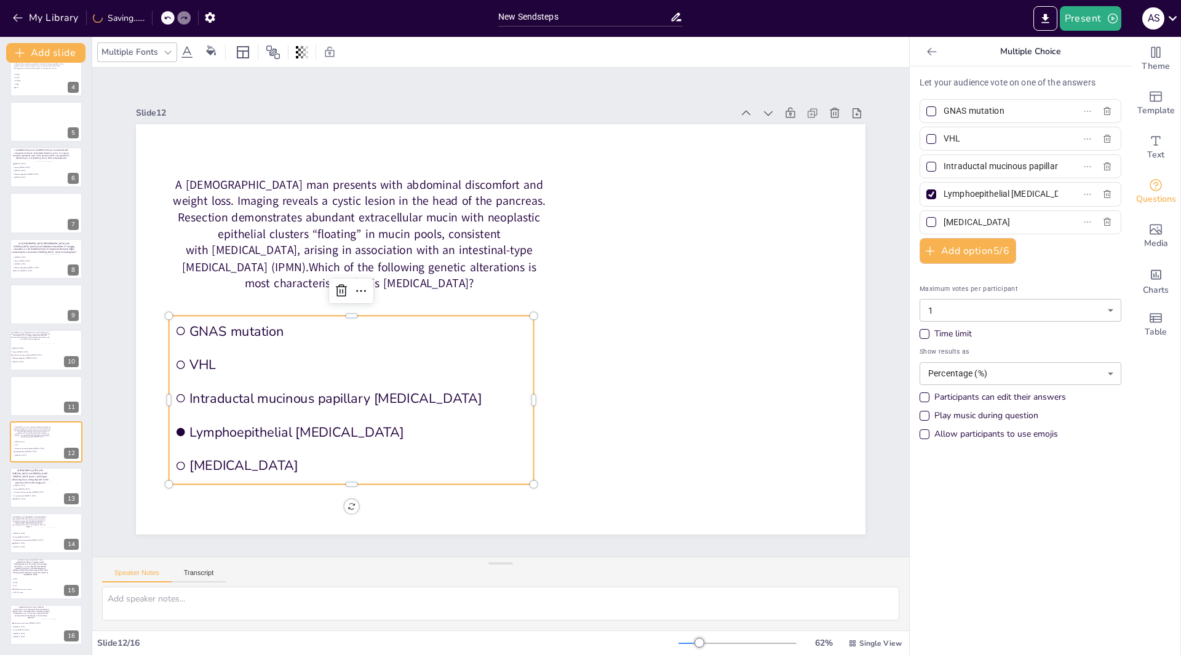
click at [1042, 166] on input "Intraductal mucinous papillary [MEDICAL_DATA]" at bounding box center [1000, 166] width 114 height 18
type input "I"
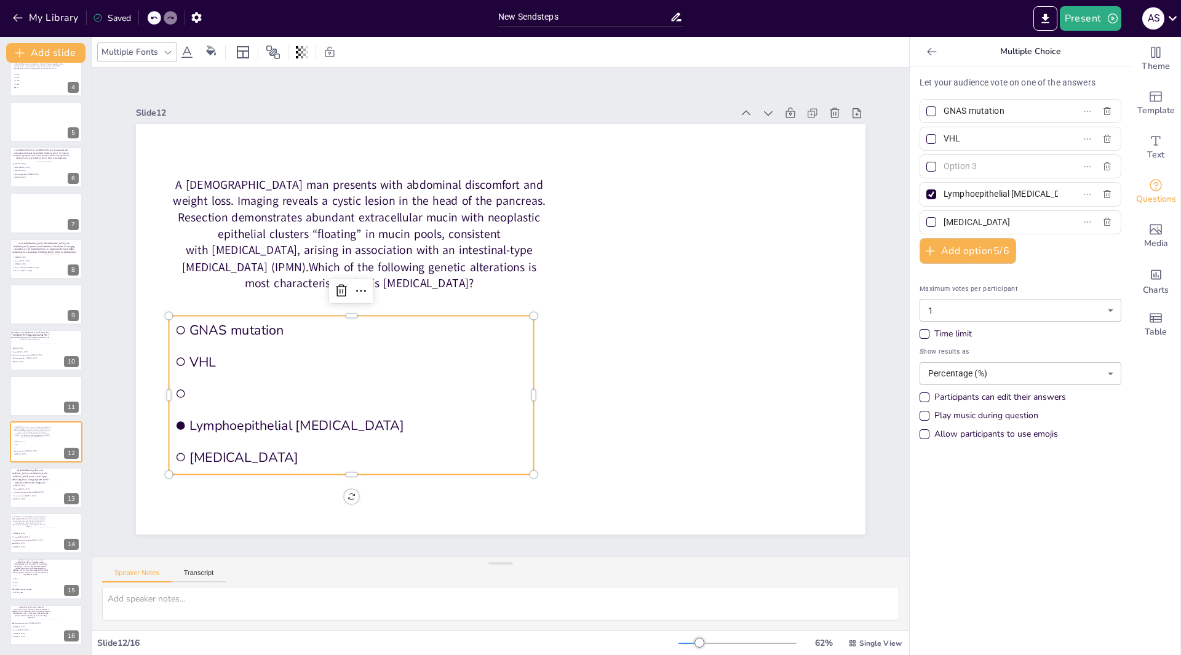
click at [975, 164] on input "text" at bounding box center [1000, 166] width 114 height 18
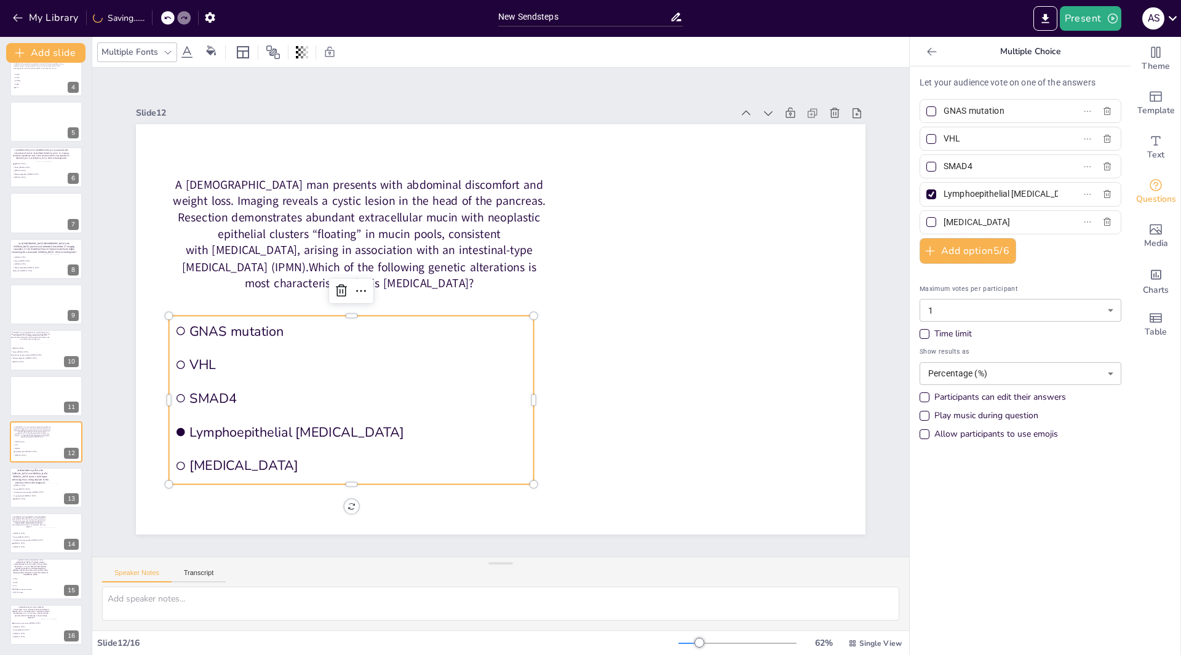
type input "SMAD4"
click at [1021, 195] on input "Lymphoepithelial [MEDICAL_DATA]" at bounding box center [1000, 194] width 114 height 18
type input "L"
type input "TP53"
click at [1043, 226] on label "[MEDICAL_DATA]" at bounding box center [1001, 222] width 154 height 18
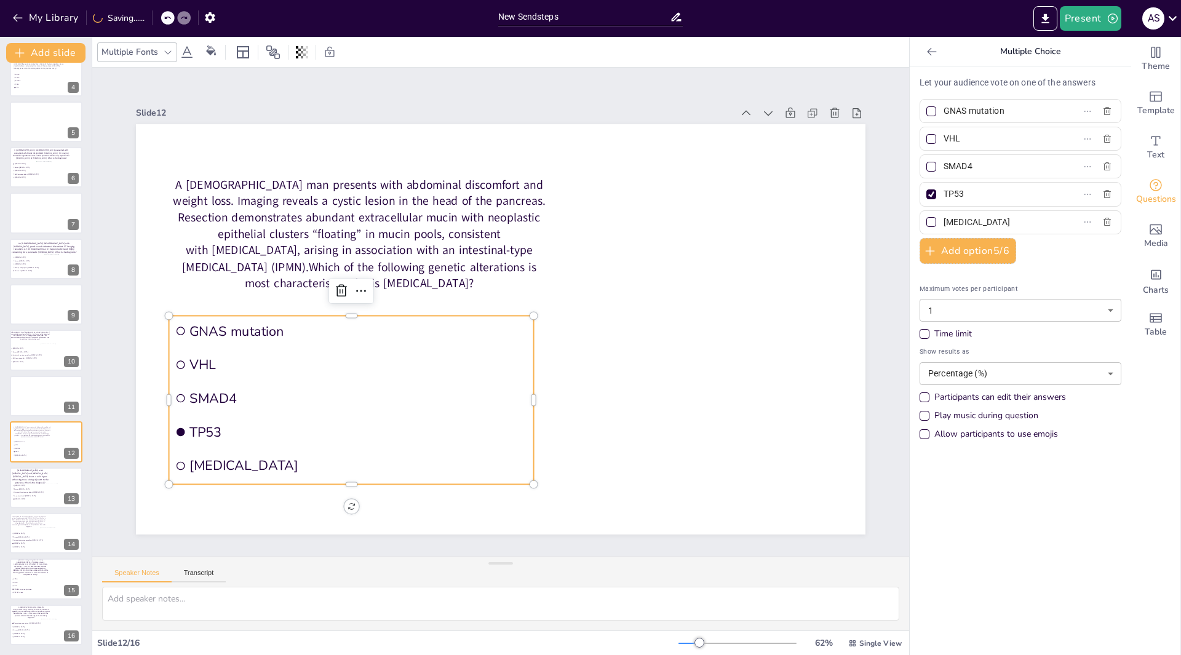
click at [1043, 226] on input "[MEDICAL_DATA]" at bounding box center [1000, 222] width 114 height 18
type input "PRKACA"
click at [926, 112] on div at bounding box center [931, 111] width 10 height 10
click at [943, 112] on input "GNAS mutation" at bounding box center [1000, 111] width 114 height 18
checkbox input "true"
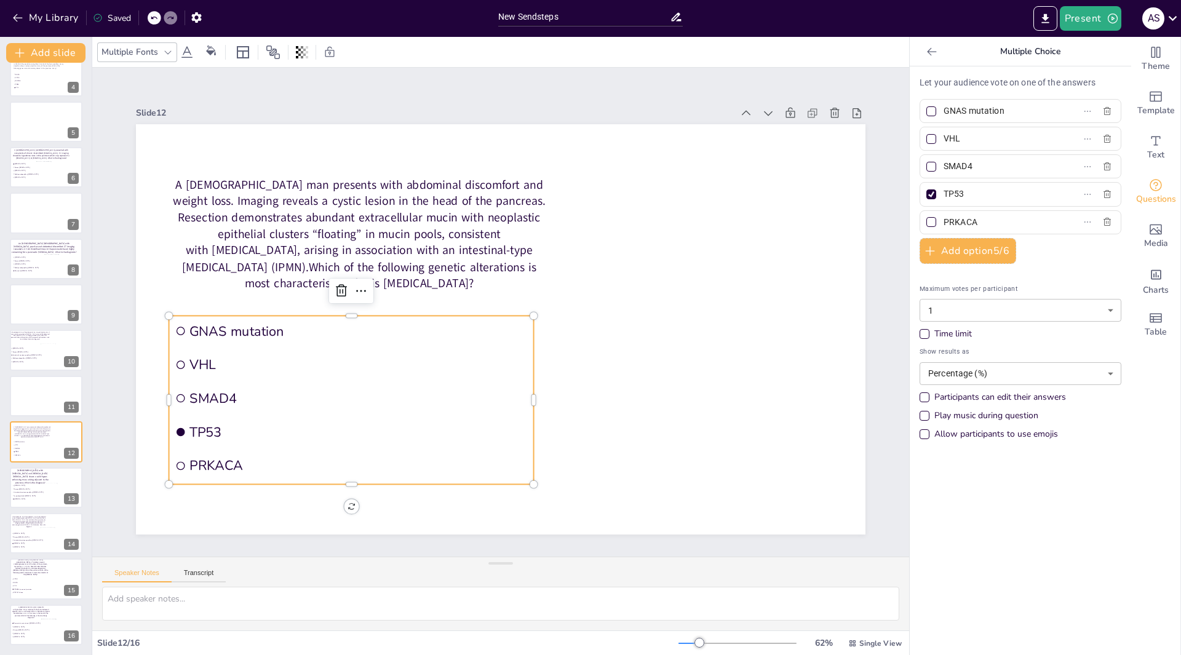
checkbox input "true"
click at [927, 52] on icon at bounding box center [931, 51] width 9 height 8
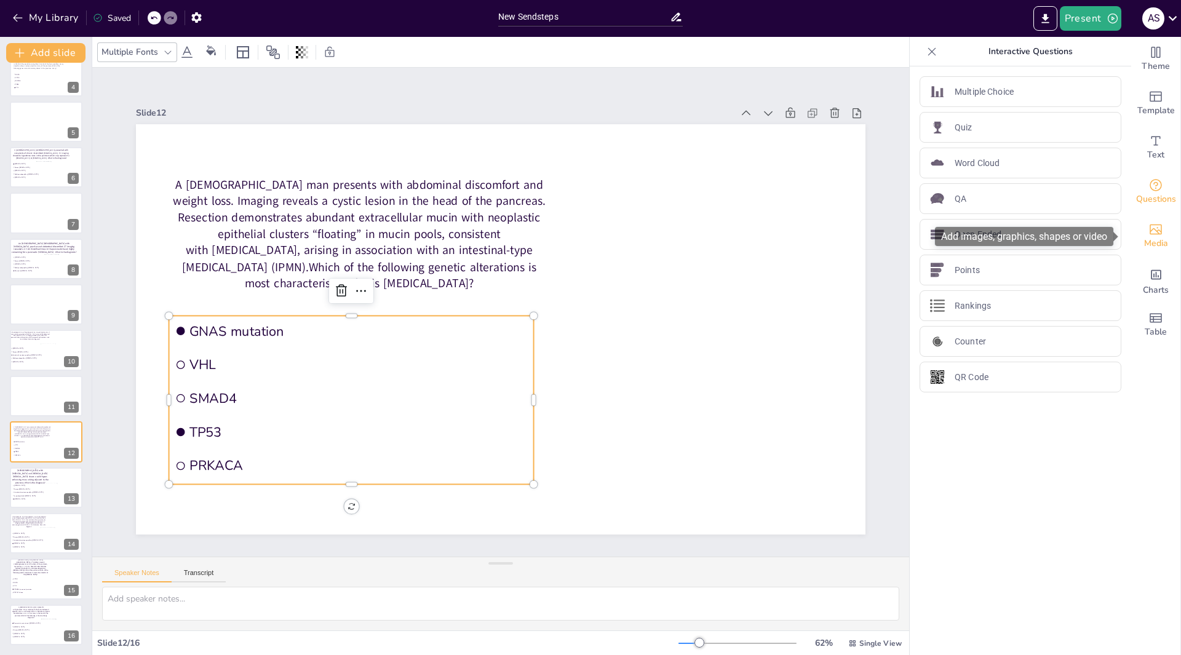
click at [1148, 233] on icon "Add images, graphics, shapes or video" at bounding box center [1155, 229] width 15 height 15
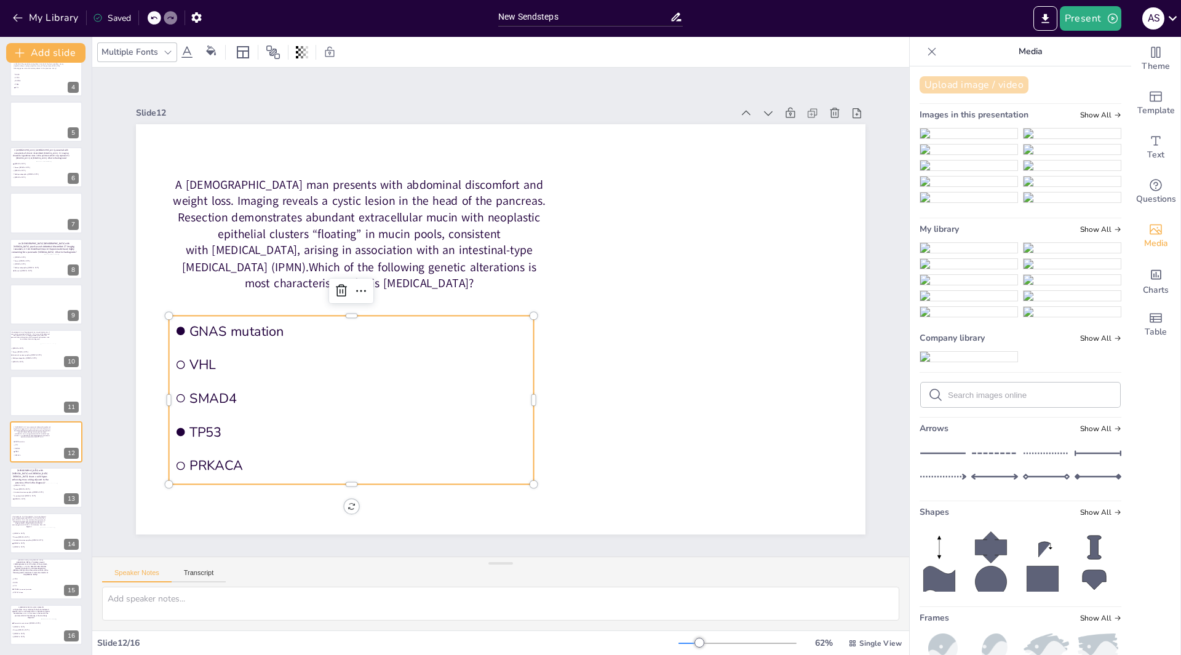
click at [957, 84] on button "Upload image / video" at bounding box center [973, 84] width 109 height 17
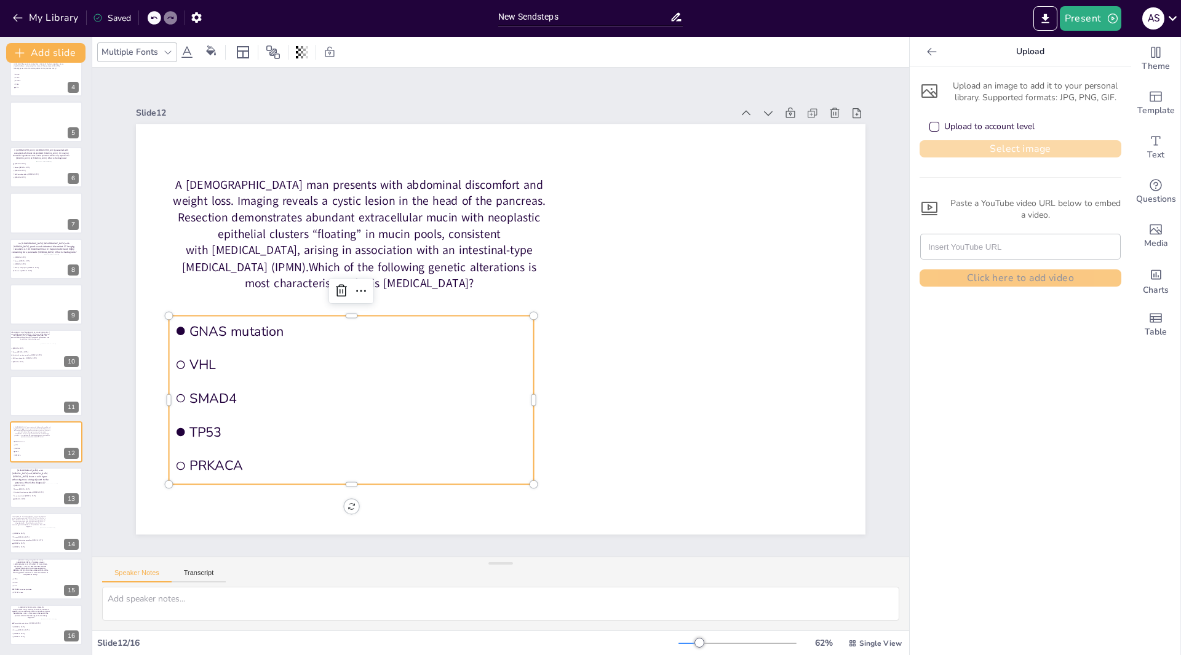
click at [960, 146] on button "Select image" at bounding box center [1020, 148] width 202 height 17
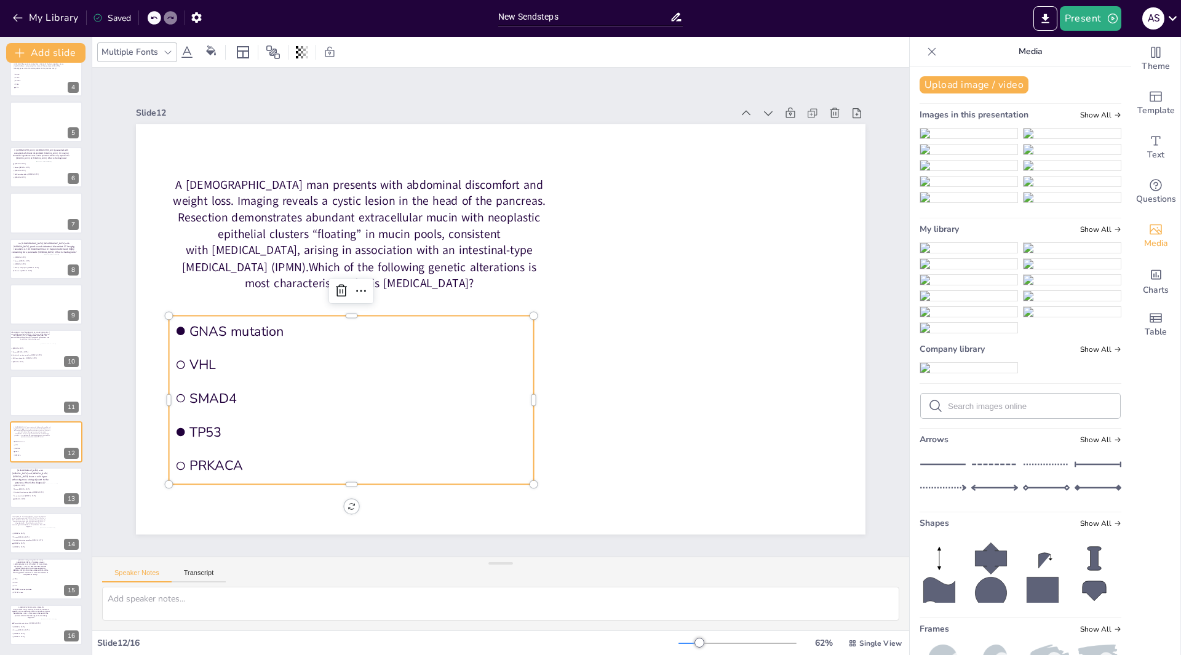
click at [964, 253] on img at bounding box center [968, 248] width 97 height 10
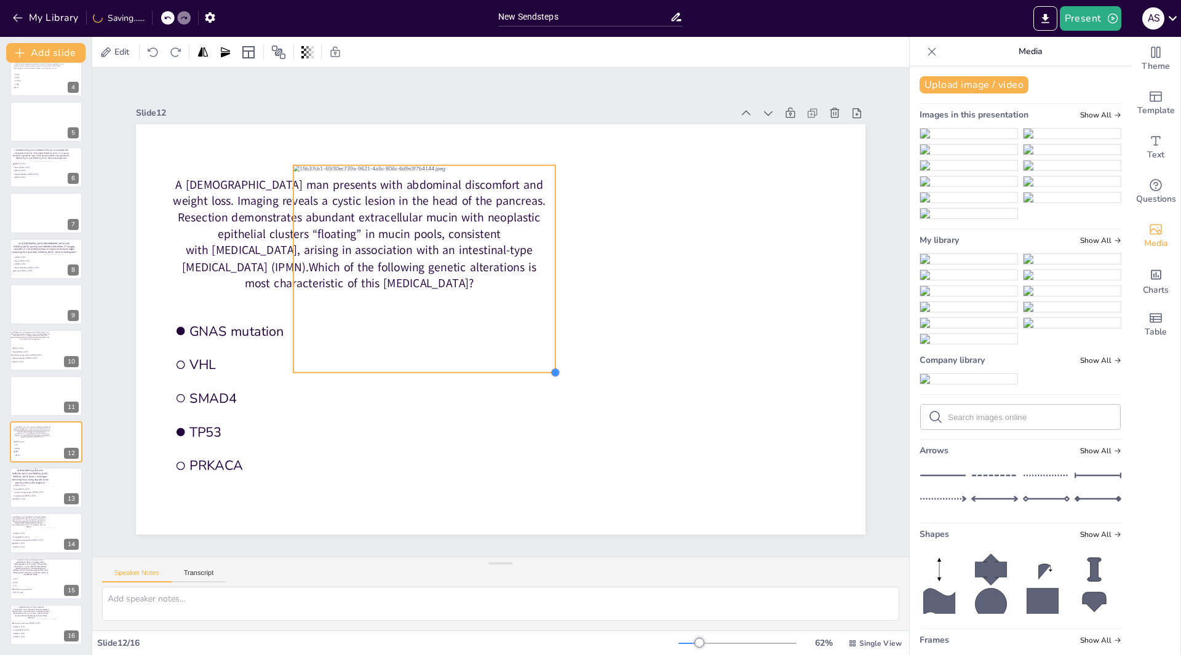
drag, startPoint x: 698, startPoint y: 488, endPoint x: 545, endPoint y: 355, distance: 202.7
click at [545, 355] on div "GNAS mutation VHL SMAD4 TP53 PRKACA A 67-year-old man presents with abdominal d…" at bounding box center [500, 329] width 729 height 410
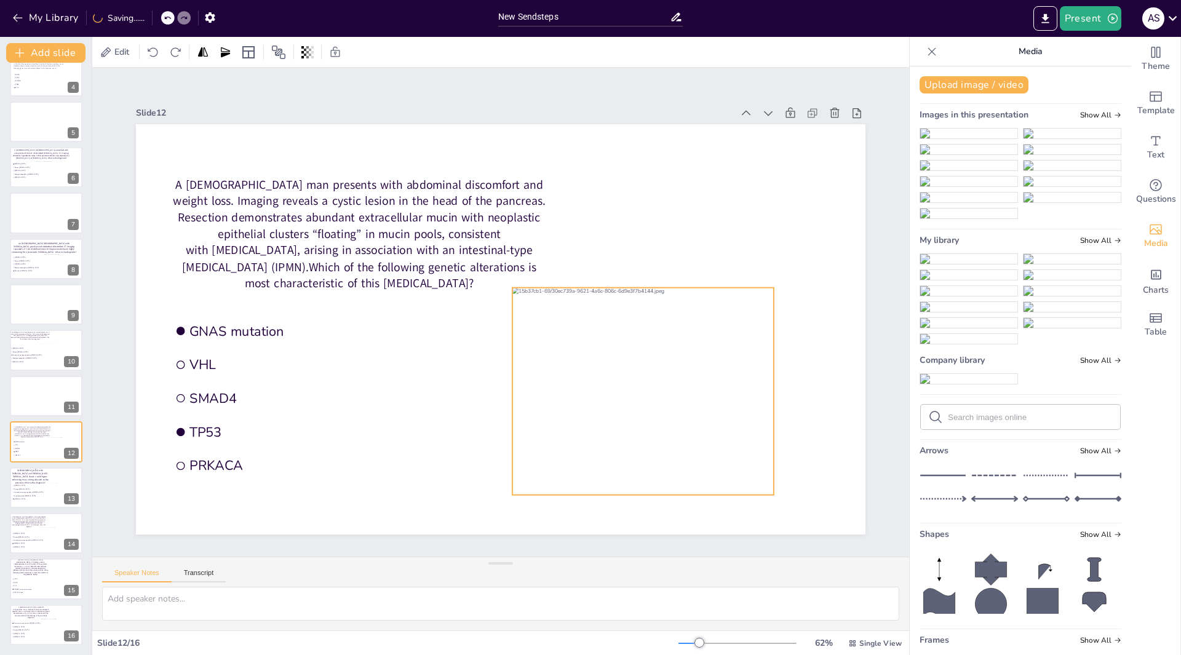
drag, startPoint x: 505, startPoint y: 320, endPoint x: 648, endPoint y: 395, distance: 160.9
click at [648, 395] on div at bounding box center [642, 391] width 261 height 207
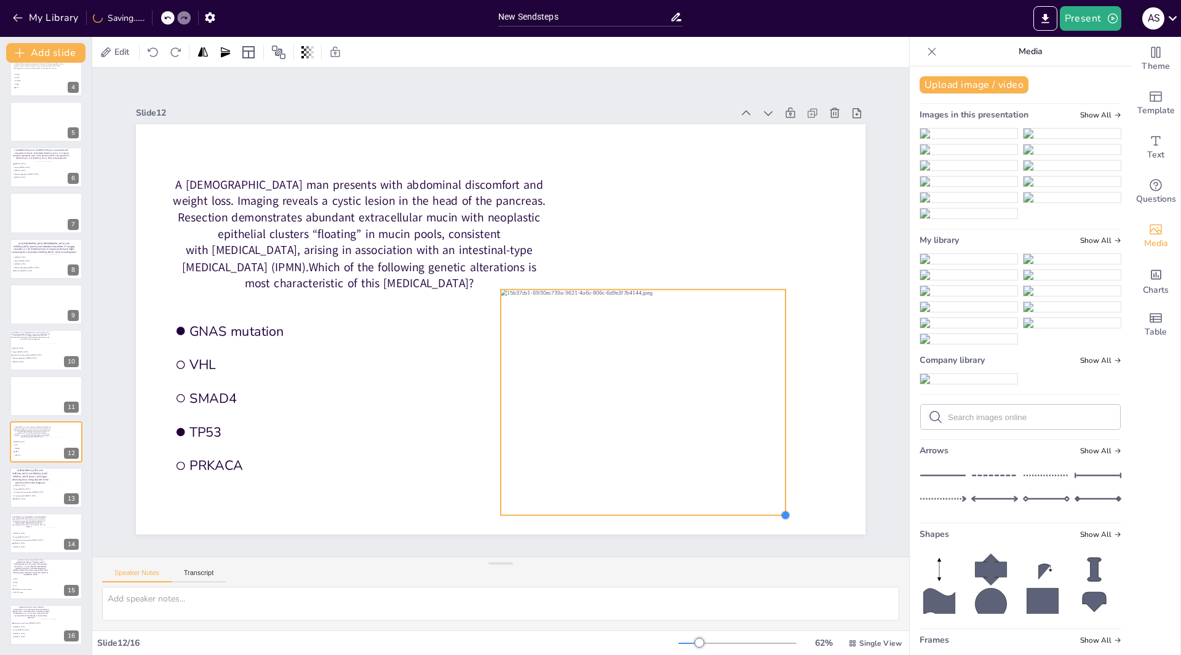
drag, startPoint x: 753, startPoint y: 492, endPoint x: 775, endPoint y: 493, distance: 21.5
click at [775, 493] on div "GNAS mutation VHL SMAD4 TP53 PRKACA A 67-year-old man presents with abdominal d…" at bounding box center [500, 329] width 729 height 410
drag, startPoint x: 719, startPoint y: 434, endPoint x: 729, endPoint y: 432, distance: 10.0
click at [729, 432] on div at bounding box center [657, 400] width 285 height 226
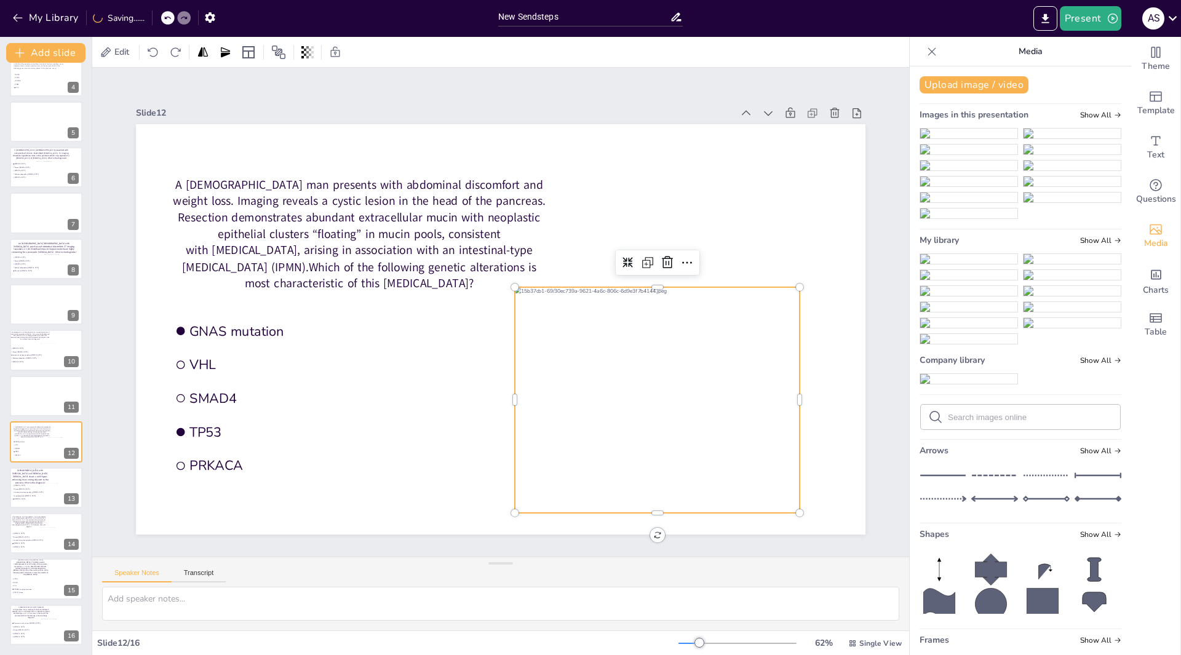
click at [928, 52] on icon at bounding box center [932, 51] width 8 height 8
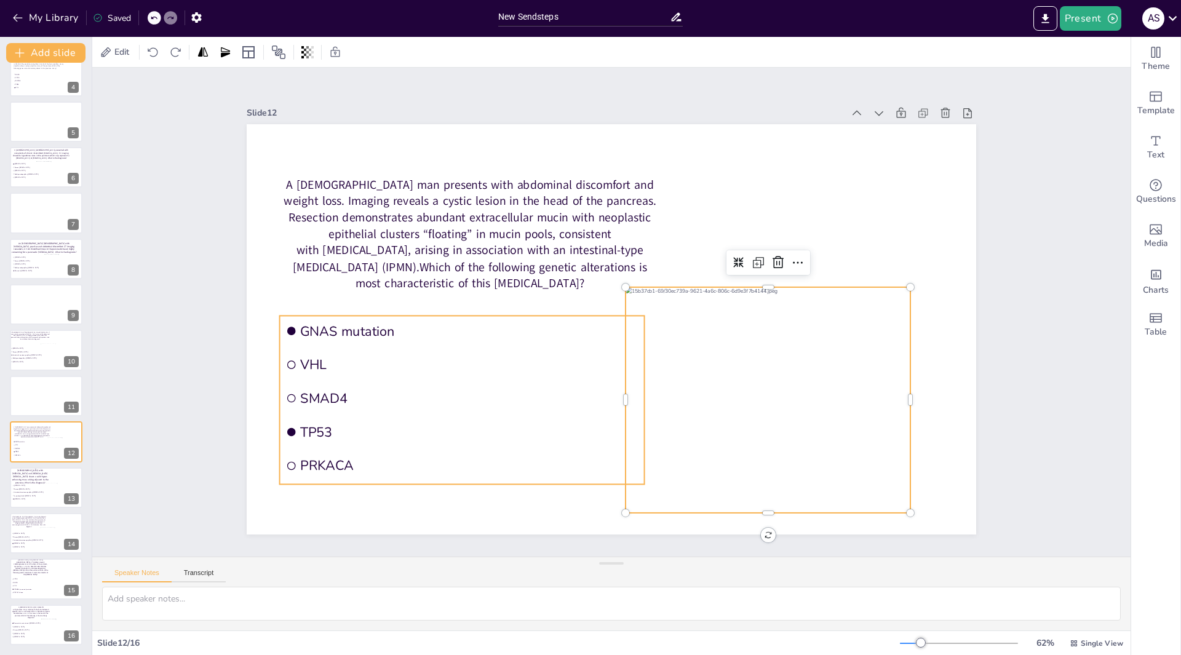
drag, startPoint x: 358, startPoint y: 382, endPoint x: 386, endPoint y: 371, distance: 29.8
click at [358, 383] on li "SMAD4" at bounding box center [462, 398] width 365 height 31
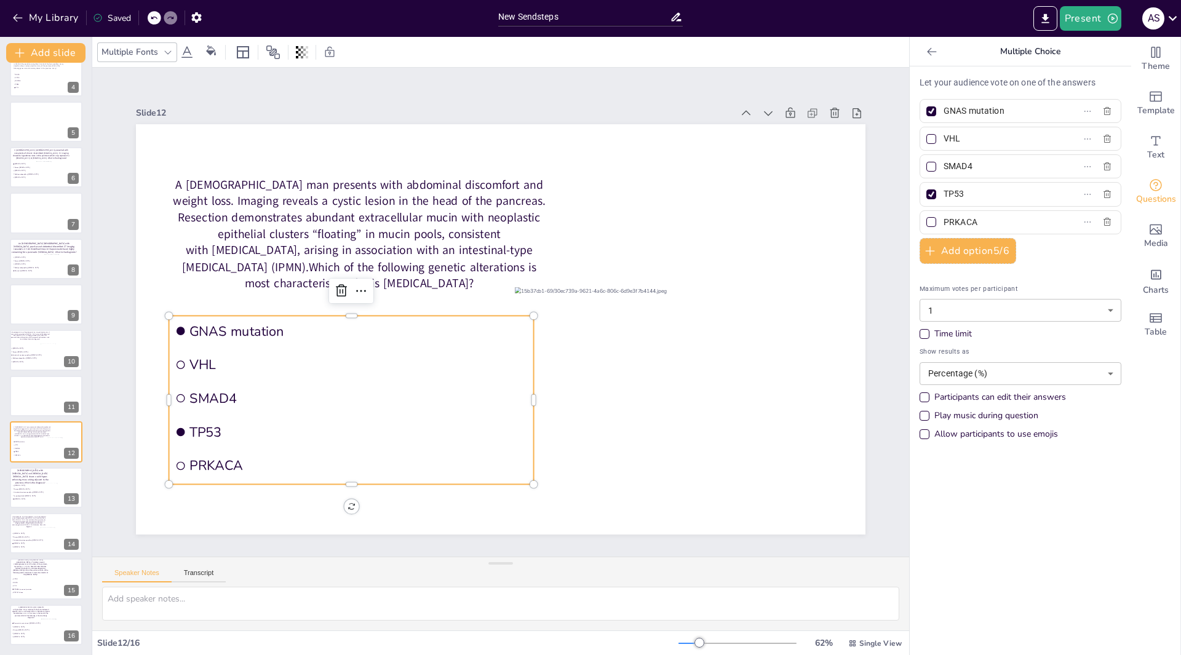
click at [928, 195] on div at bounding box center [931, 194] width 6 height 6
click at [943, 195] on input "TP53" at bounding box center [1000, 194] width 114 height 18
checkbox input "false"
click at [1101, 15] on button "Present" at bounding box center [1090, 18] width 61 height 25
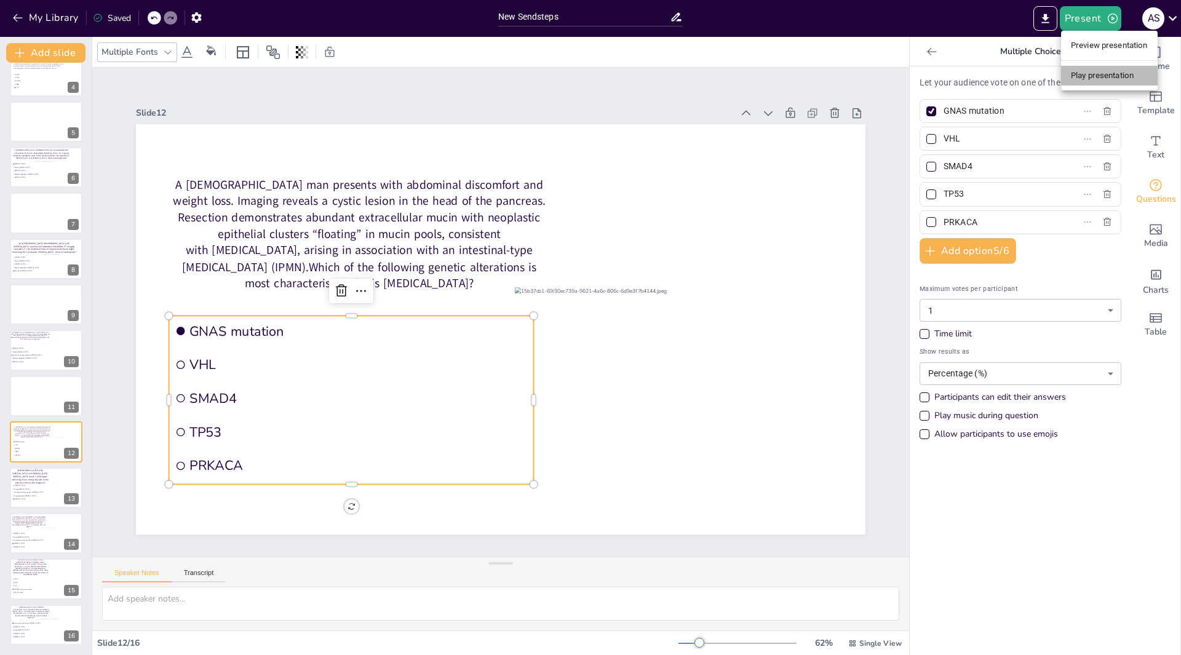
click at [1082, 79] on li "Play presentation" at bounding box center [1109, 76] width 97 height 20
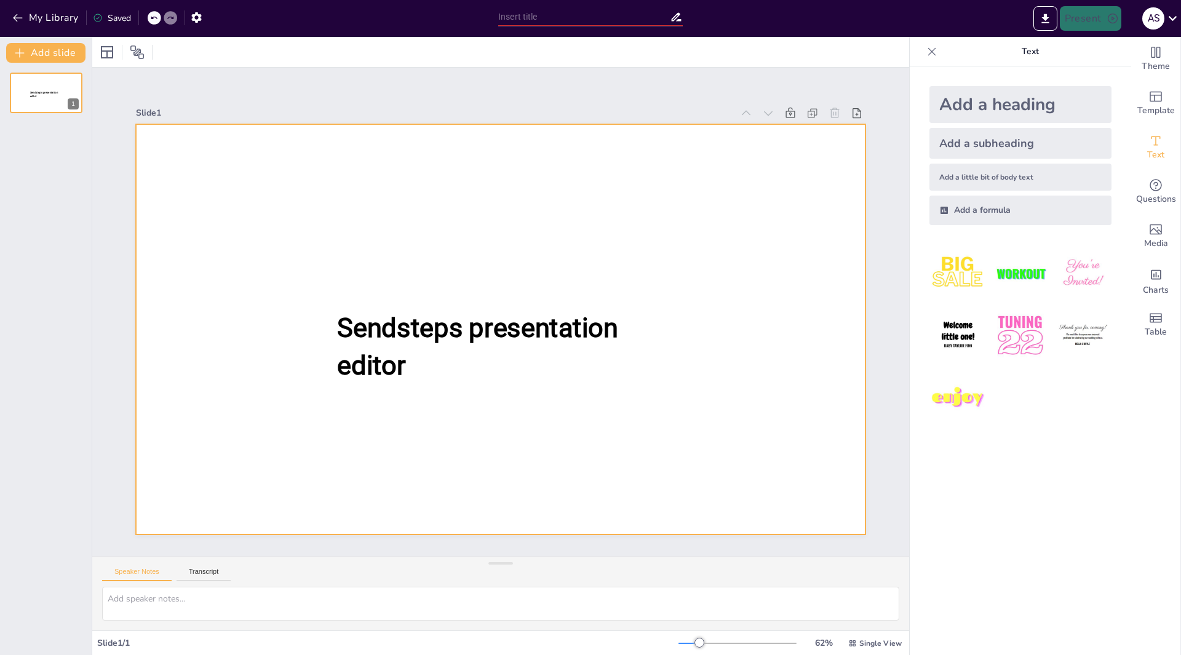
type input "New Sendsteps"
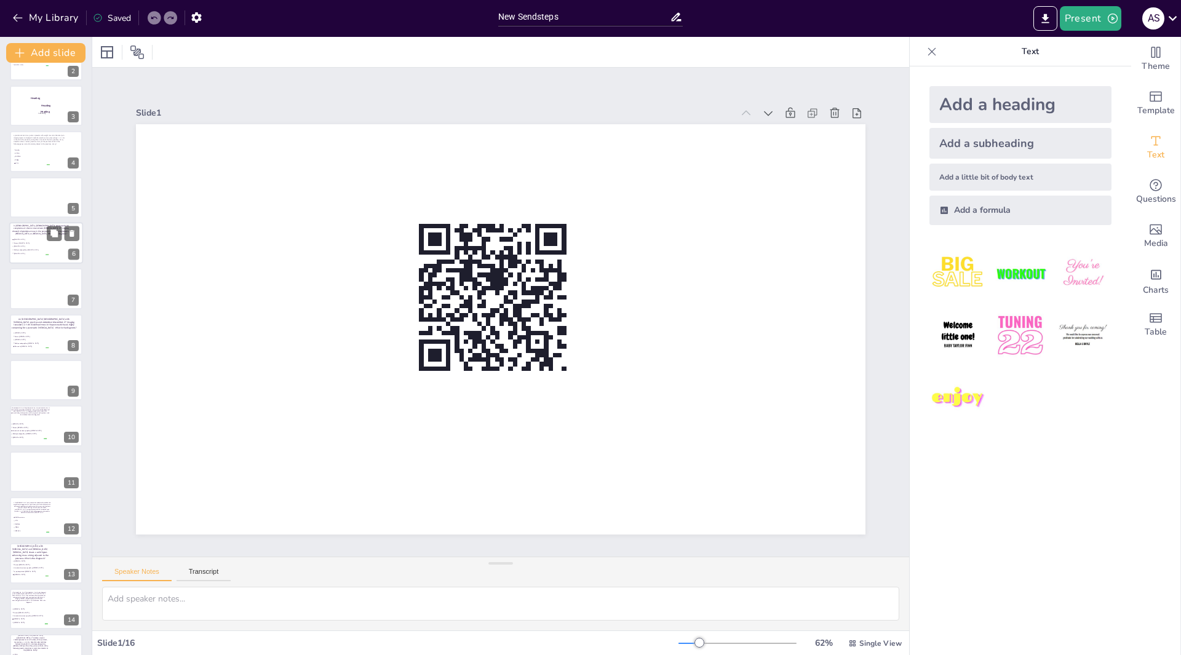
scroll to position [154, 0]
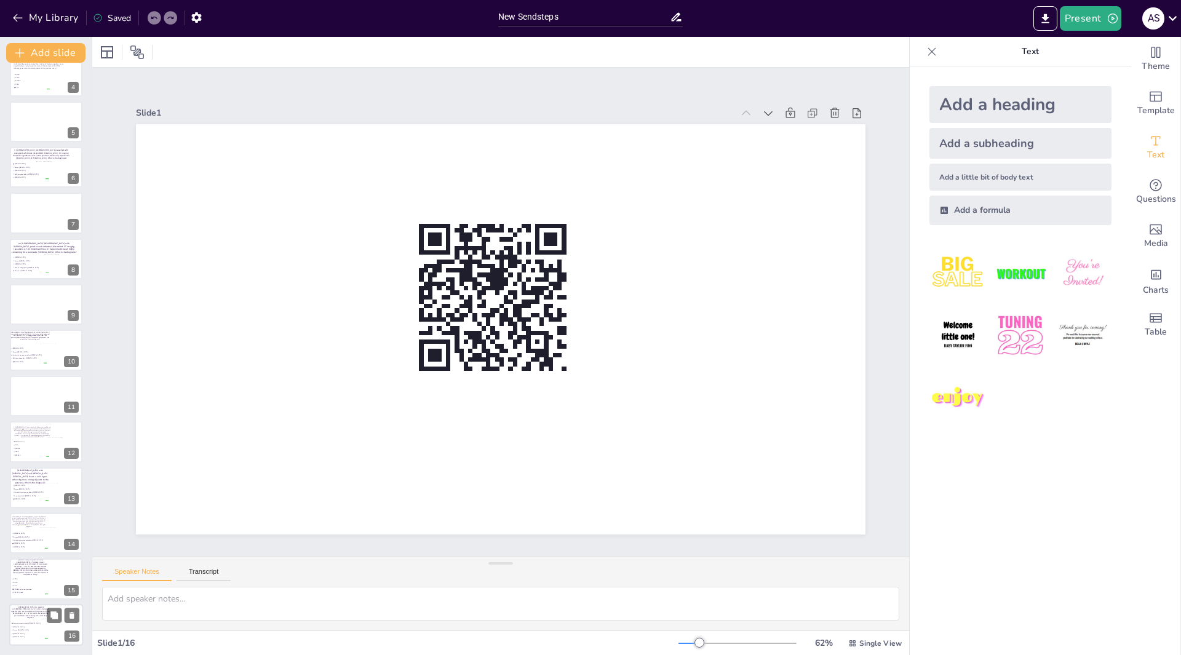
click at [47, 628] on div at bounding box center [61, 630] width 41 height 23
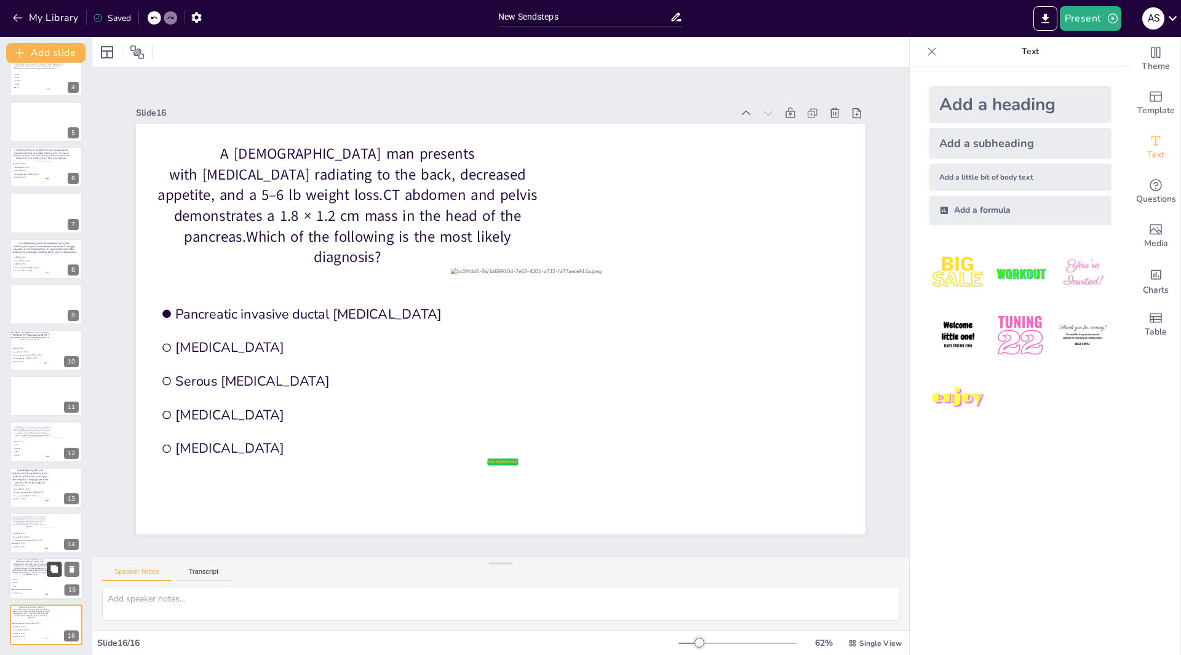
click at [50, 573] on icon at bounding box center [54, 569] width 9 height 9
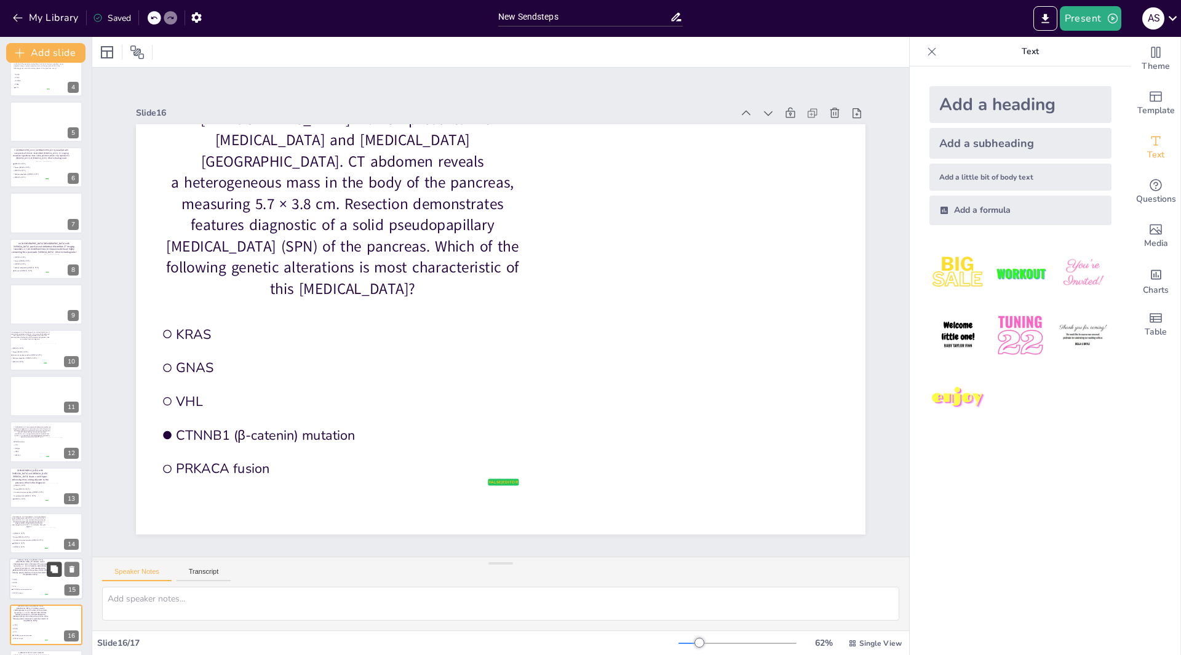
scroll to position [200, 0]
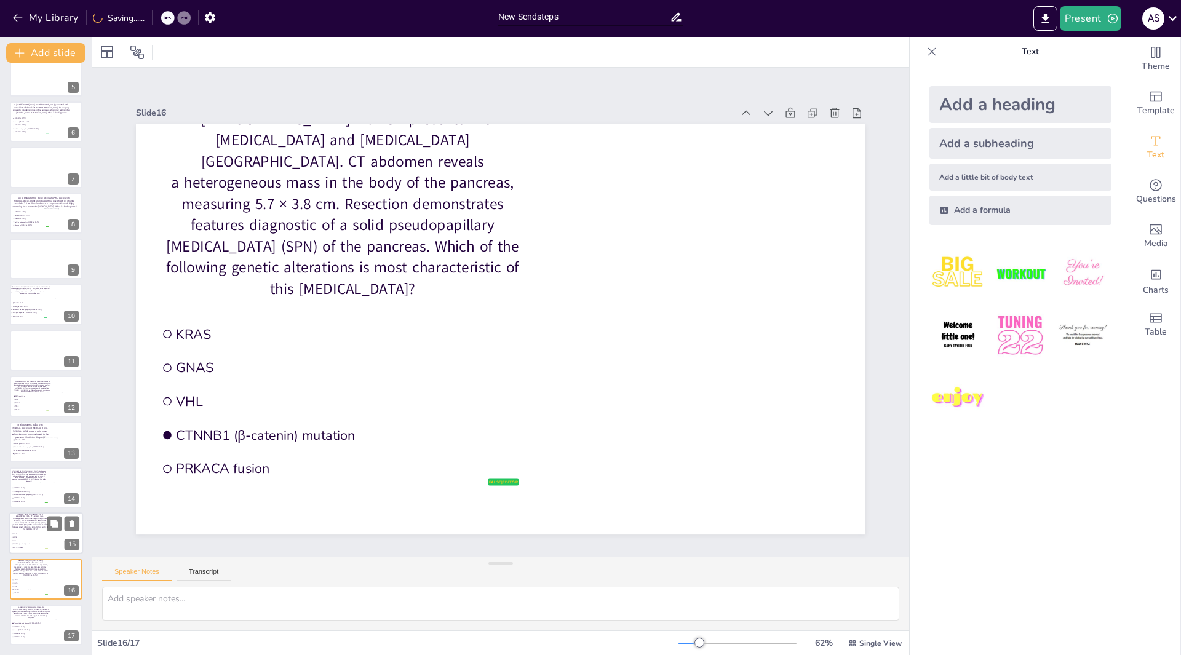
click at [56, 535] on div at bounding box center [46, 534] width 74 height 42
click at [52, 480] on icon at bounding box center [53, 477] width 7 height 7
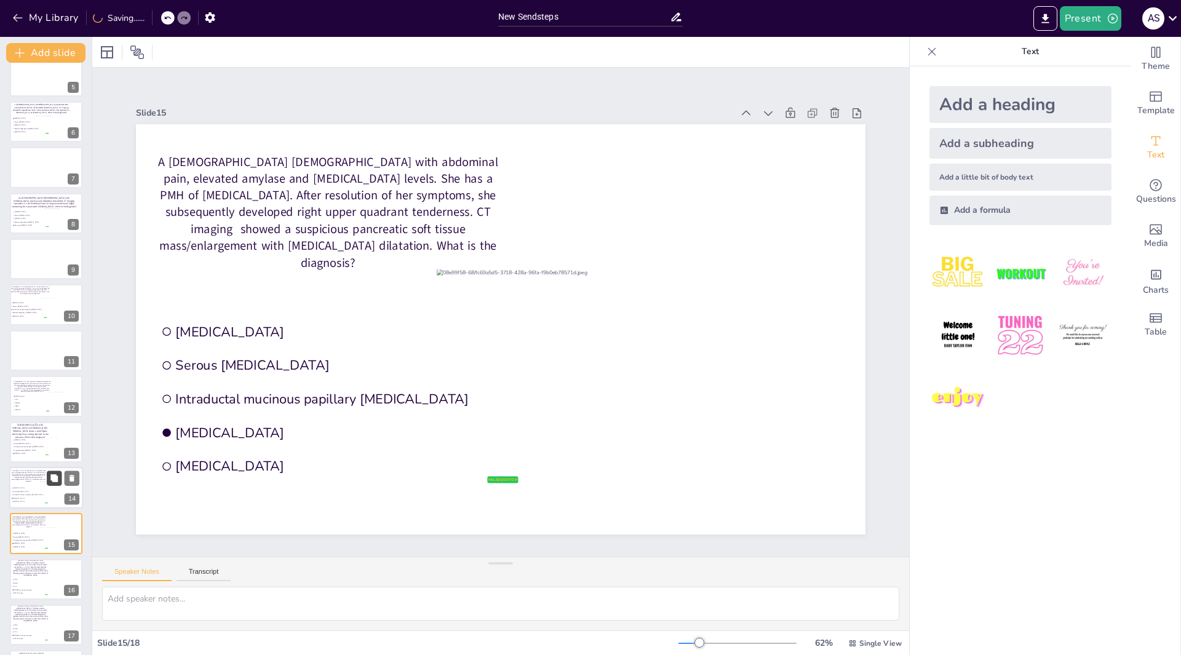
scroll to position [246, 0]
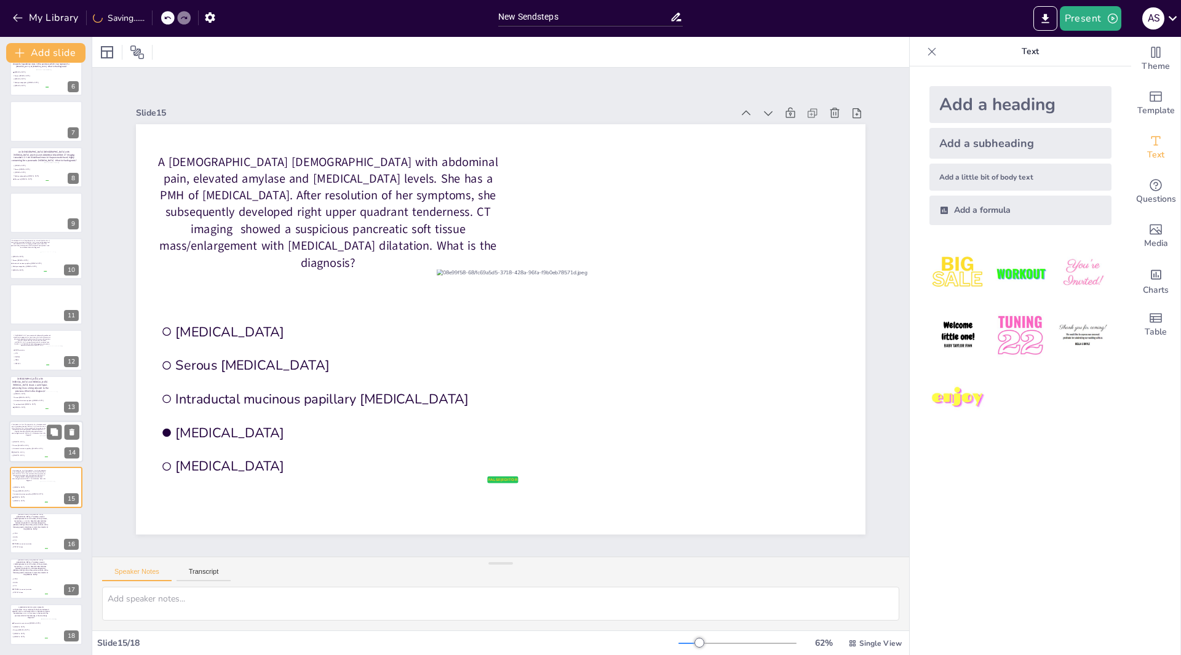
click at [61, 445] on div at bounding box center [60, 447] width 42 height 24
click at [31, 396] on span "Serous [MEDICAL_DATA]" at bounding box center [31, 397] width 34 height 2
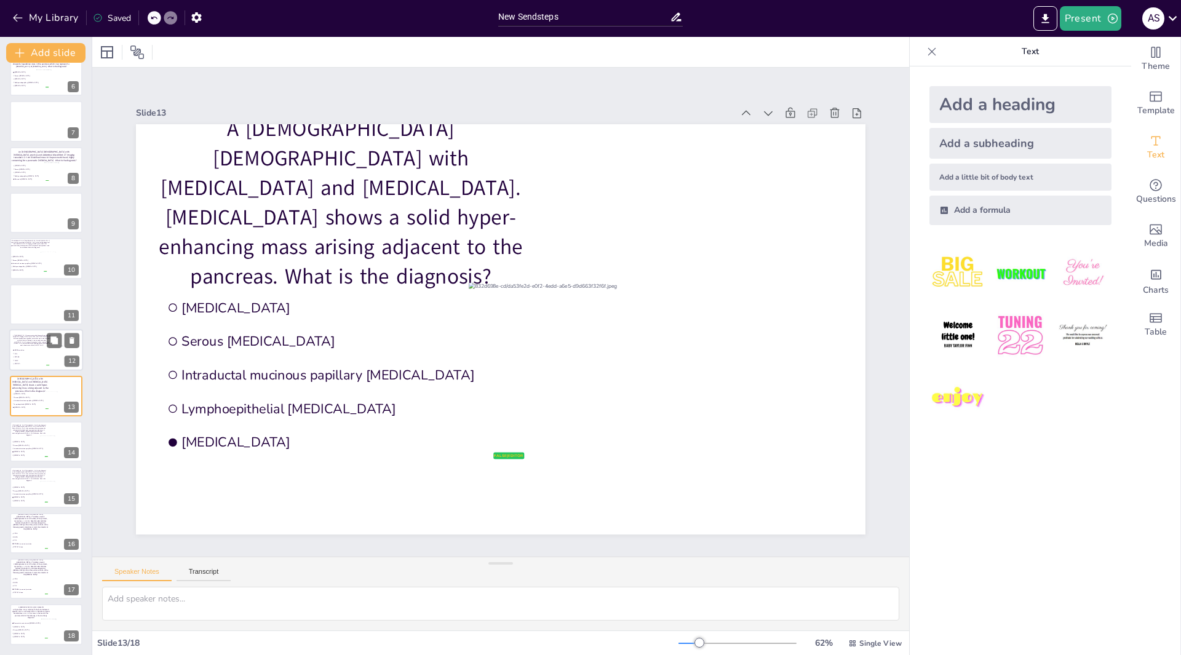
click at [46, 352] on li "VHL" at bounding box center [30, 353] width 37 height 3
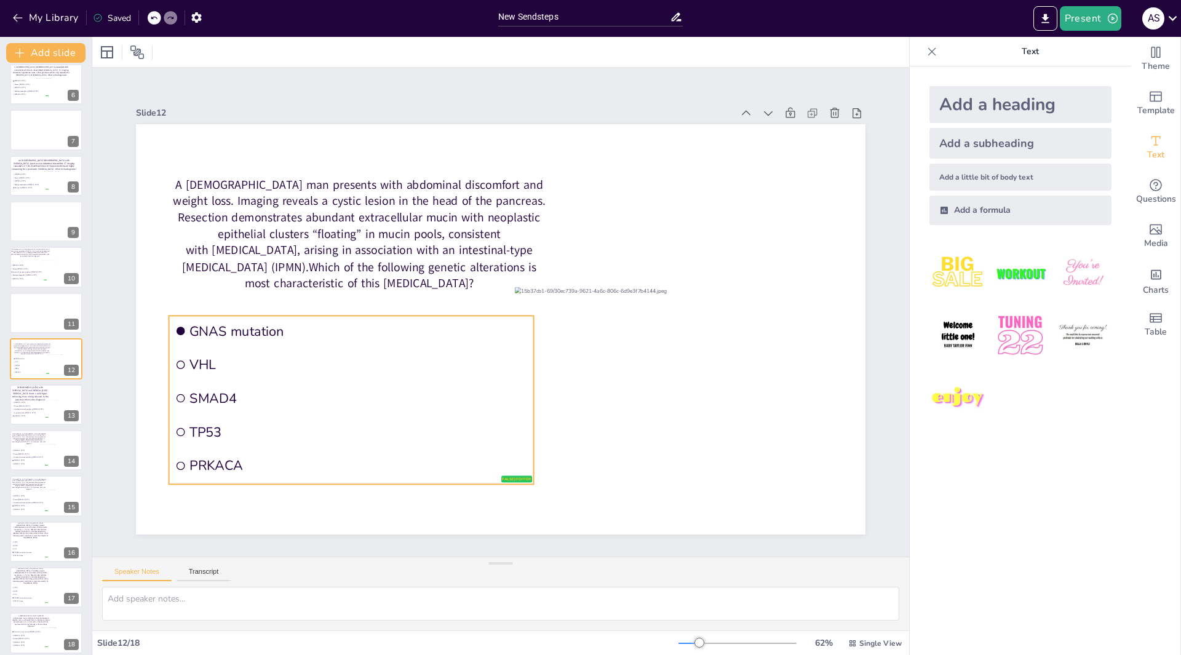
click at [496, 475] on li "PRKACA" at bounding box center [351, 465] width 365 height 31
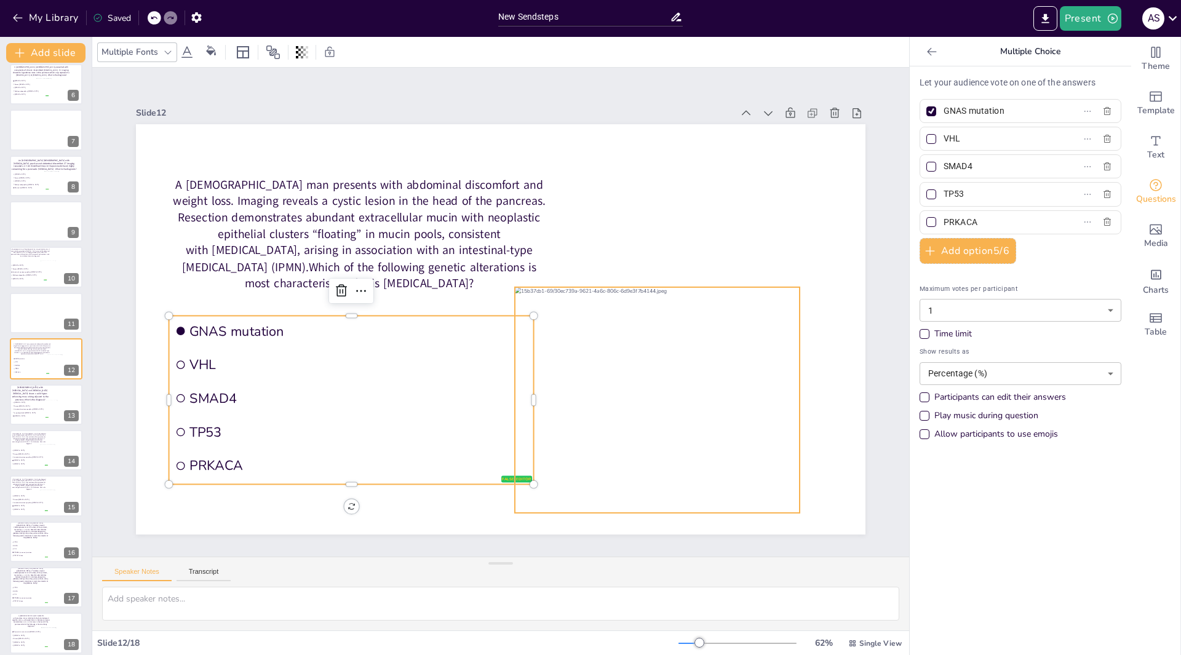
click at [693, 361] on div at bounding box center [657, 400] width 285 height 226
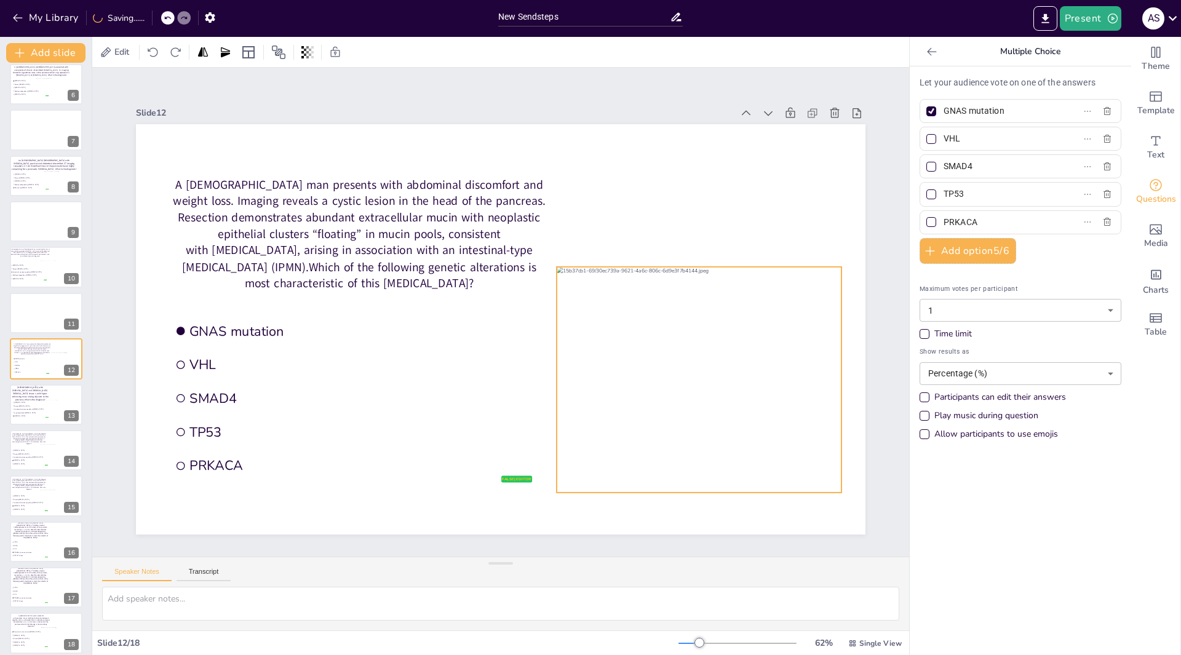
drag, startPoint x: 693, startPoint y: 360, endPoint x: 735, endPoint y: 340, distance: 46.5
click at [735, 340] on div at bounding box center [699, 380] width 285 height 226
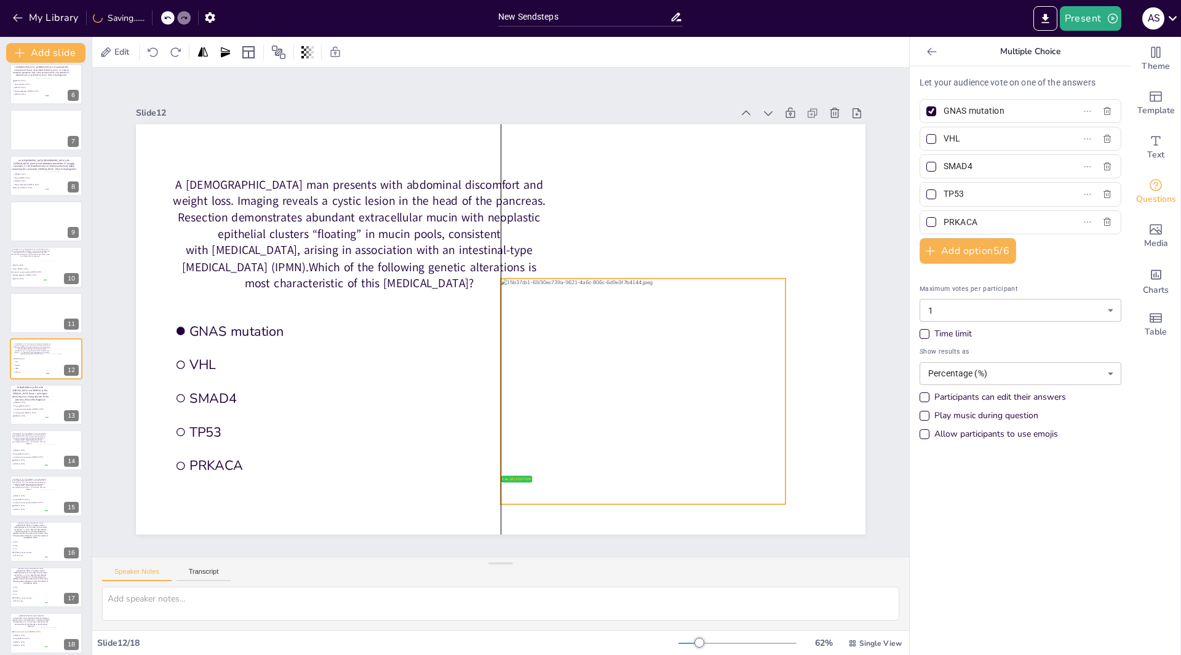
drag, startPoint x: 625, startPoint y: 363, endPoint x: 567, endPoint y: 374, distance: 59.0
click at [567, 374] on div at bounding box center [643, 392] width 285 height 226
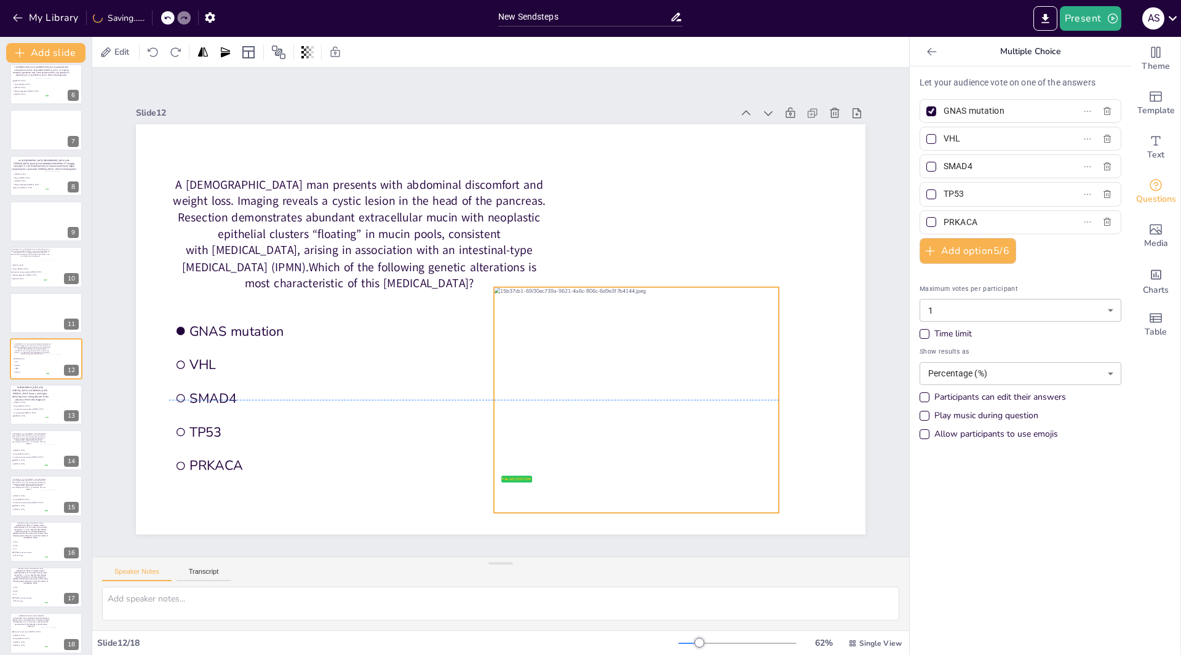
drag, startPoint x: 567, startPoint y: 374, endPoint x: 560, endPoint y: 382, distance: 10.0
click at [560, 382] on div at bounding box center [636, 400] width 285 height 226
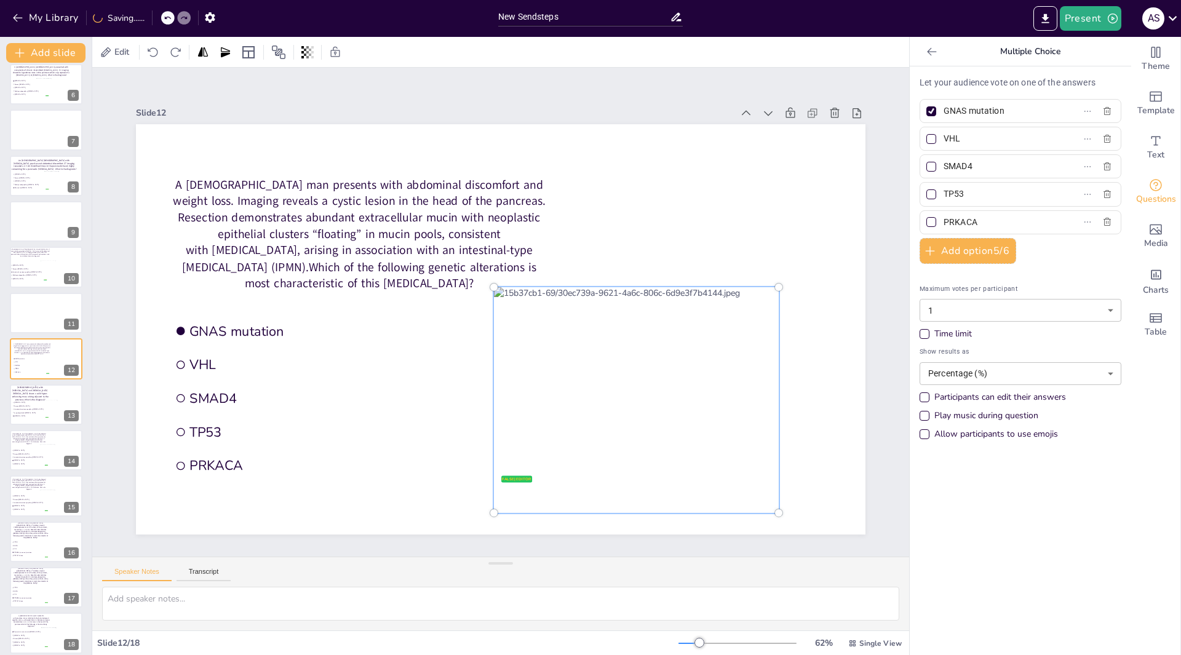
drag, startPoint x: 558, startPoint y: 382, endPoint x: 560, endPoint y: 393, distance: 10.5
click at [560, 393] on div at bounding box center [635, 400] width 299 height 240
drag, startPoint x: 553, startPoint y: 383, endPoint x: 555, endPoint y: 392, distance: 9.0
click at [555, 392] on div at bounding box center [635, 400] width 299 height 240
drag, startPoint x: 569, startPoint y: 386, endPoint x: 570, endPoint y: 406, distance: 20.3
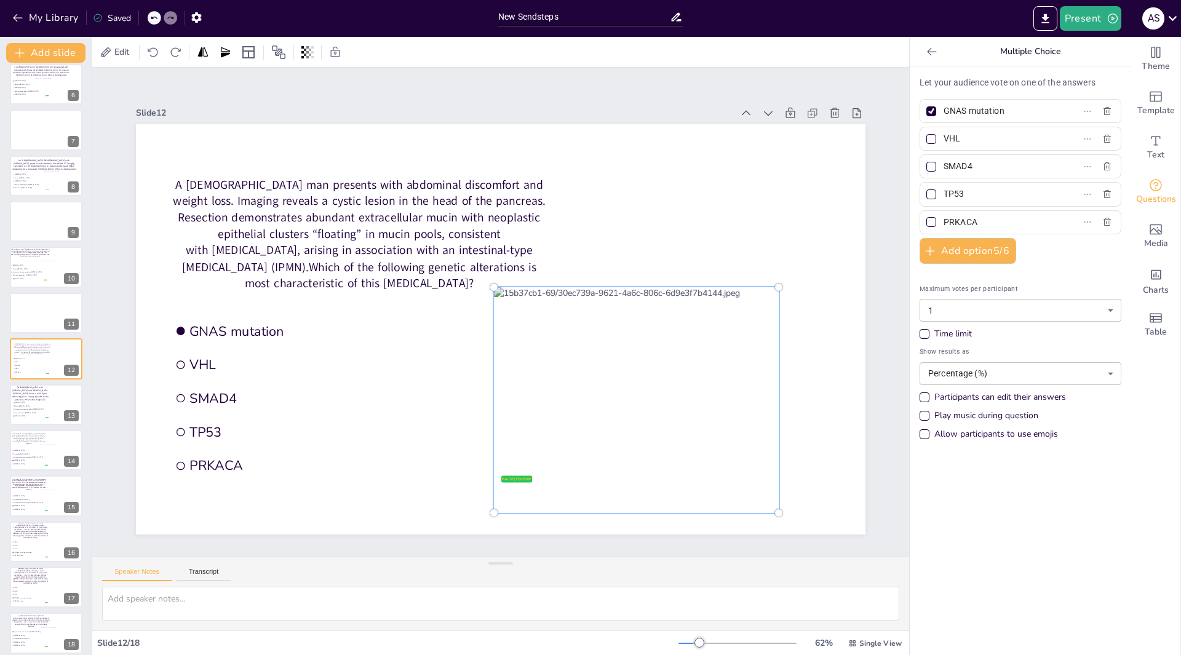
click at [575, 405] on div at bounding box center [635, 400] width 299 height 240
click at [44, 403] on div at bounding box center [62, 411] width 39 height 23
type input "[MEDICAL_DATA]"
type input "Serous [MEDICAL_DATA]"
type input "Intraductal mucinous papillary [MEDICAL_DATA]"
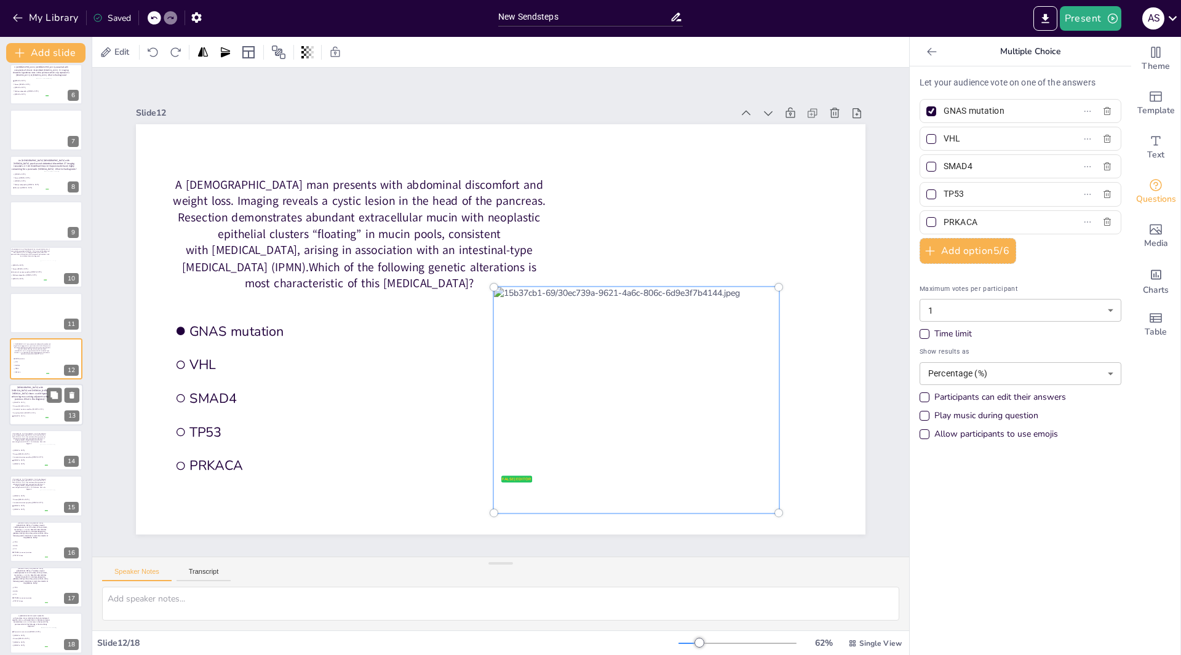
type input "Lymphoepithelial [MEDICAL_DATA]"
type input "[MEDICAL_DATA]"
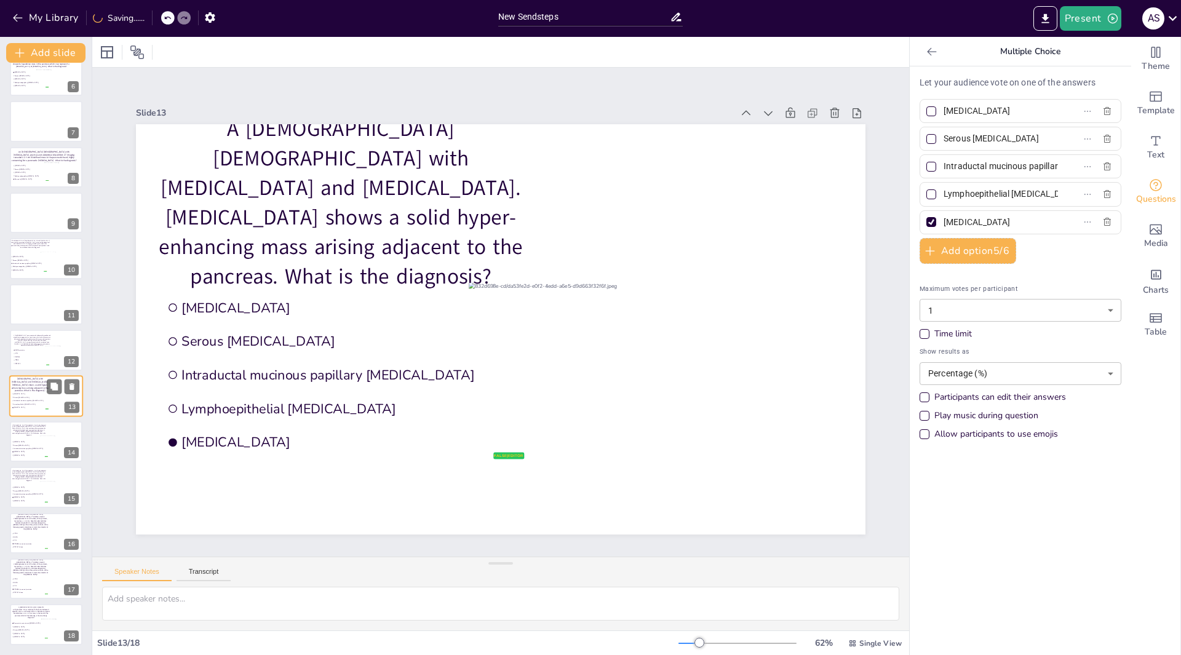
scroll to position [0, 0]
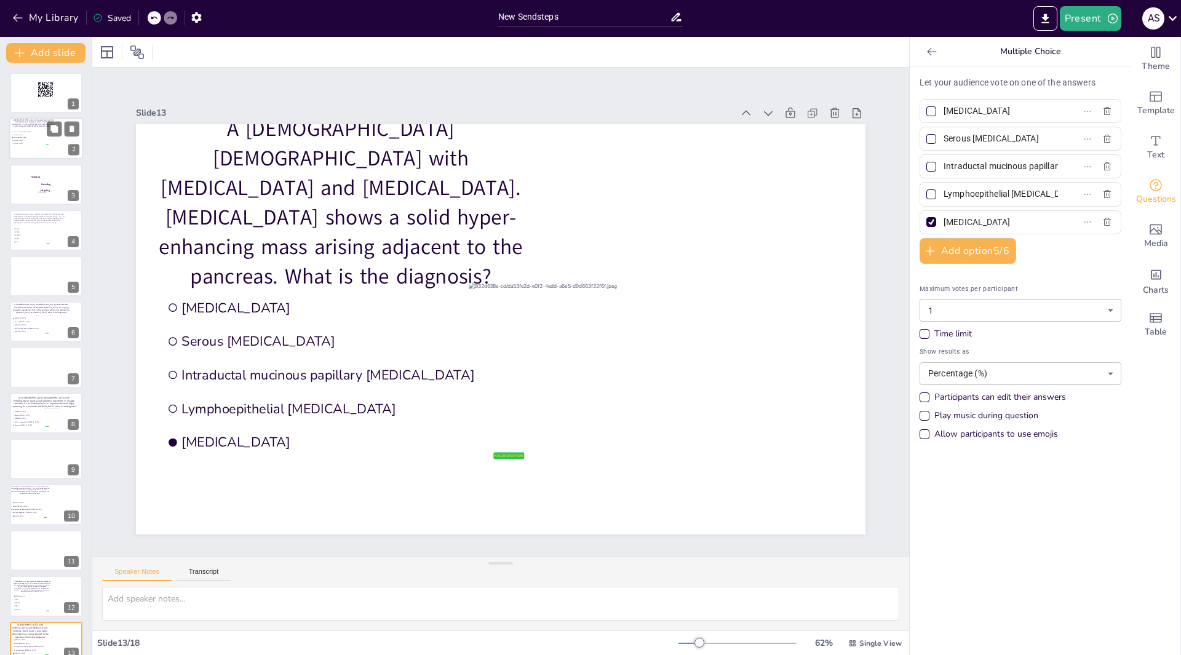
click at [50, 142] on div at bounding box center [61, 139] width 34 height 20
type input "Invasive ductal [MEDICAL_DATA]"
type input "[MEDICAL_DATA]"
type input "Serous [MEDICAL_DATA]"
type input "[MEDICAL_DATA]"
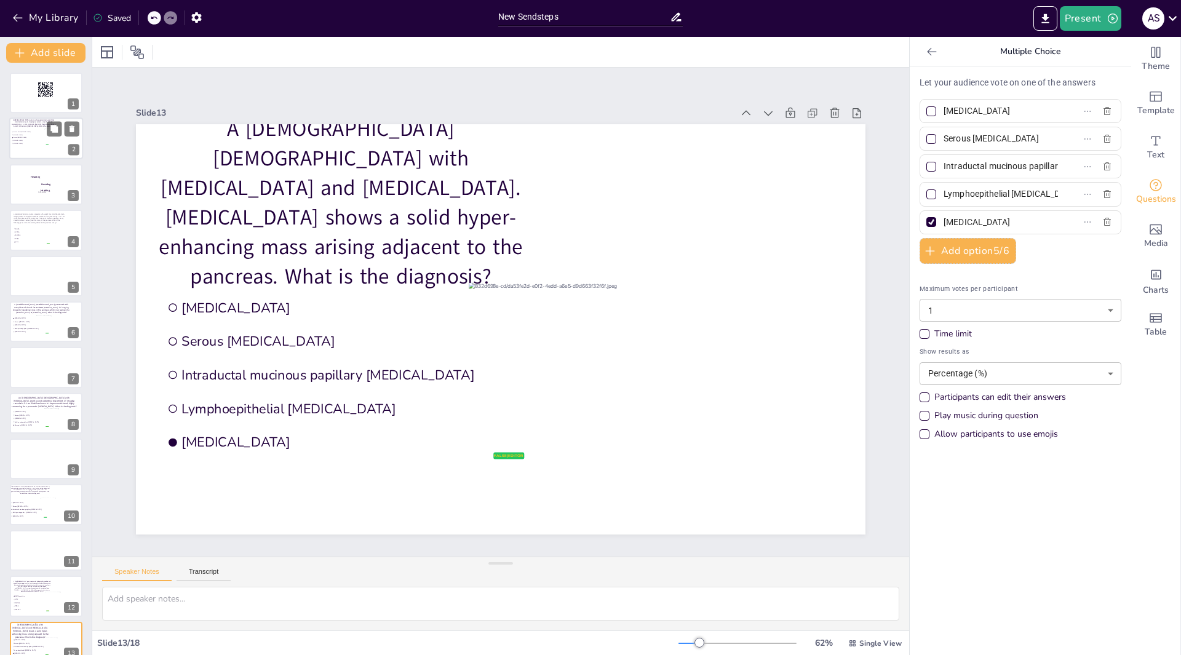
type input "[MEDICAL_DATA]"
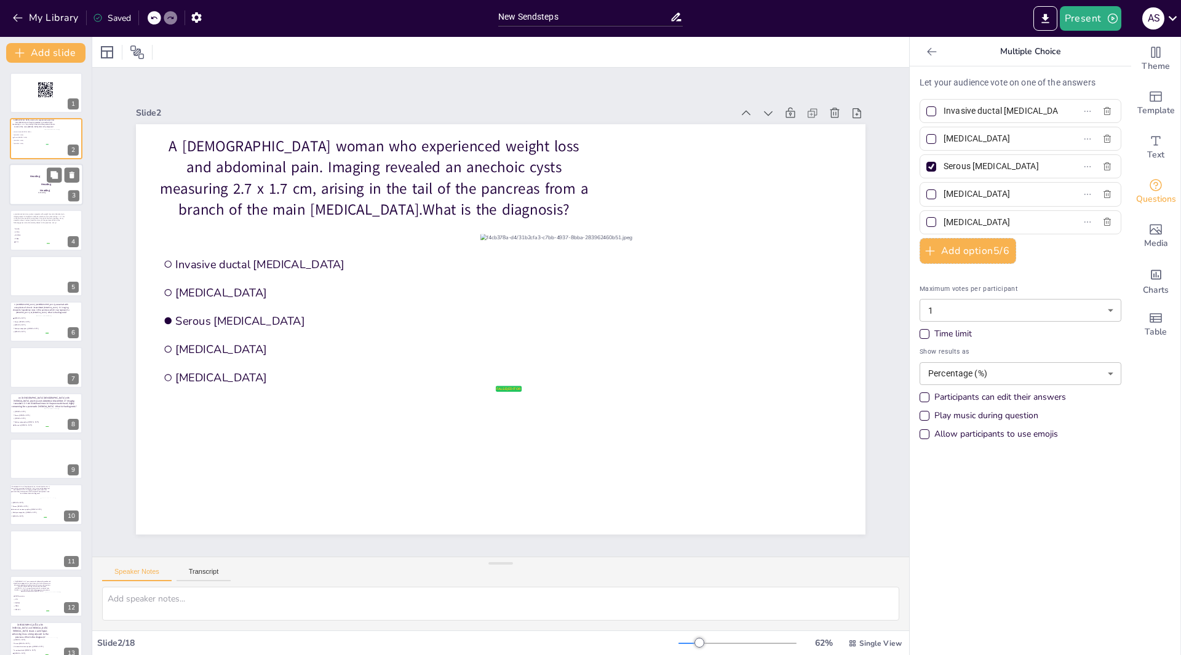
click at [49, 188] on div at bounding box center [46, 185] width 74 height 42
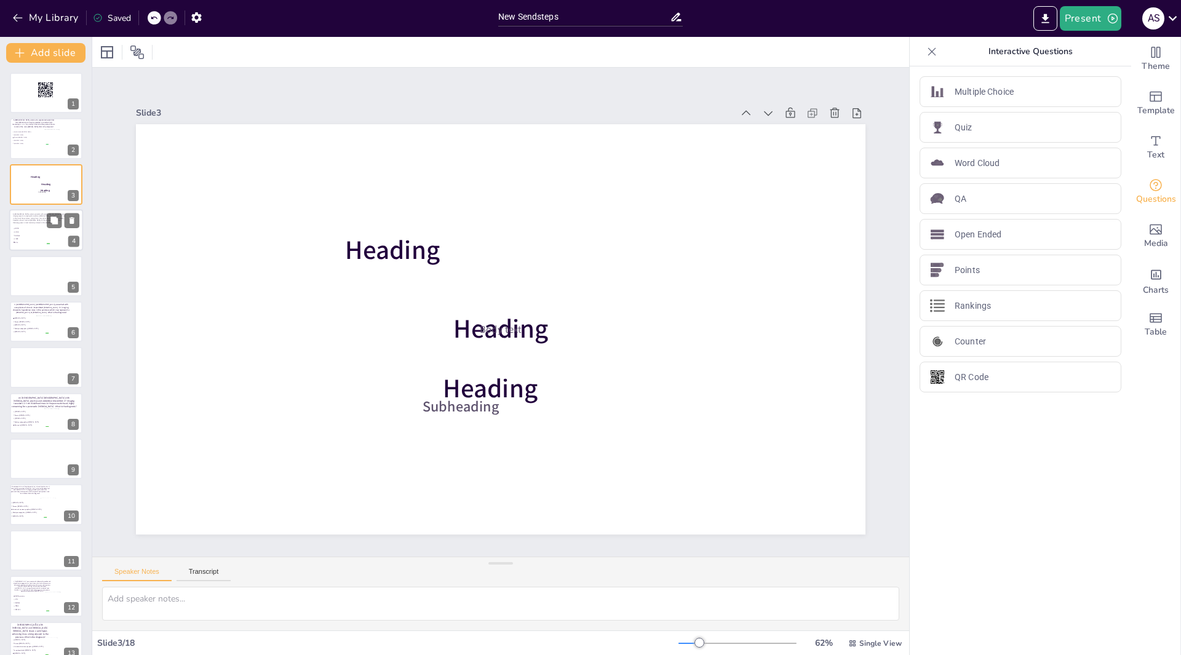
click at [35, 238] on span "TP53" at bounding box center [32, 239] width 34 height 2
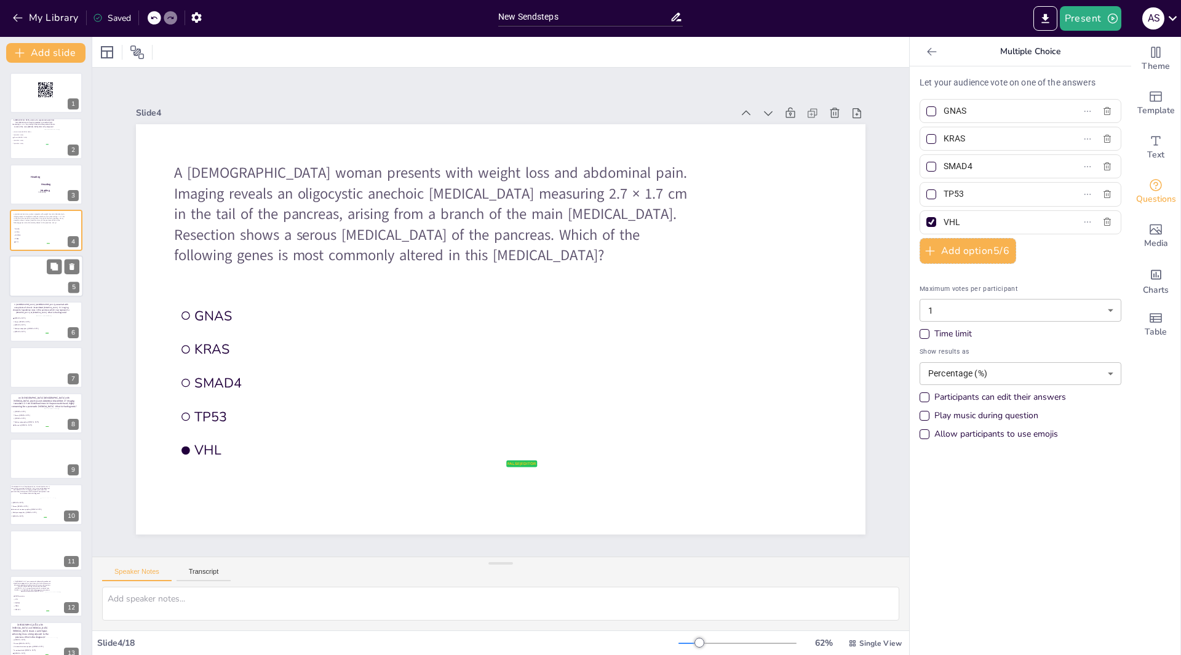
click at [47, 291] on div at bounding box center [46, 276] width 74 height 42
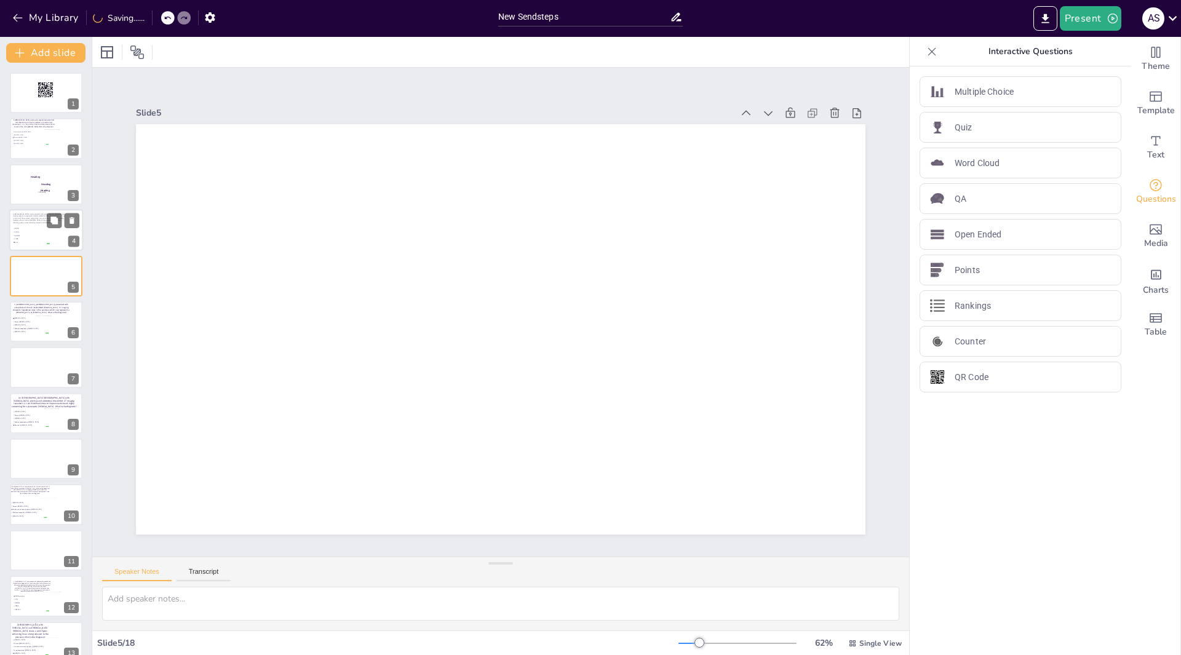
click at [42, 228] on span "GNAS" at bounding box center [32, 229] width 34 height 2
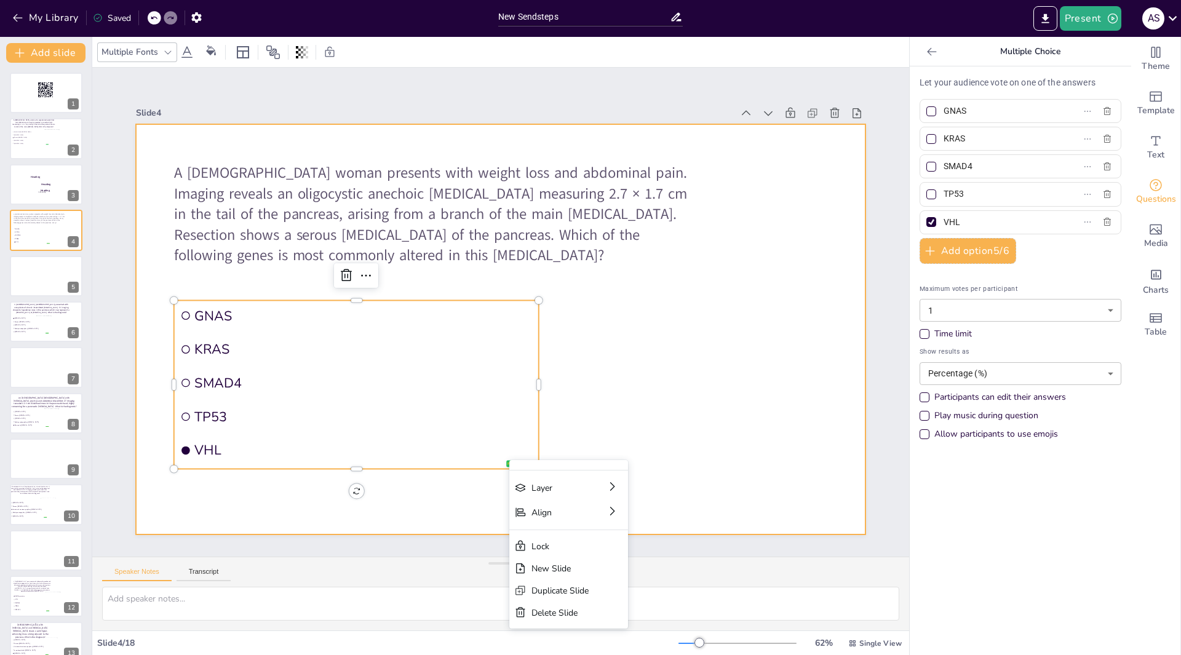
click at [657, 303] on div at bounding box center [500, 329] width 729 height 410
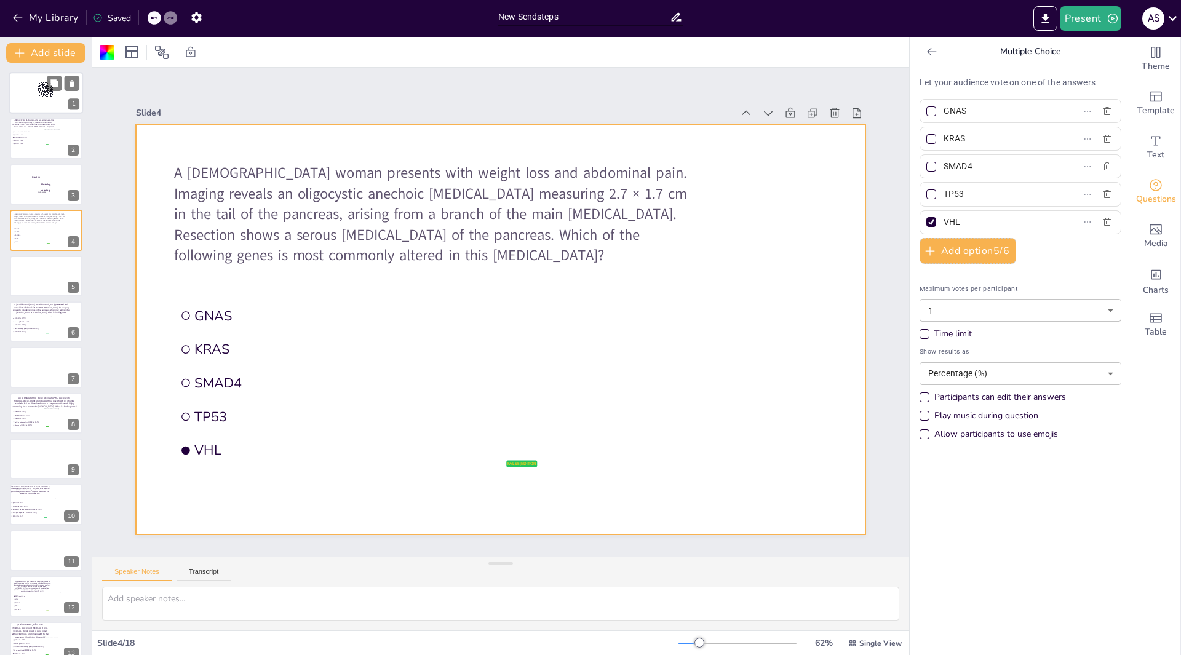
click at [42, 84] on rect at bounding box center [42, 84] width 1 height 1
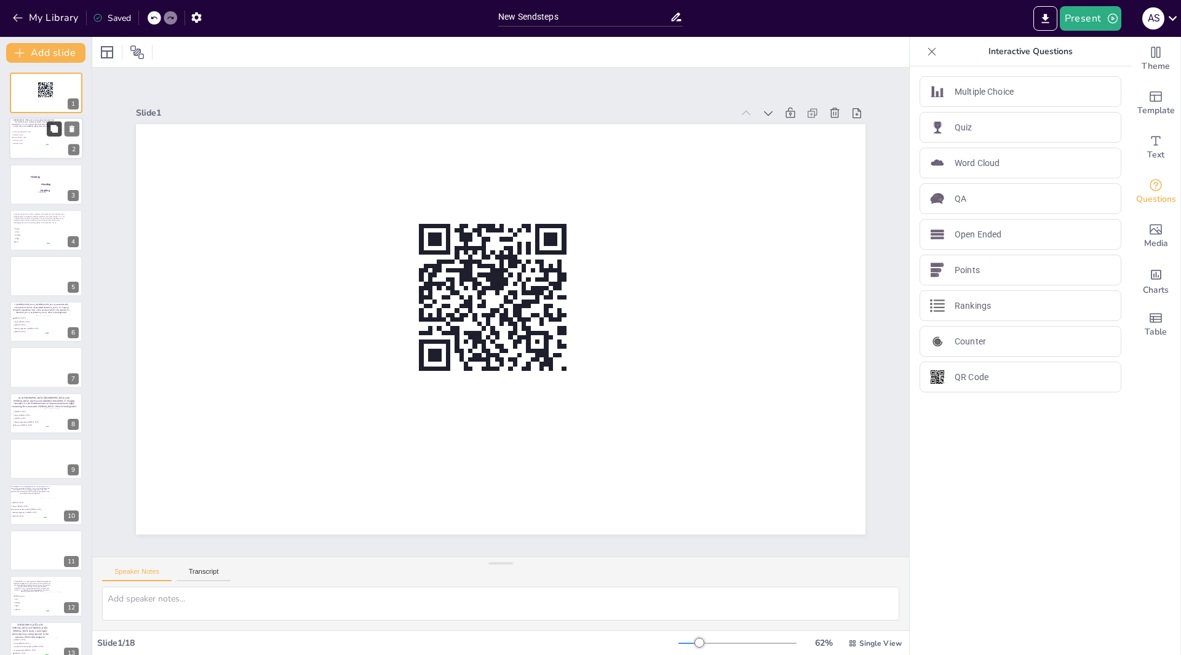
click at [54, 133] on icon at bounding box center [54, 129] width 9 height 9
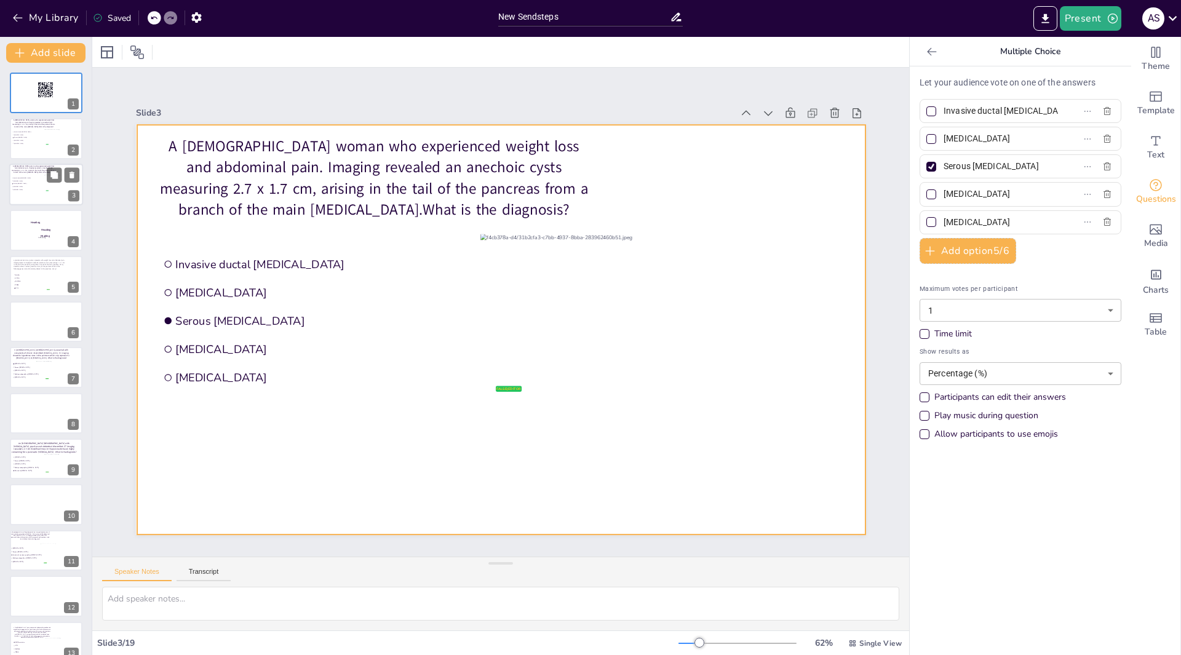
click at [35, 194] on div at bounding box center [46, 185] width 74 height 42
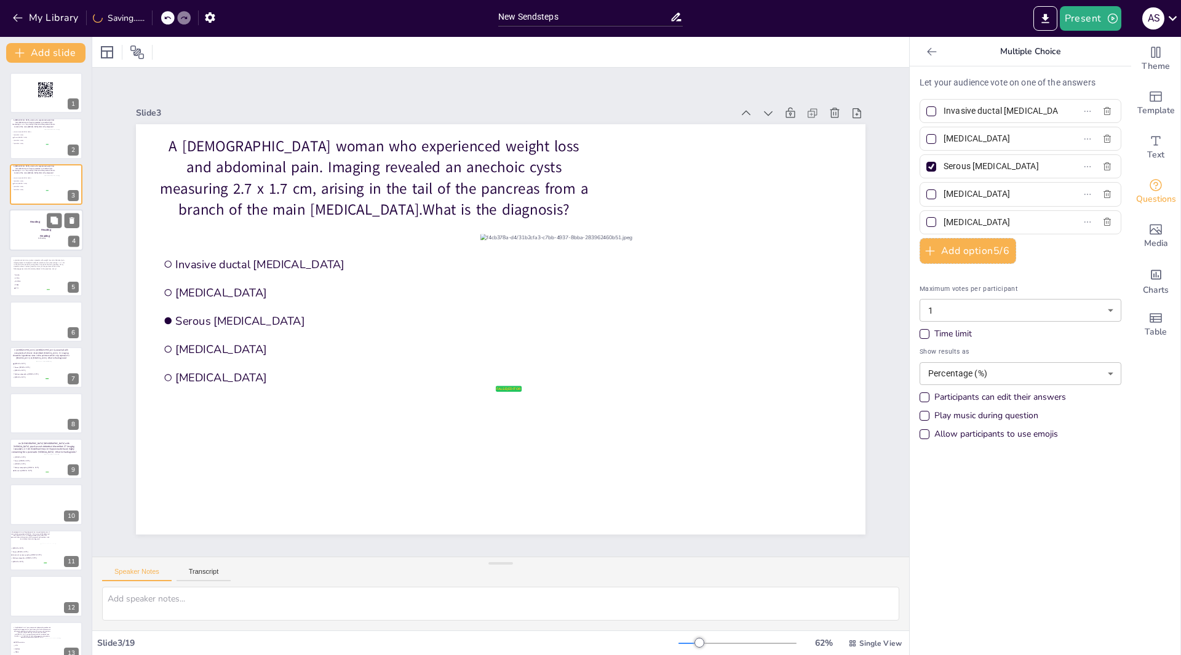
click at [36, 242] on div at bounding box center [46, 230] width 74 height 42
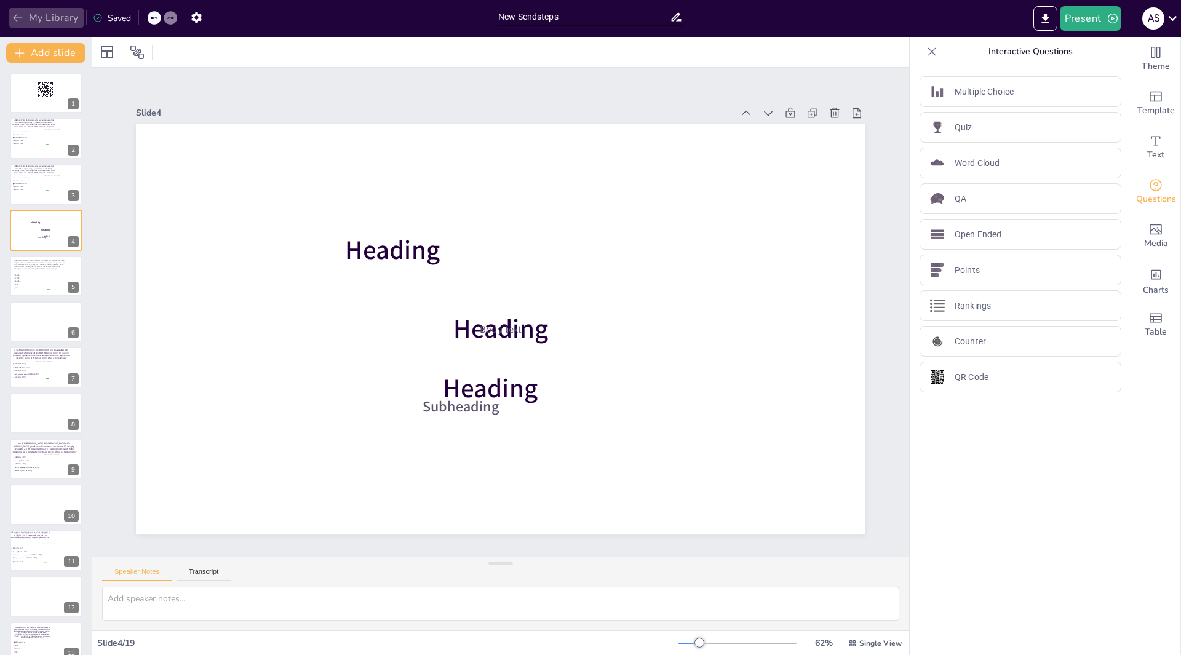
click at [19, 18] on icon "button" at bounding box center [18, 18] width 12 height 12
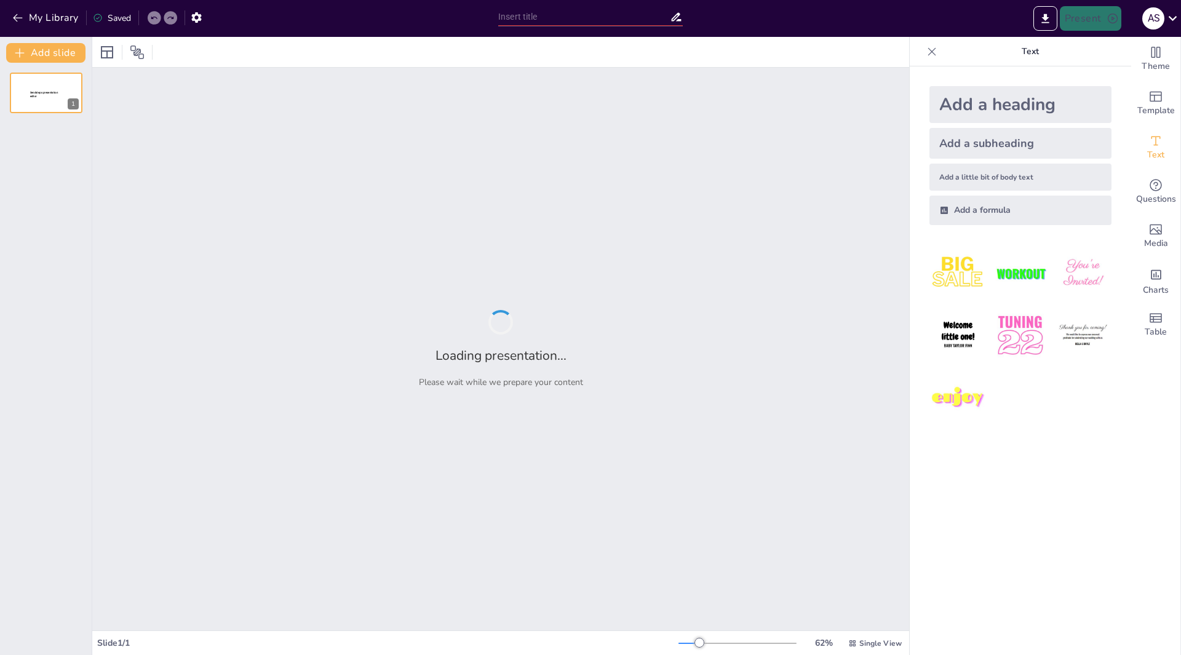
type input "New Sendsteps"
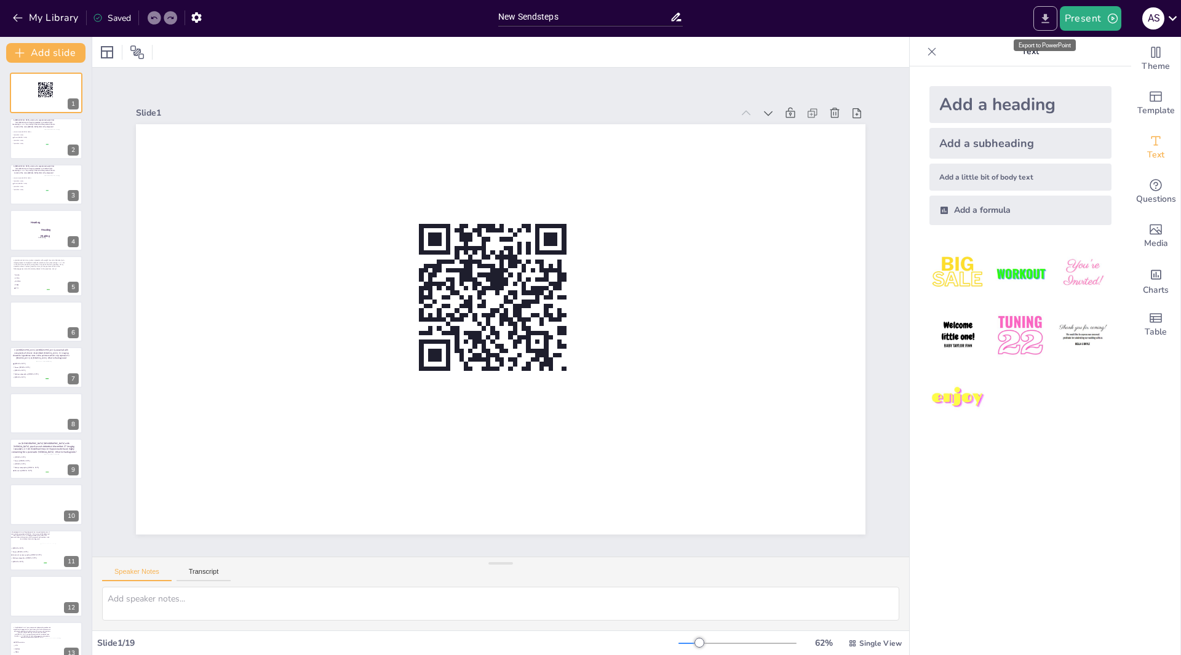
click at [1048, 20] on icon "Export to PowerPoint" at bounding box center [1045, 18] width 13 height 13
